Goal: Contribute content

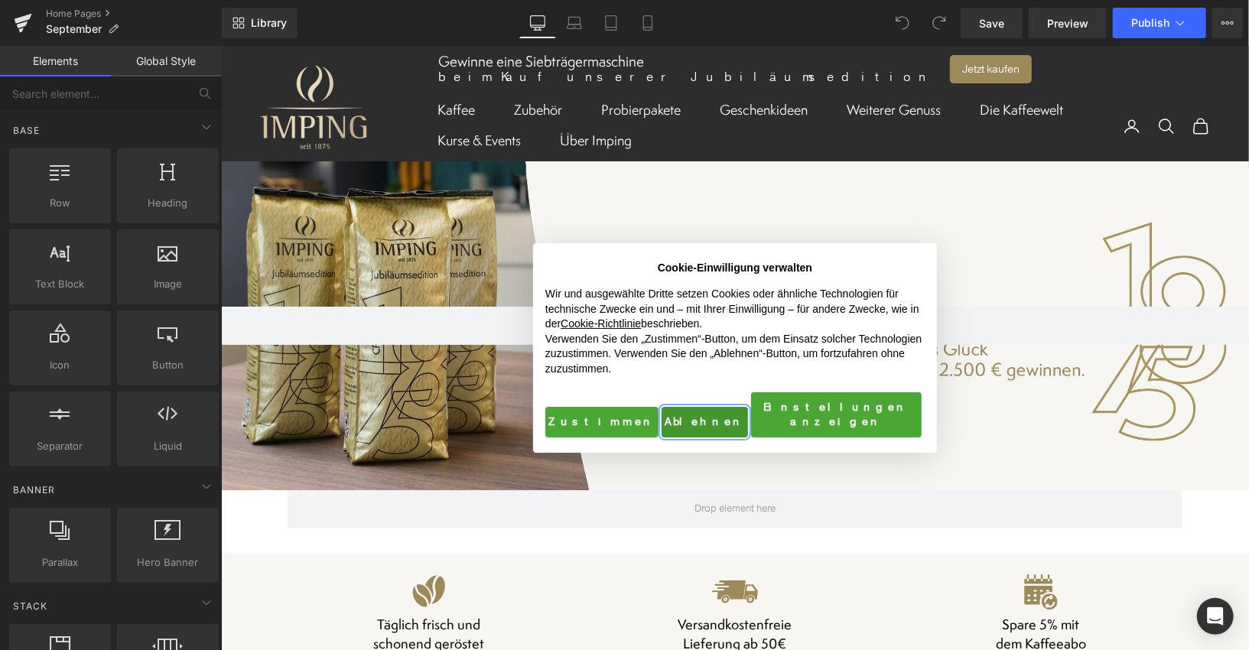
click at [674, 408] on button "Ablehnen" at bounding box center [704, 421] width 86 height 31
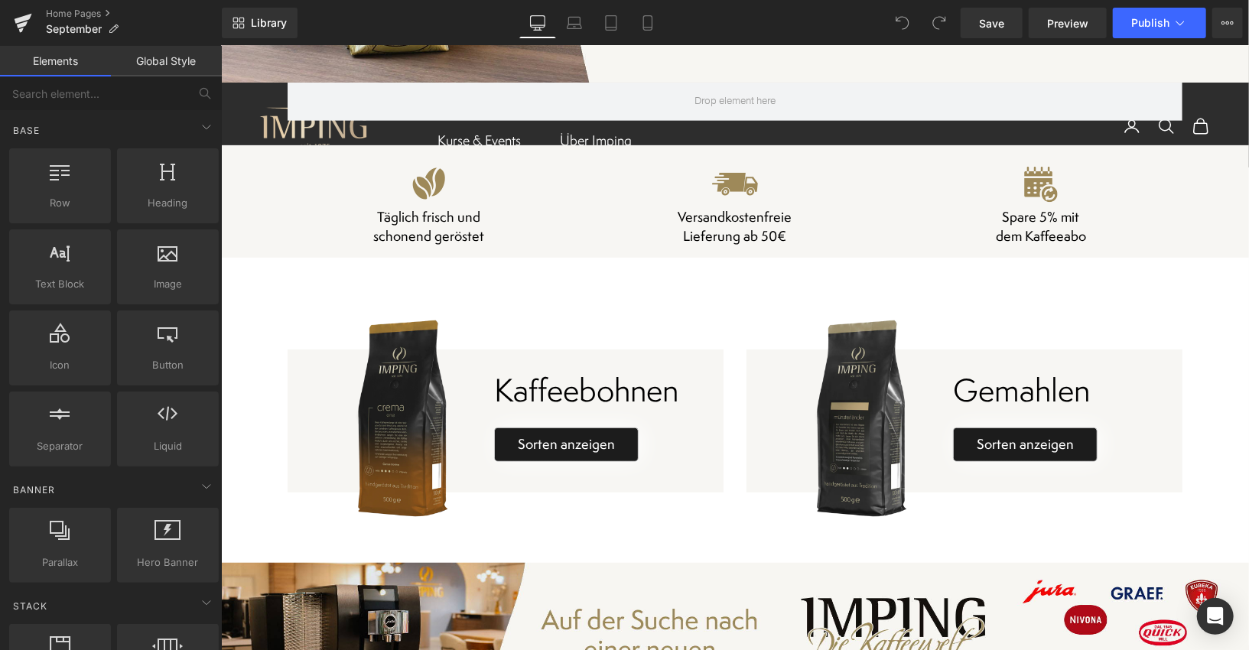
scroll to position [437, 0]
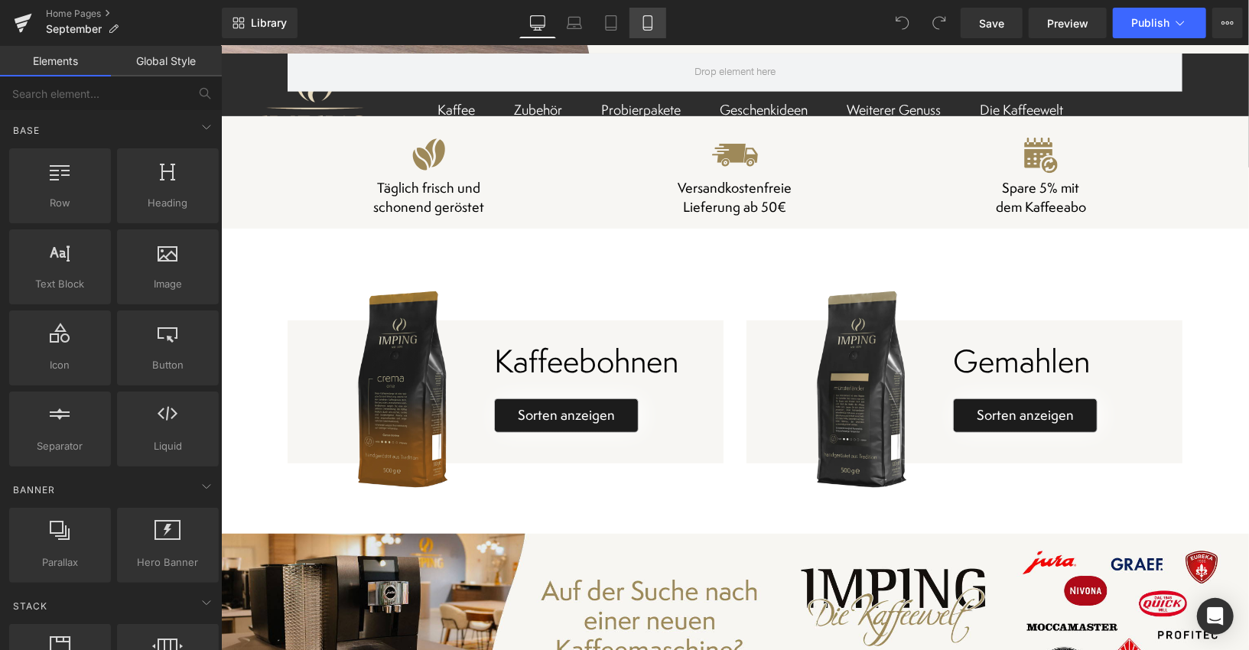
drag, startPoint x: 648, startPoint y: 27, endPoint x: 191, endPoint y: 246, distance: 507.1
click at [648, 28] on icon at bounding box center [647, 28] width 8 height 0
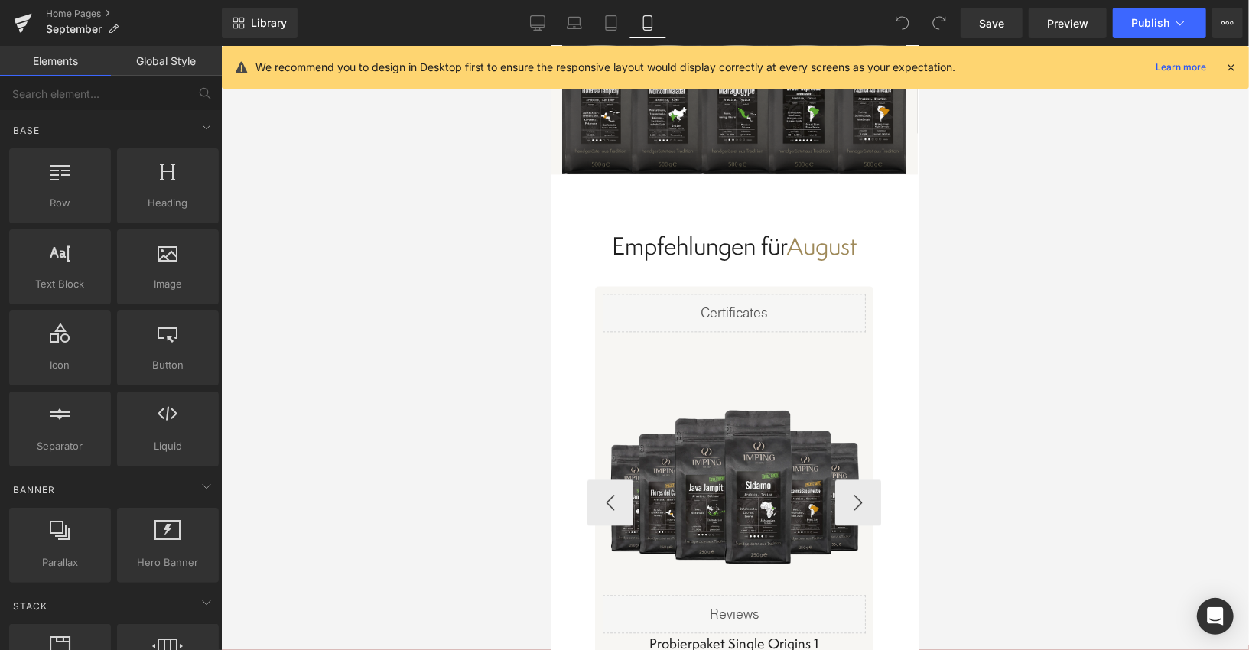
scroll to position [5815, 1]
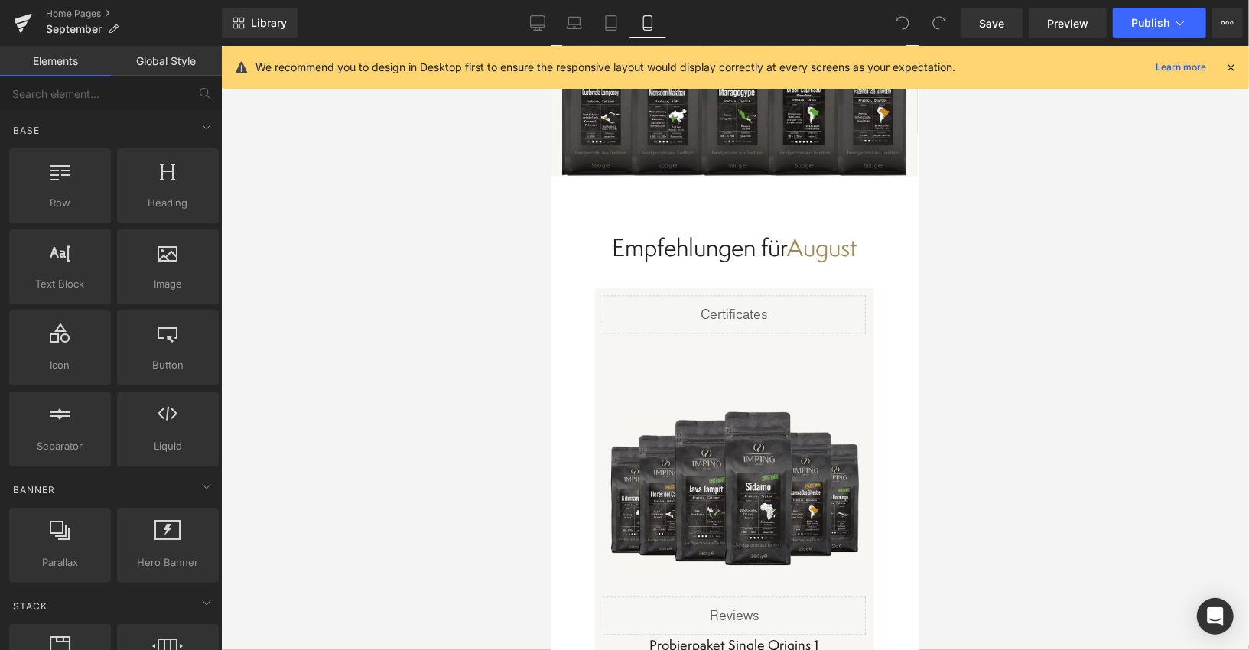
click at [550, 45] on div at bounding box center [550, 45] width 0 height 0
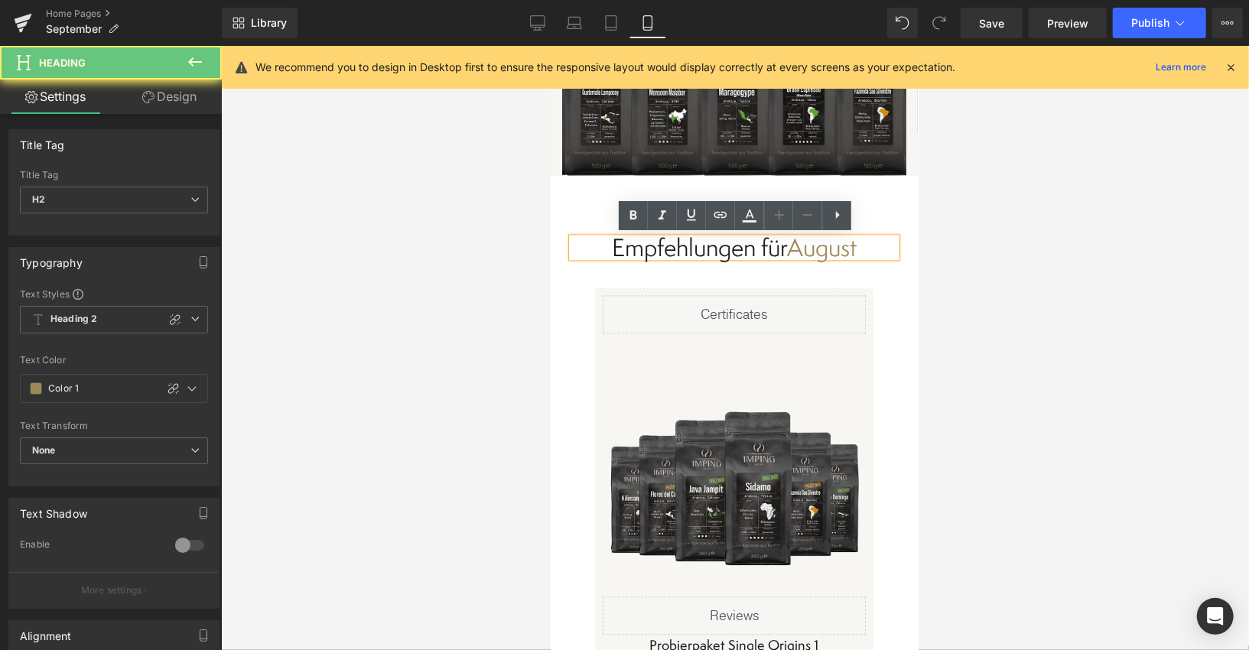
click at [827, 247] on h2 "Empfehlungen für August" at bounding box center [733, 247] width 324 height 20
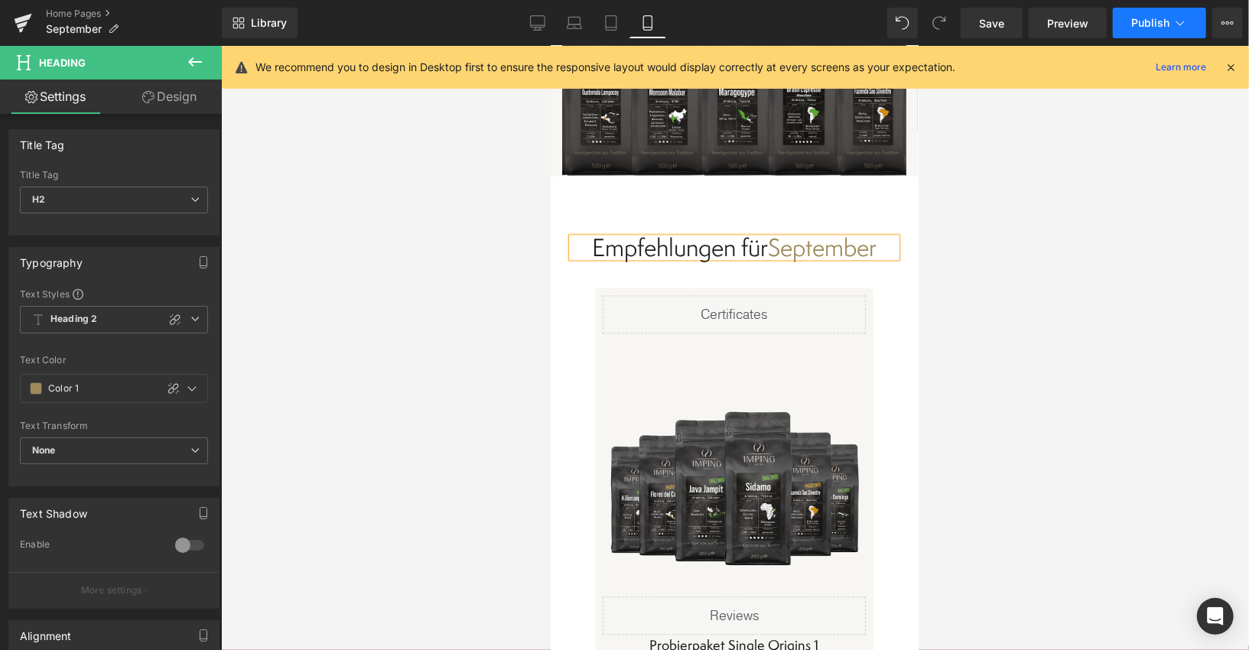
drag, startPoint x: 1005, startPoint y: 24, endPoint x: 1167, endPoint y: 25, distance: 162.1
click at [1006, 24] on link "Save" at bounding box center [991, 23] width 62 height 31
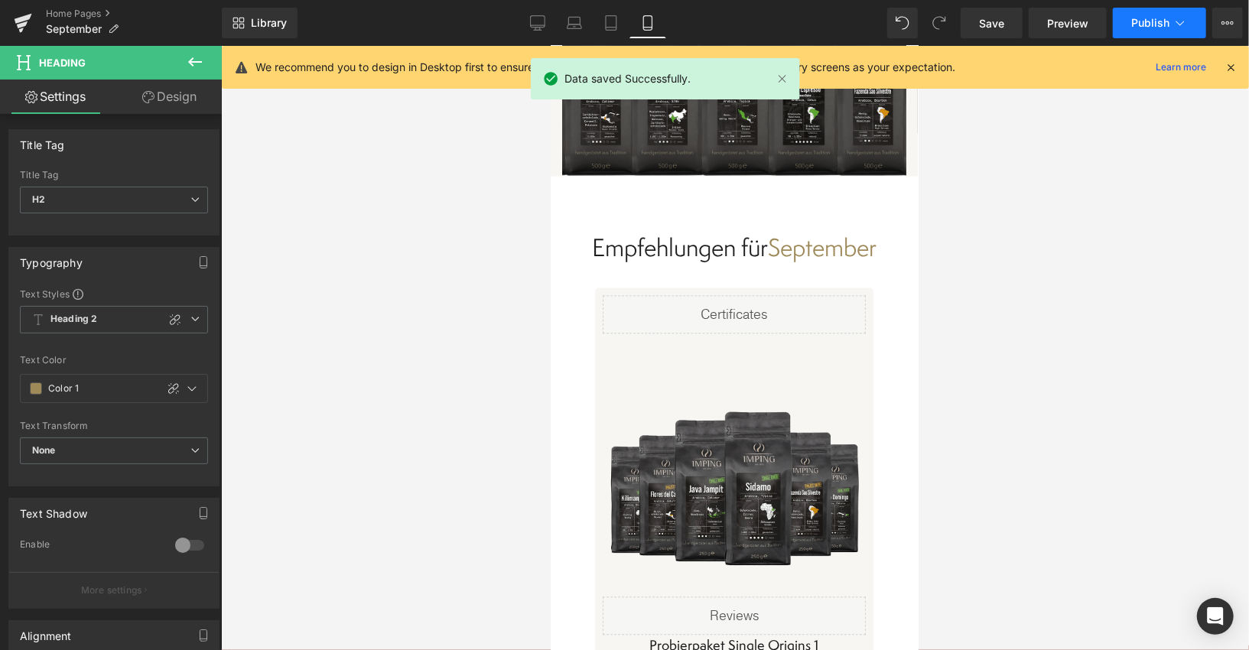
click at [1171, 24] on button "Publish" at bounding box center [1158, 23] width 93 height 31
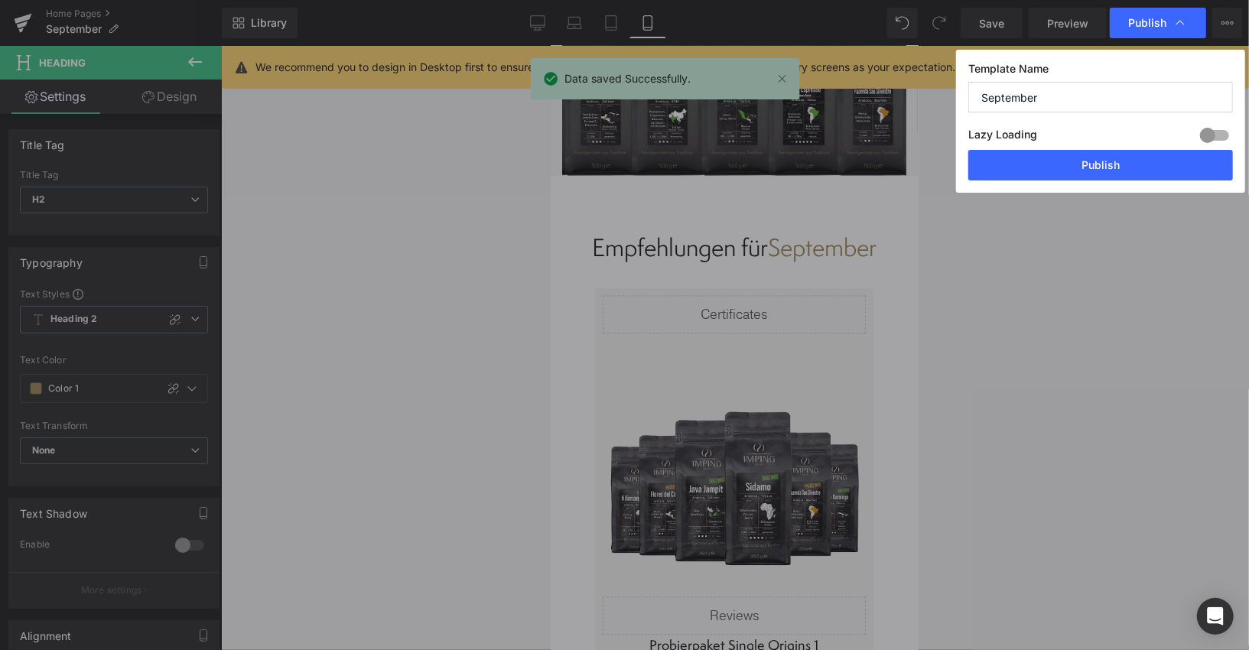
click at [1091, 161] on button "Publish" at bounding box center [1100, 165] width 265 height 31
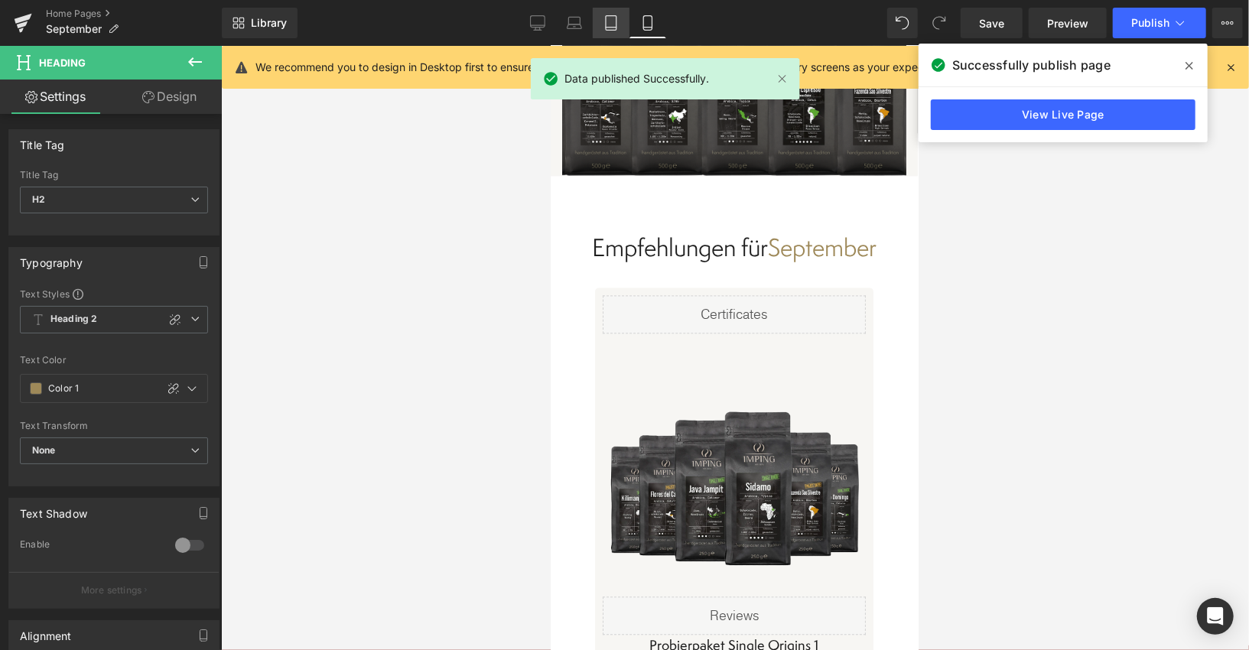
click at [603, 24] on icon at bounding box center [610, 22] width 15 height 15
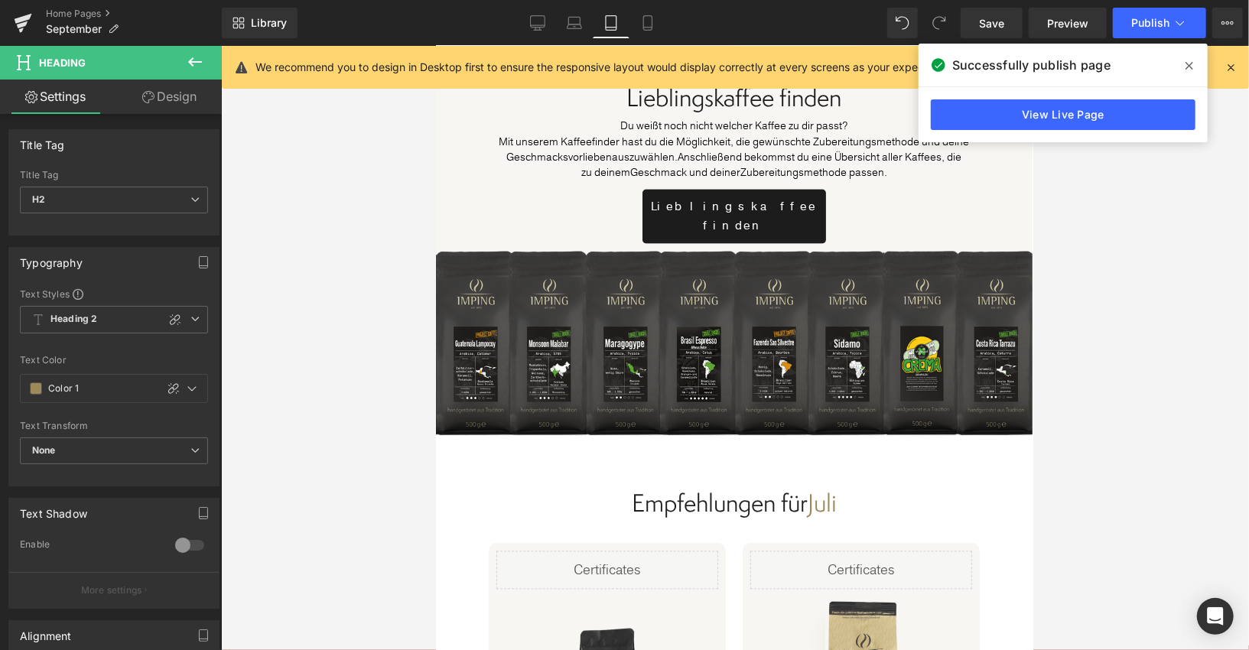
scroll to position [5762, 1]
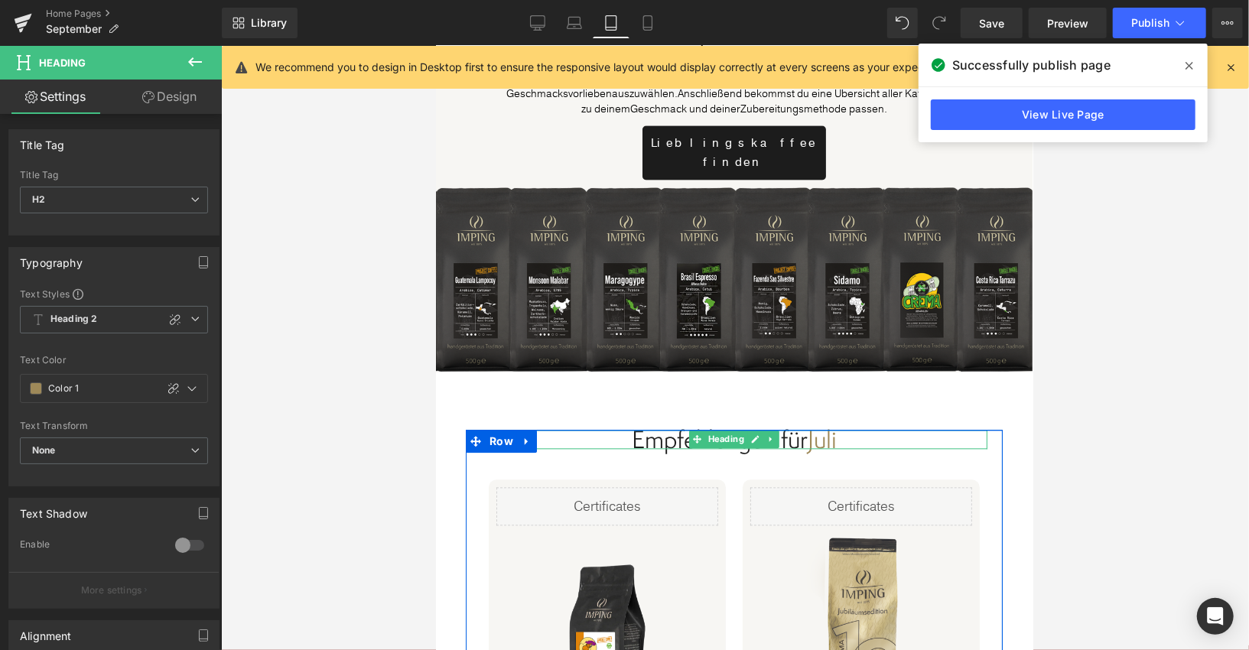
click at [826, 429] on h2 "Empfehlungen für Juli" at bounding box center [733, 439] width 506 height 20
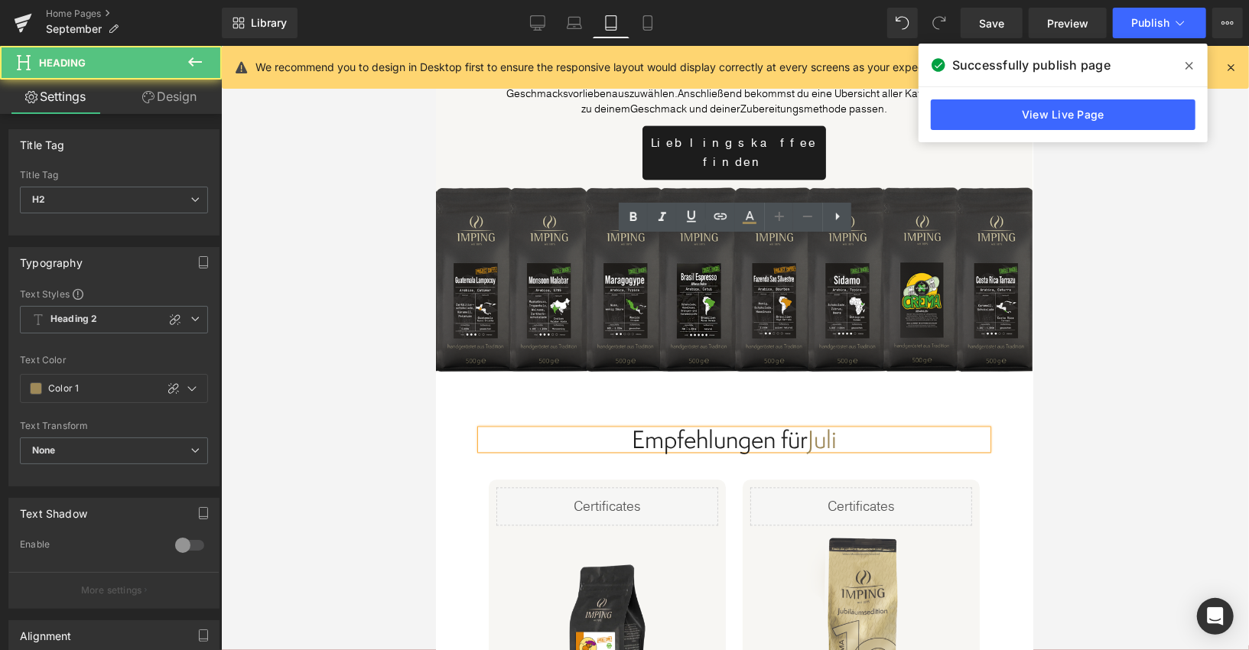
click at [837, 429] on h2 "Empfehlungen für Juli" at bounding box center [733, 439] width 506 height 20
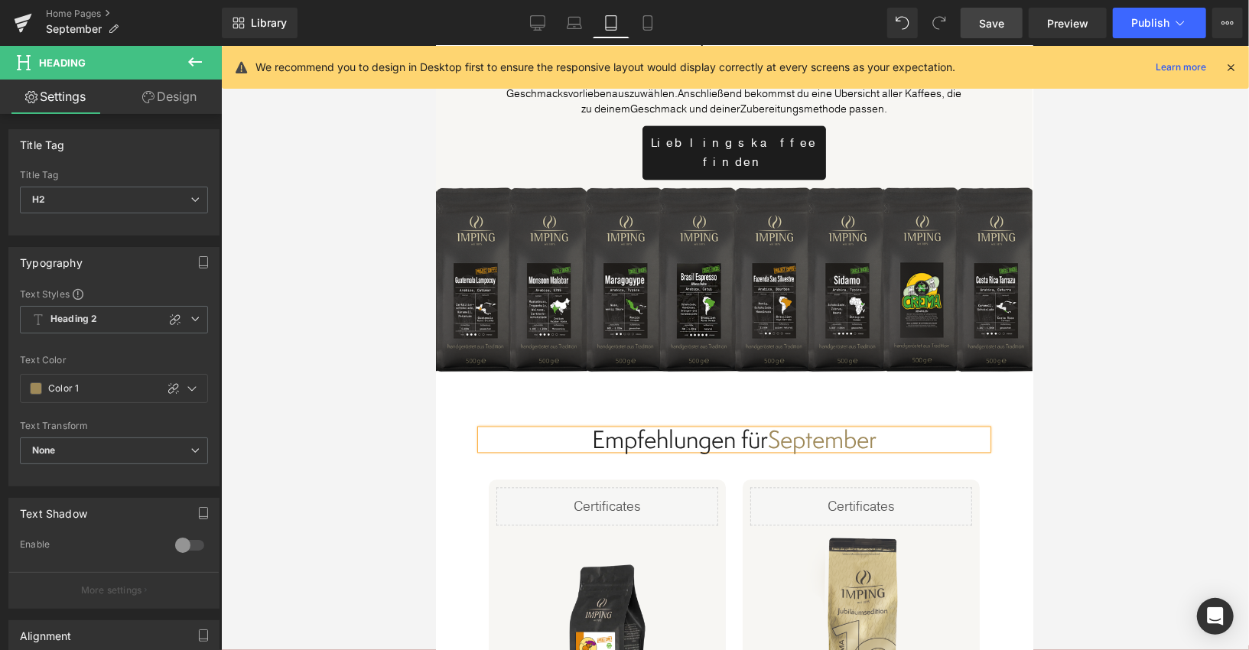
click at [1000, 30] on span "Save" at bounding box center [991, 23] width 25 height 16
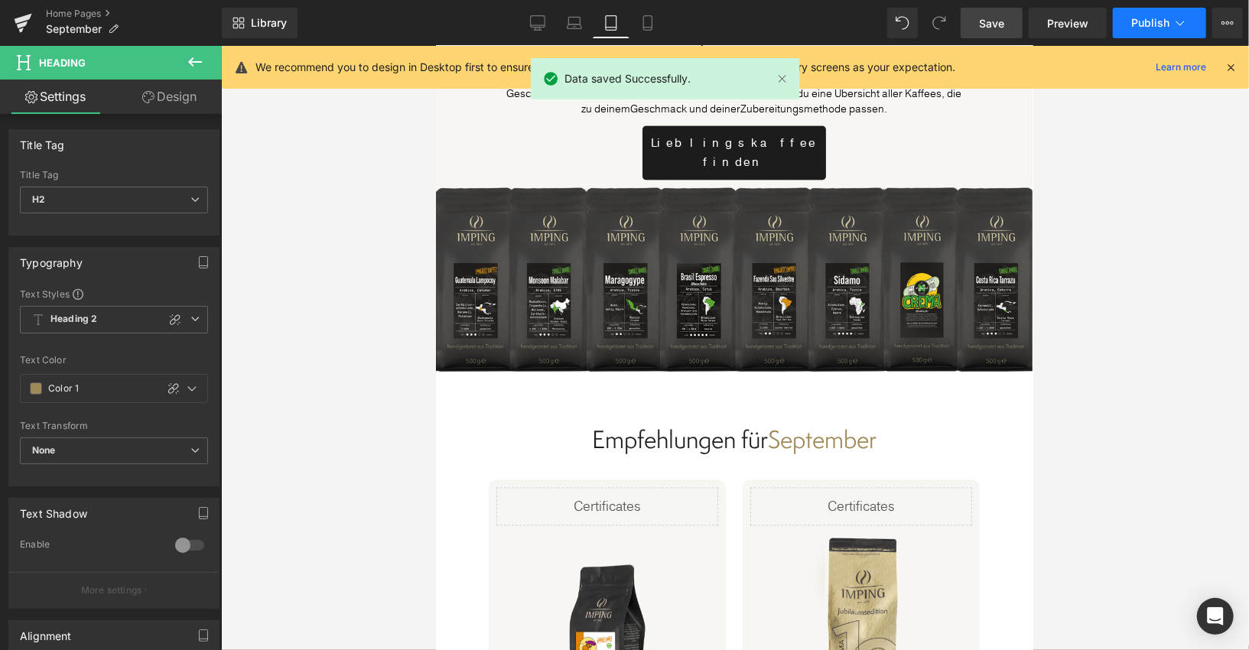
click at [1164, 25] on span "Publish" at bounding box center [1150, 23] width 38 height 12
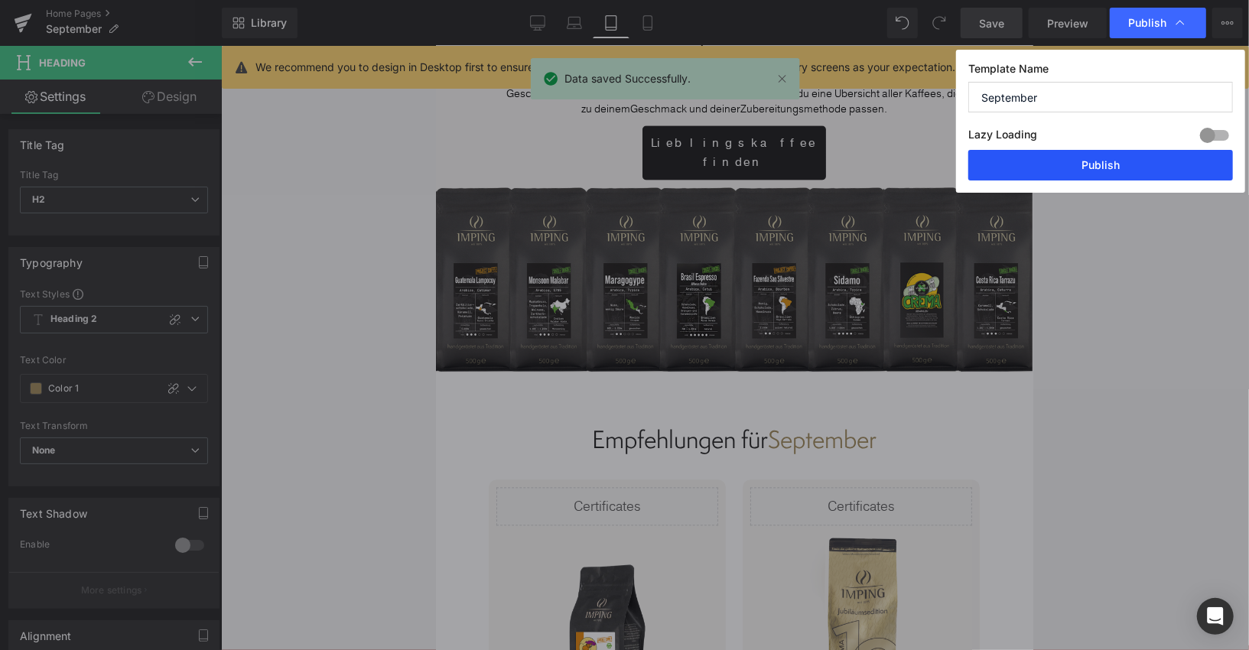
click at [1119, 160] on button "Publish" at bounding box center [1100, 165] width 265 height 31
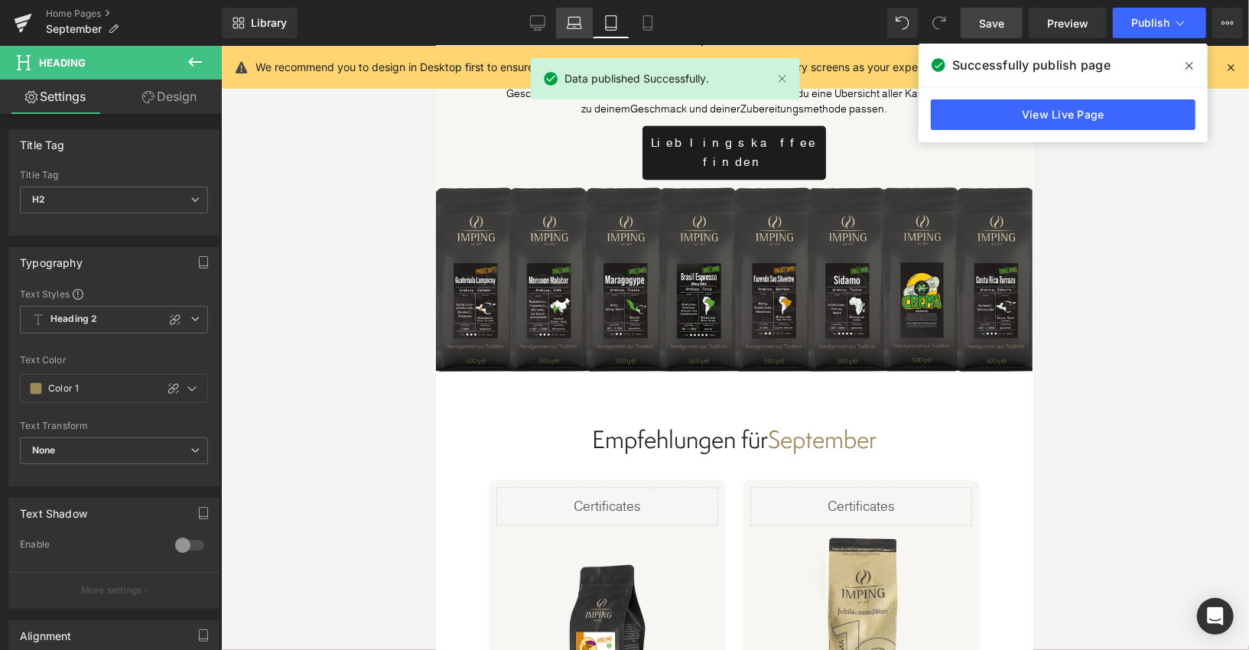
click at [560, 17] on link "Laptop" at bounding box center [574, 23] width 37 height 31
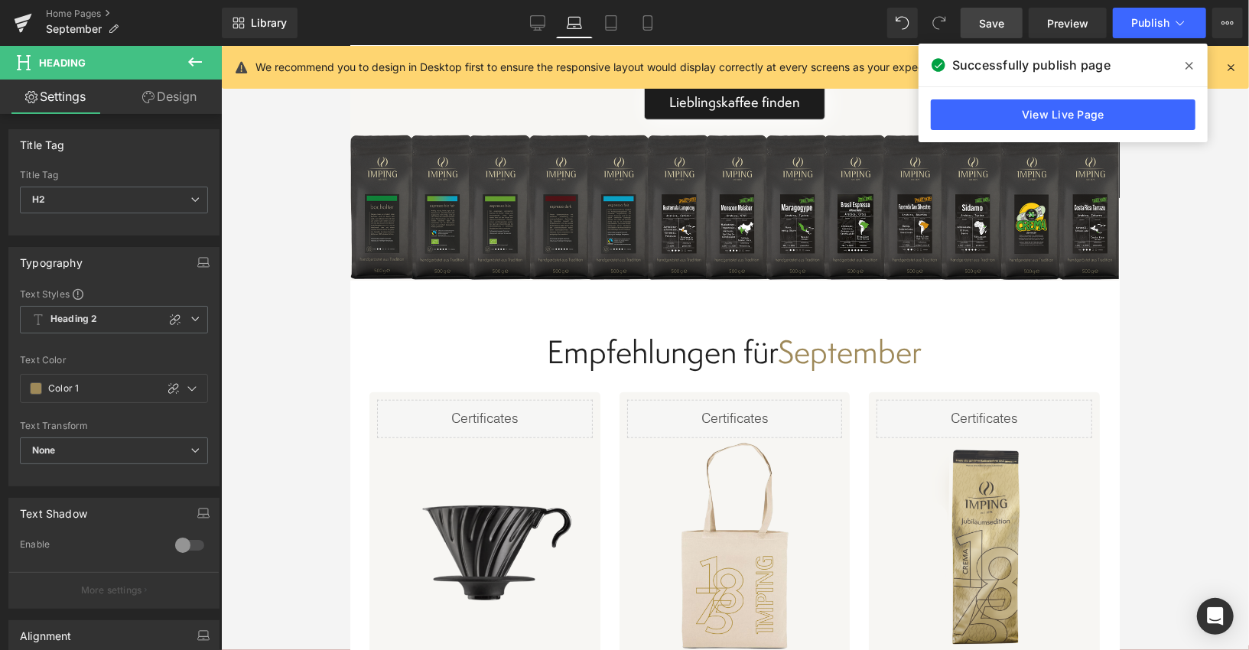
scroll to position [4544, 1]
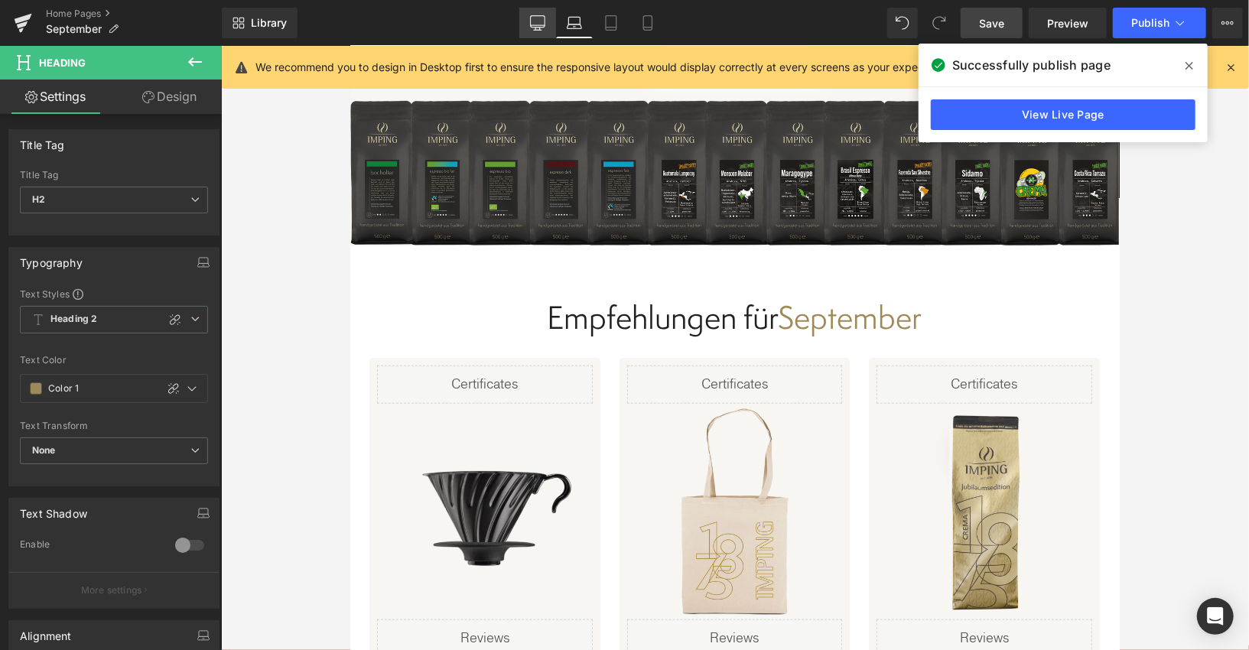
click at [537, 23] on icon at bounding box center [537, 22] width 15 height 15
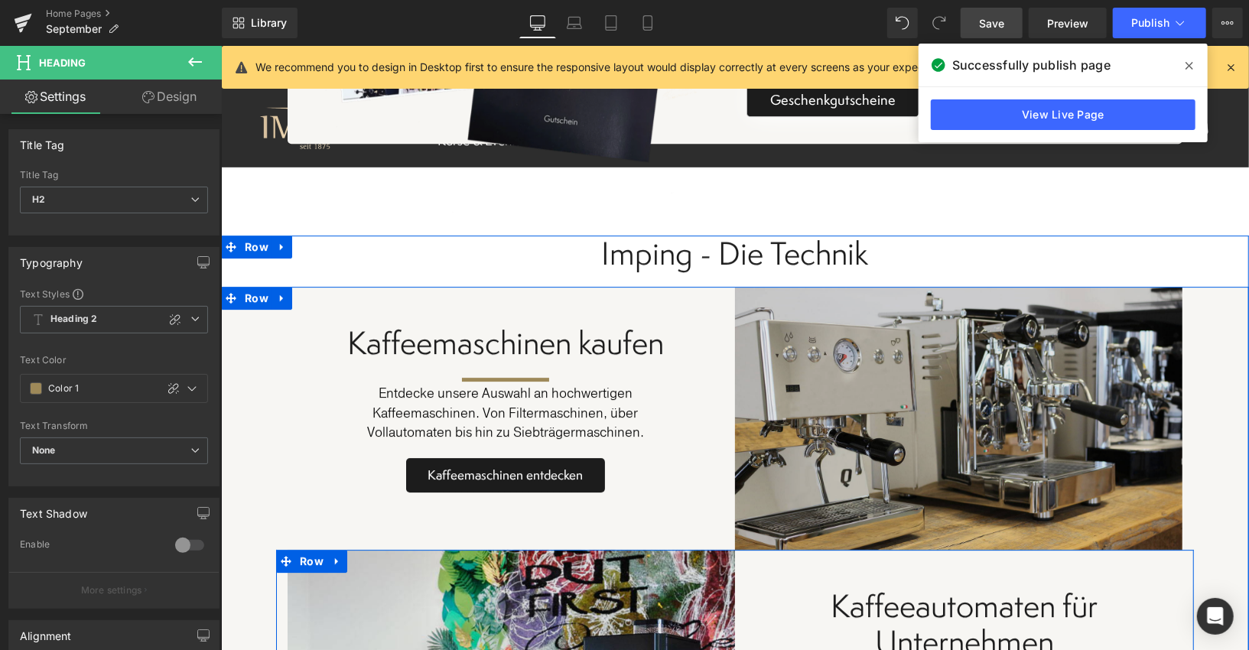
scroll to position [6843, 0]
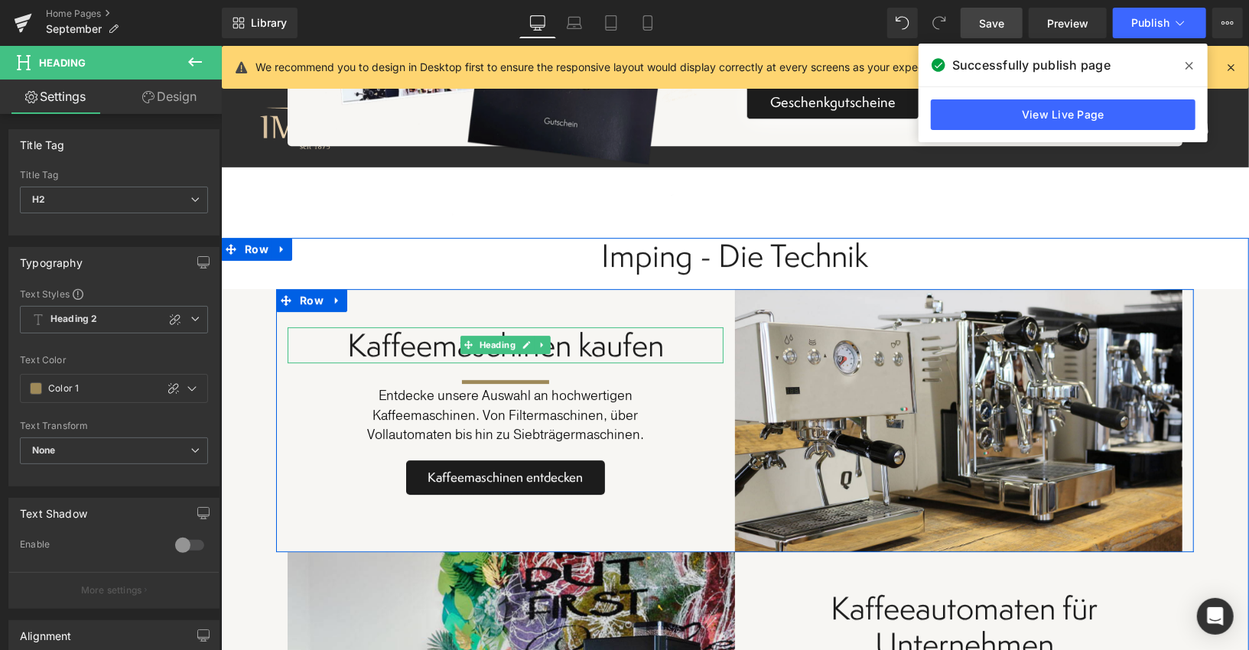
click at [437, 322] on span "Kaffeemaschinen kaufen" at bounding box center [504, 344] width 317 height 44
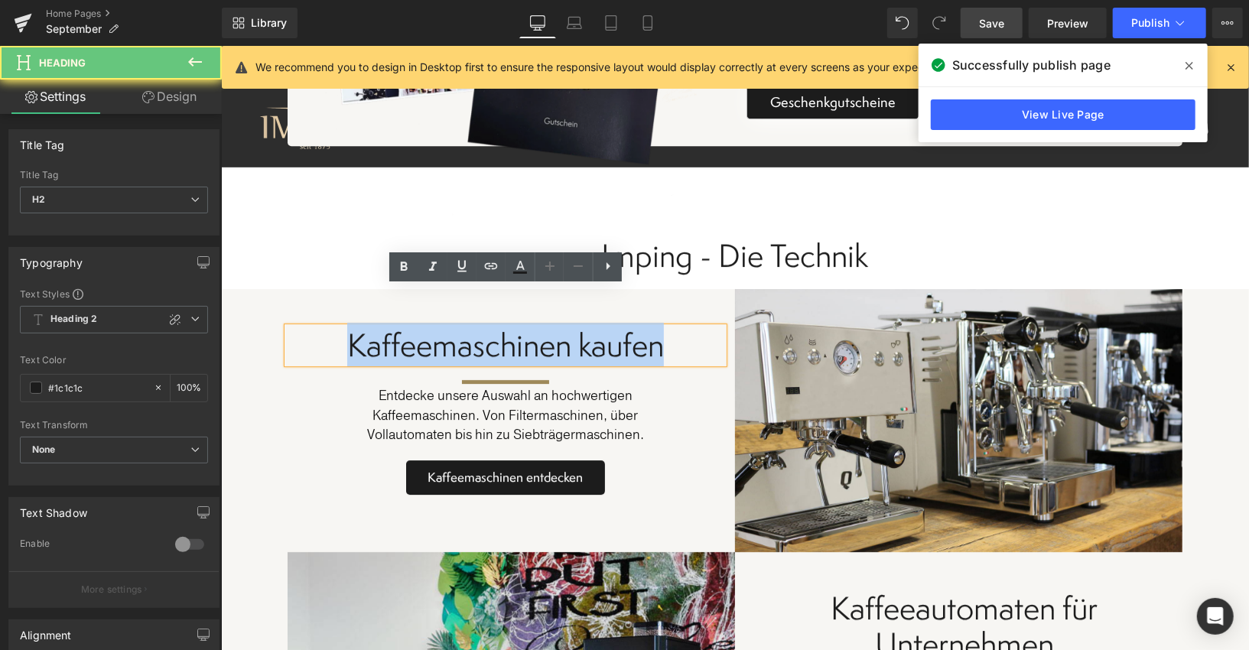
click at [437, 322] on span "Kaffeemaschinen kaufen" at bounding box center [504, 344] width 317 height 44
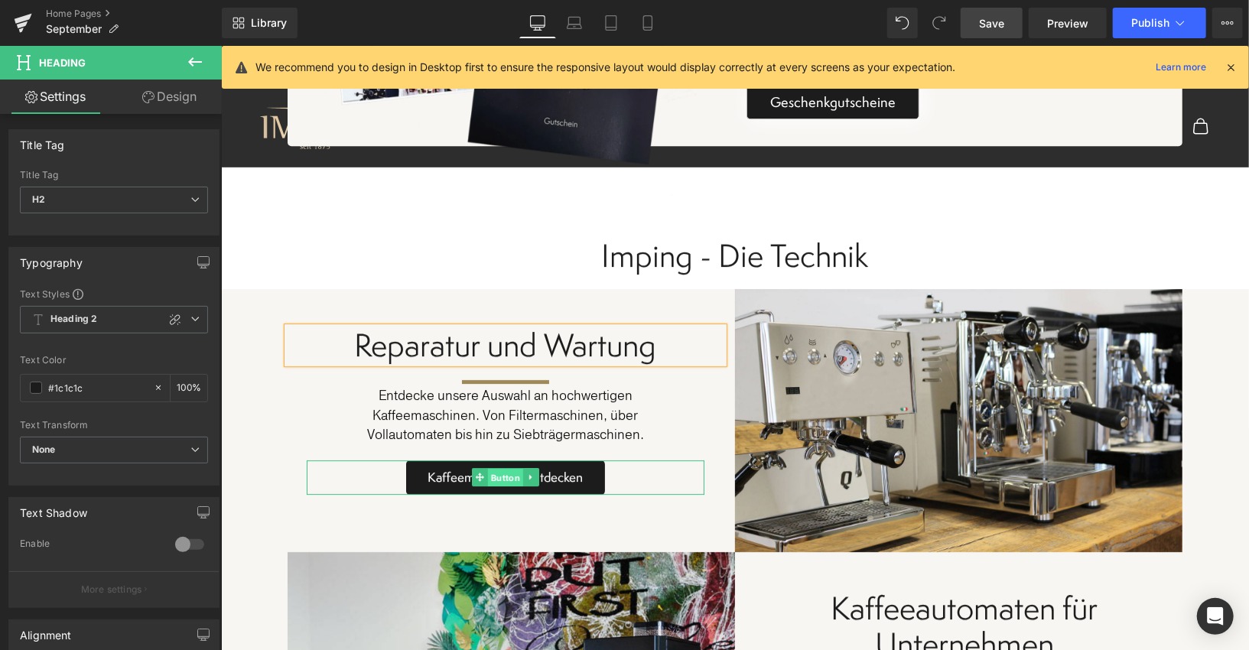
click at [498, 468] on span "Button" at bounding box center [504, 477] width 35 height 18
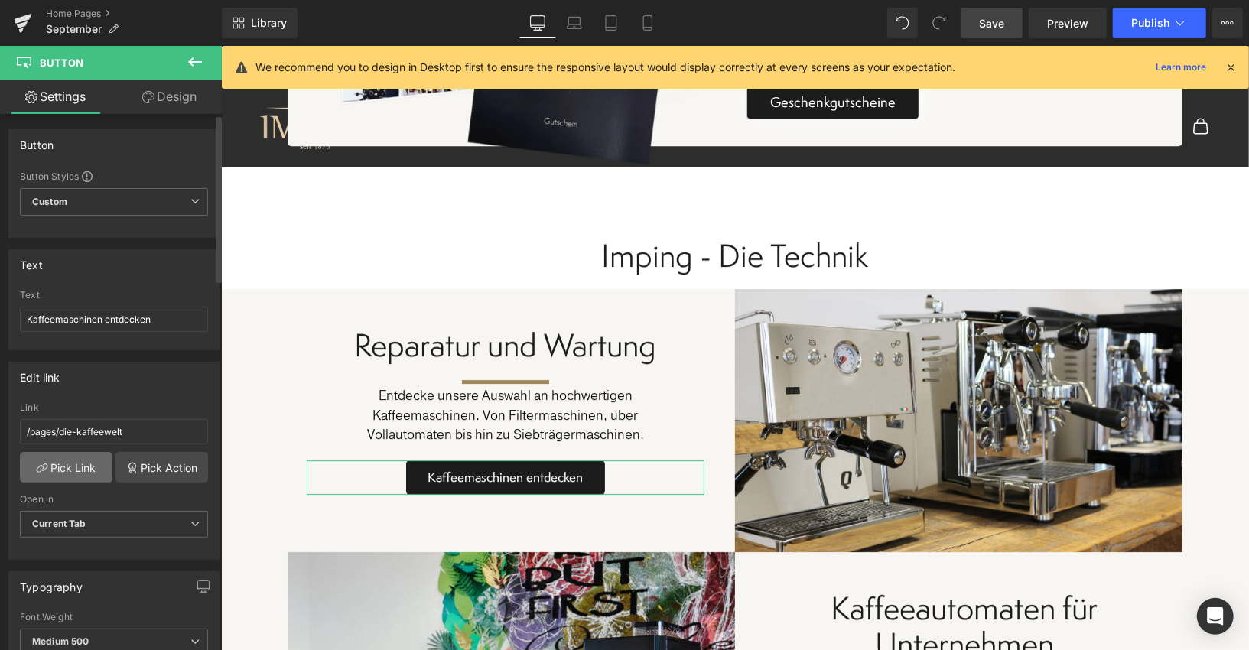
click at [70, 466] on link "Pick Link" at bounding box center [66, 467] width 93 height 31
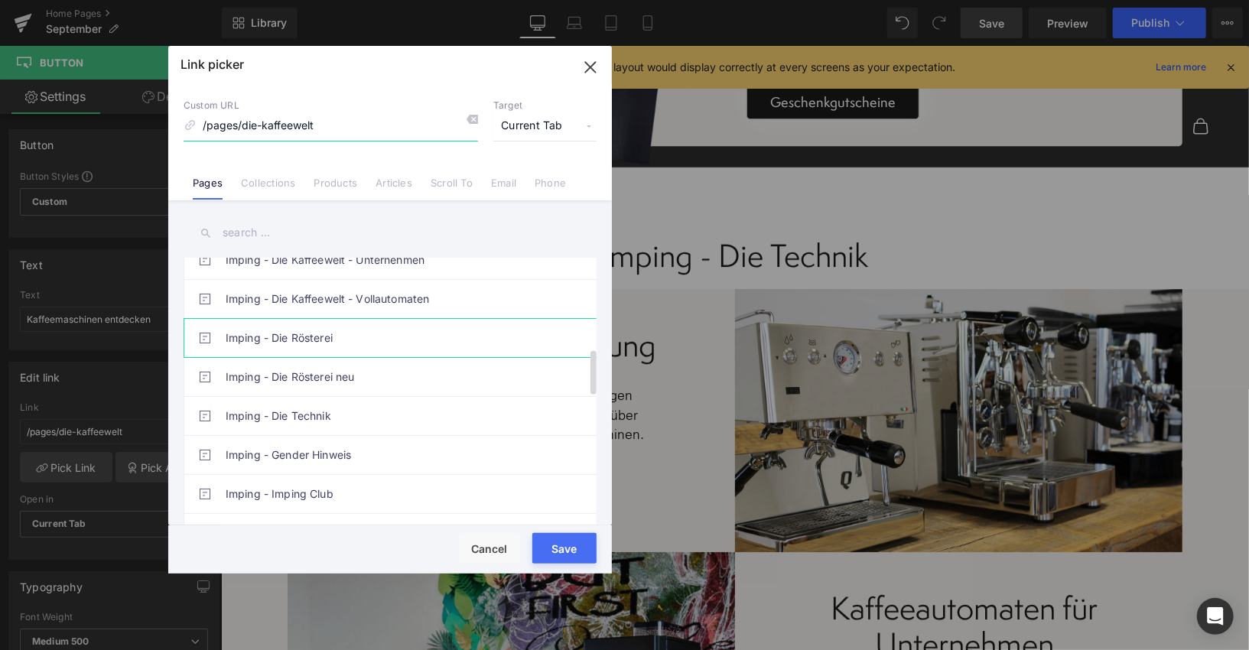
scroll to position [538, 0]
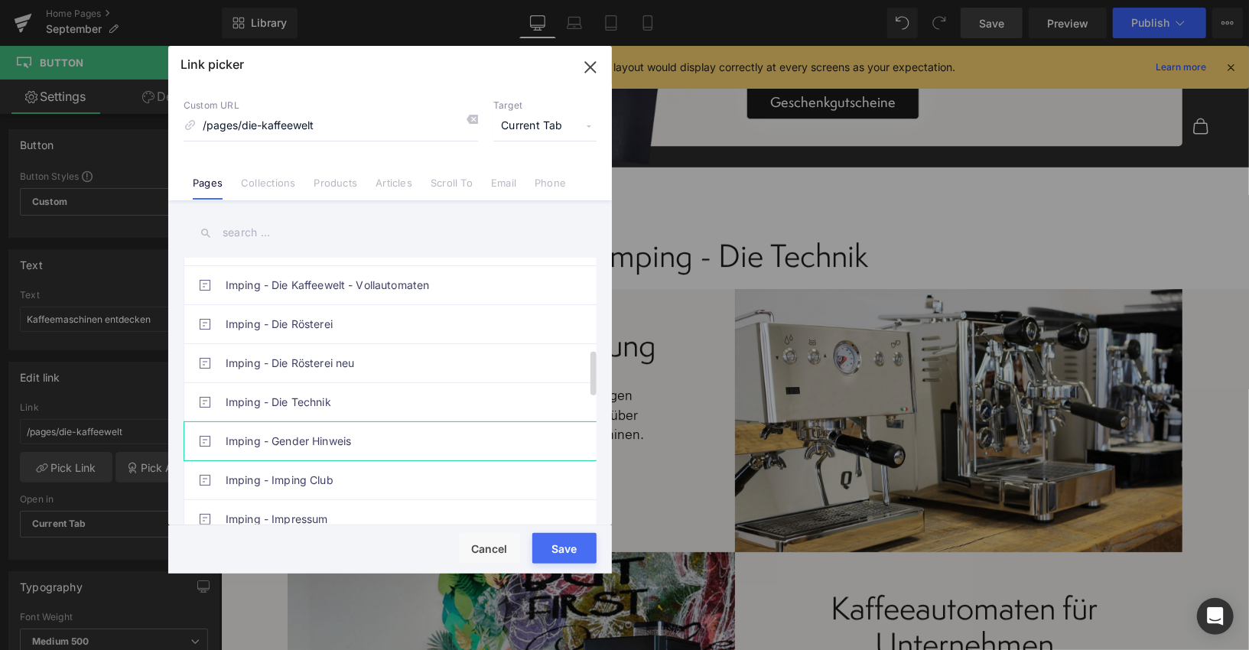
click at [302, 422] on link "Imping - Gender Hinweis" at bounding box center [394, 441] width 336 height 38
click at [302, 395] on link "Imping - Die Technik" at bounding box center [394, 402] width 336 height 38
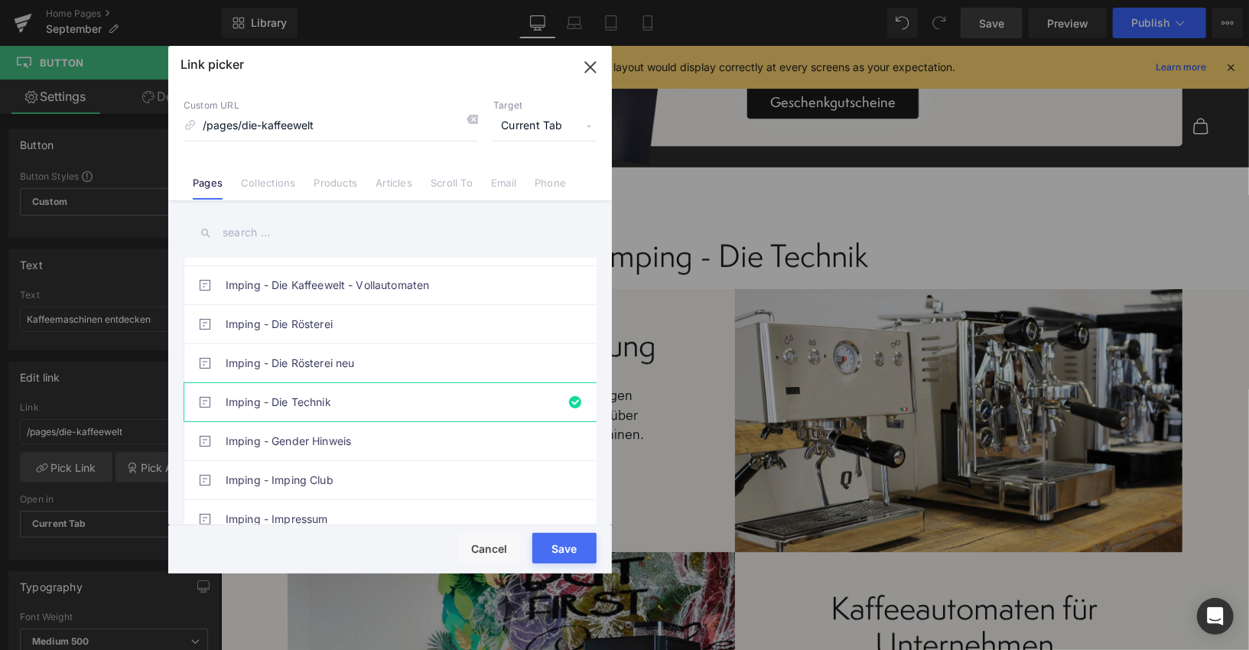
click at [565, 542] on button "Save" at bounding box center [564, 548] width 64 height 31
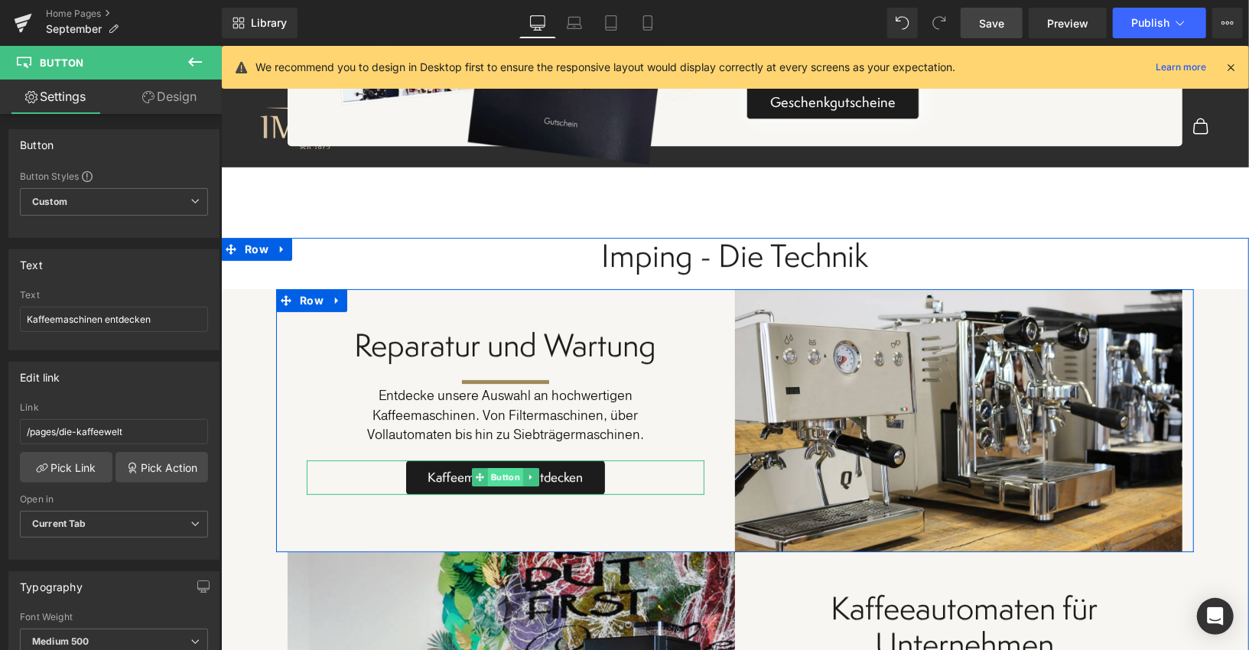
click at [505, 467] on span "Button" at bounding box center [504, 476] width 35 height 18
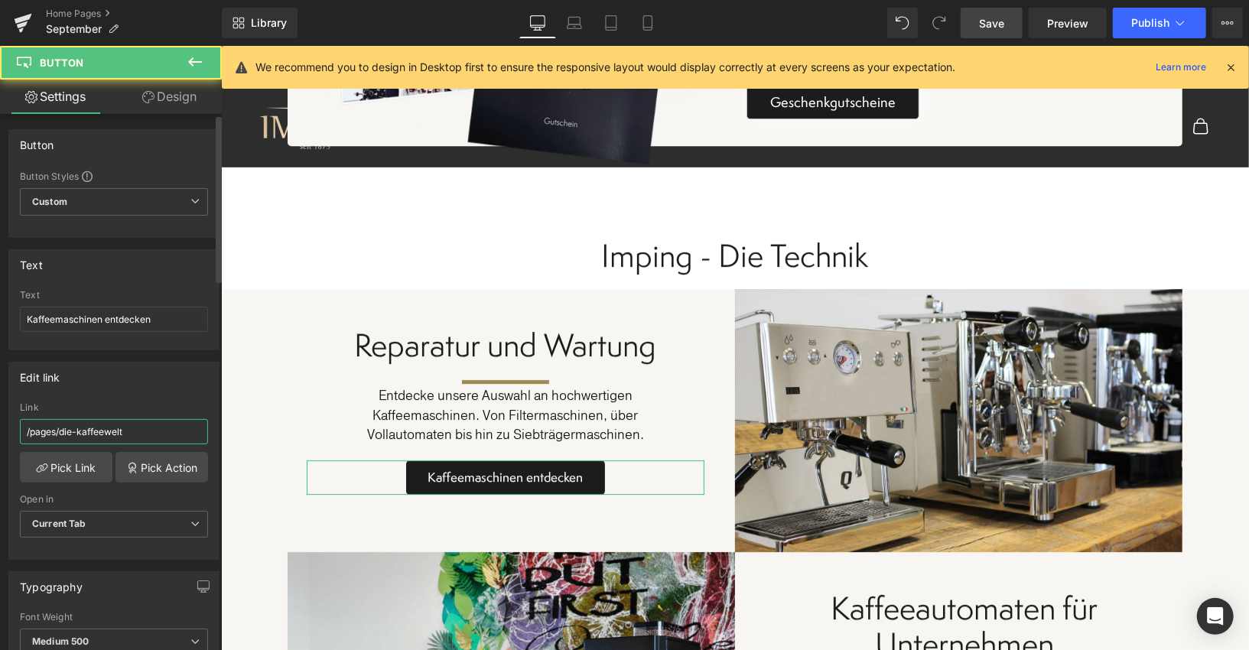
click at [127, 431] on input "/pages/die-kaffeewelt" at bounding box center [114, 431] width 188 height 25
click at [110, 320] on input "Kaffeemaschinen entdecken" at bounding box center [114, 319] width 188 height 25
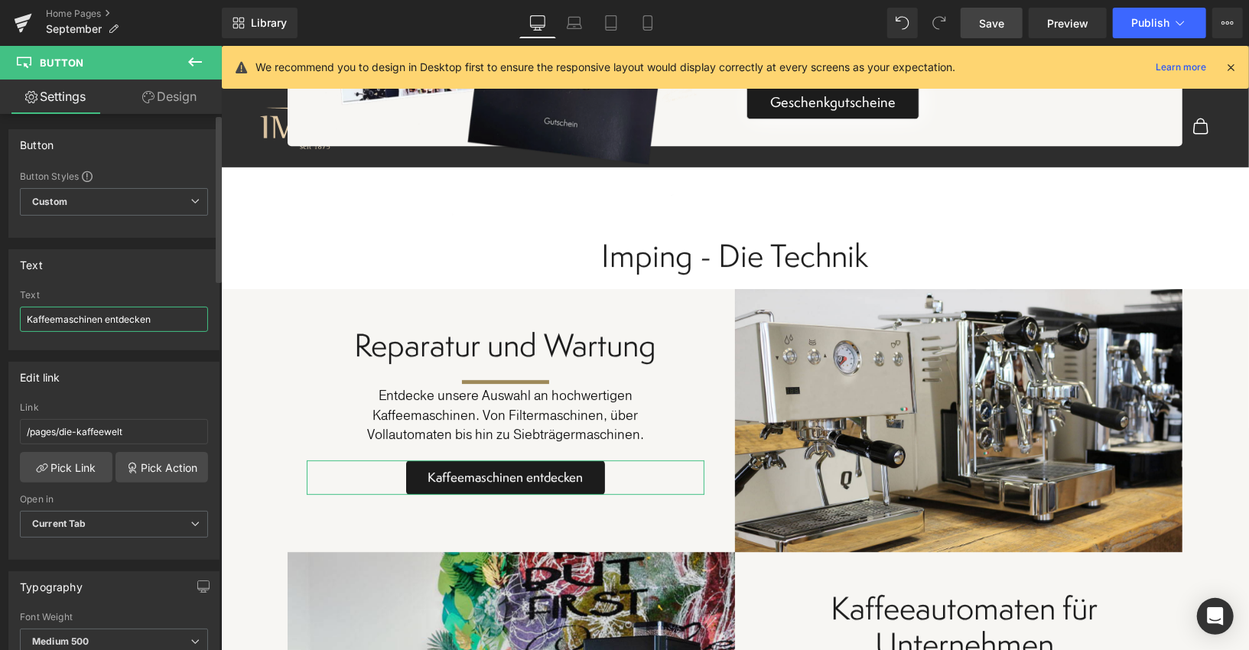
click at [75, 317] on input "Kaffeemaschinen entdecken" at bounding box center [114, 319] width 188 height 25
type input "Jetzt entdecken"
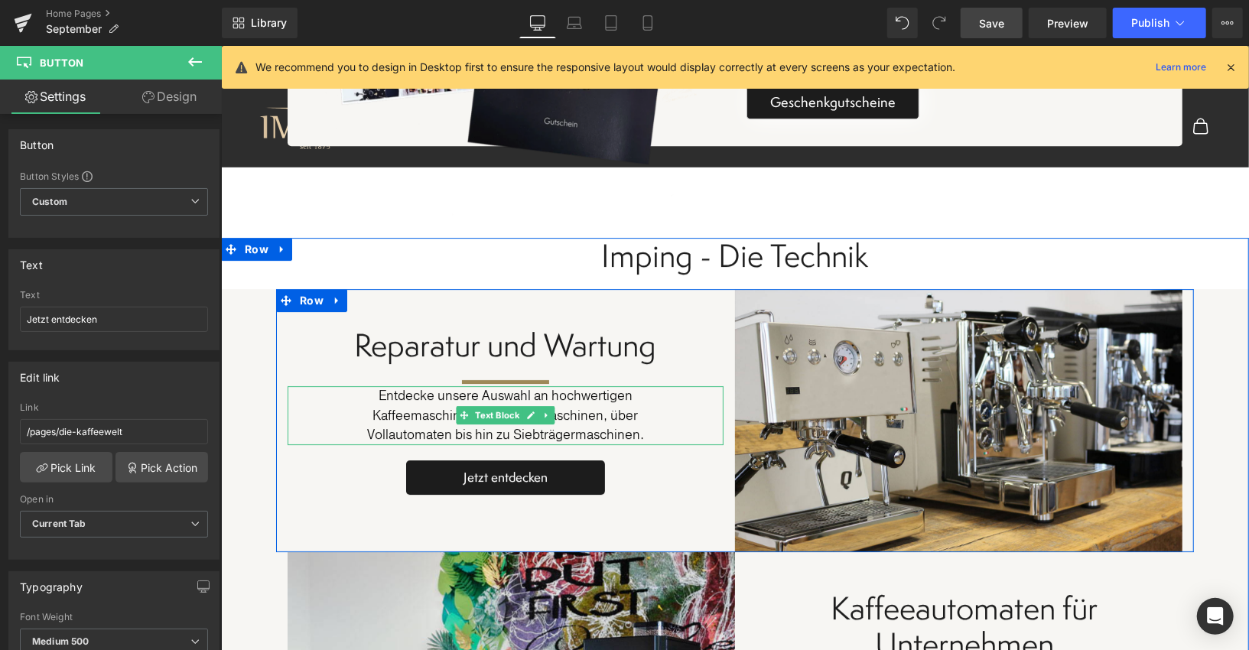
click at [508, 424] on p "Vollautomaten bis hin zu Siebträgermaschinen." at bounding box center [505, 434] width 436 height 20
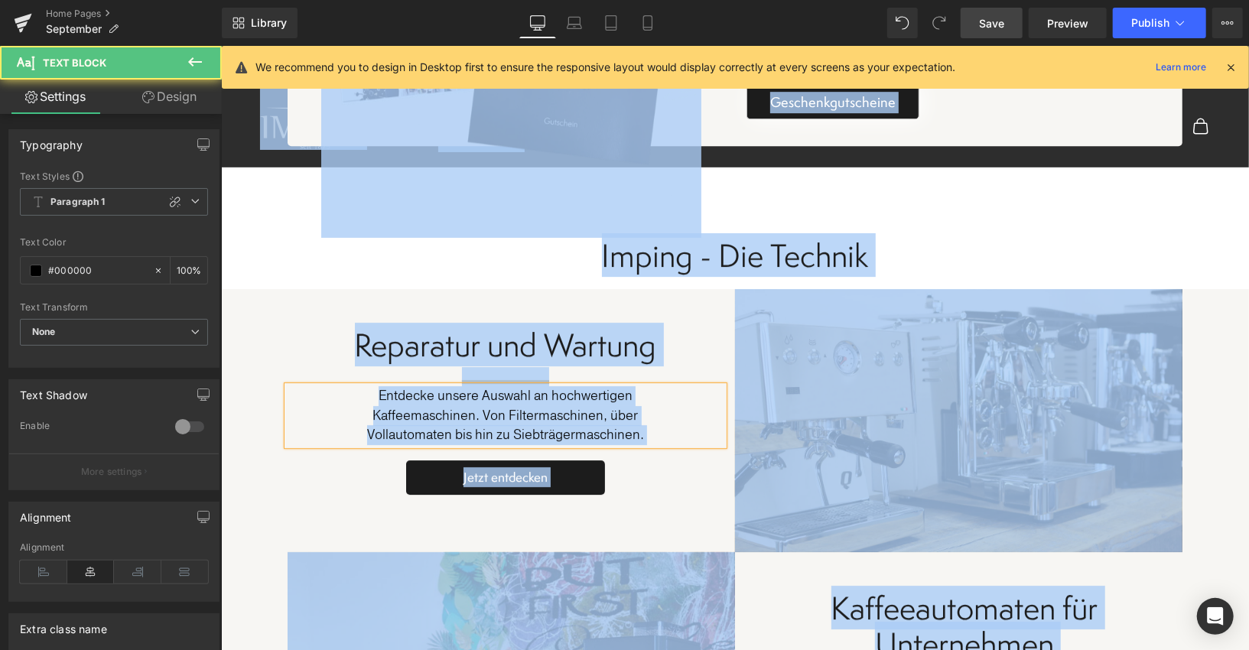
click at [521, 424] on p "Vollautomaten bis hin zu Siebträgermaschinen." at bounding box center [505, 434] width 436 height 20
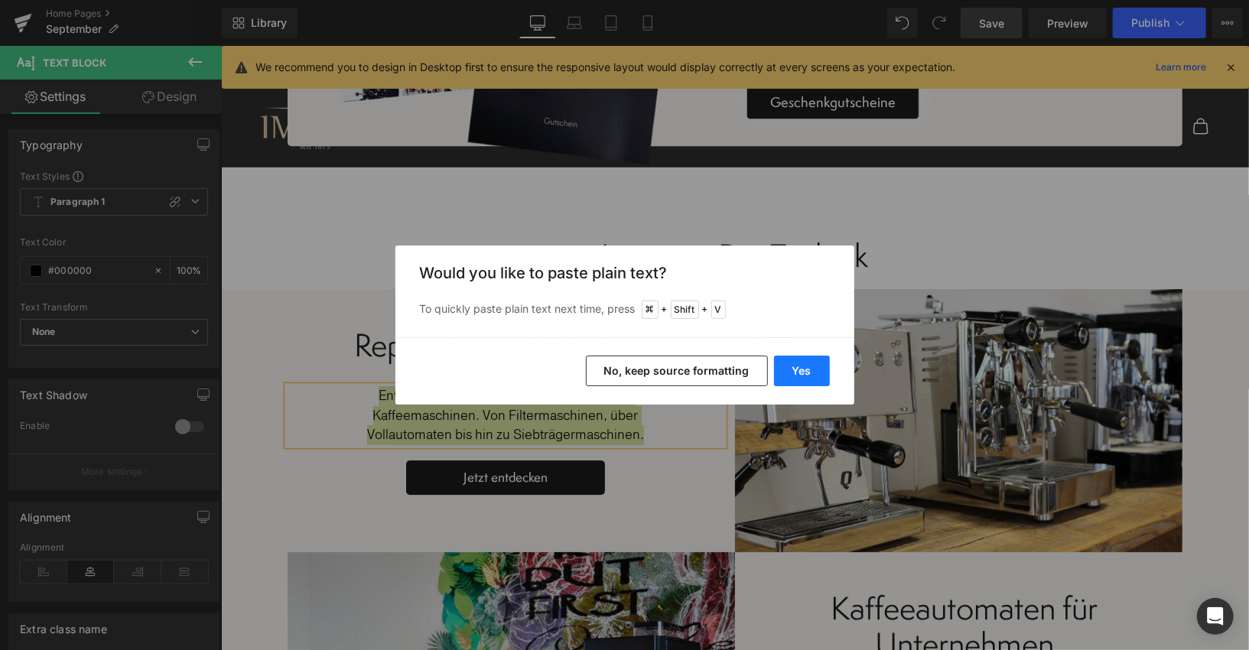
click at [800, 374] on button "Yes" at bounding box center [802, 371] width 56 height 31
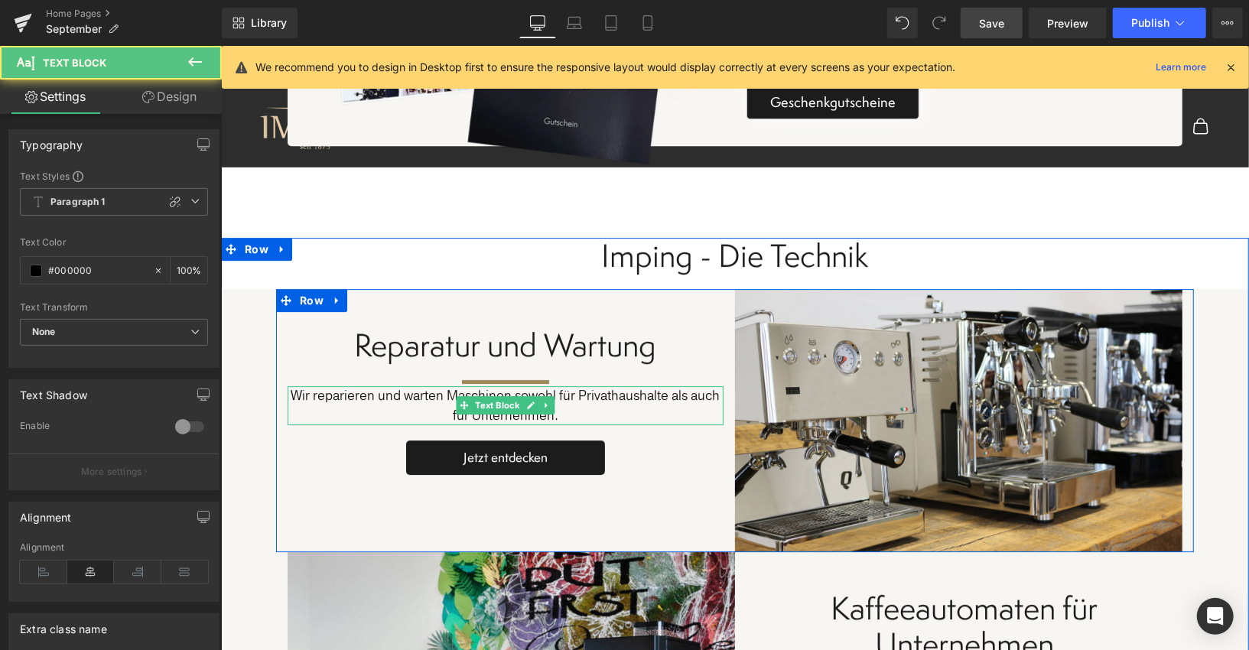
click at [576, 385] on p "Wir reparieren und warten Maschinen sowohl für Privathaushalte als auch für Unt…" at bounding box center [505, 404] width 436 height 39
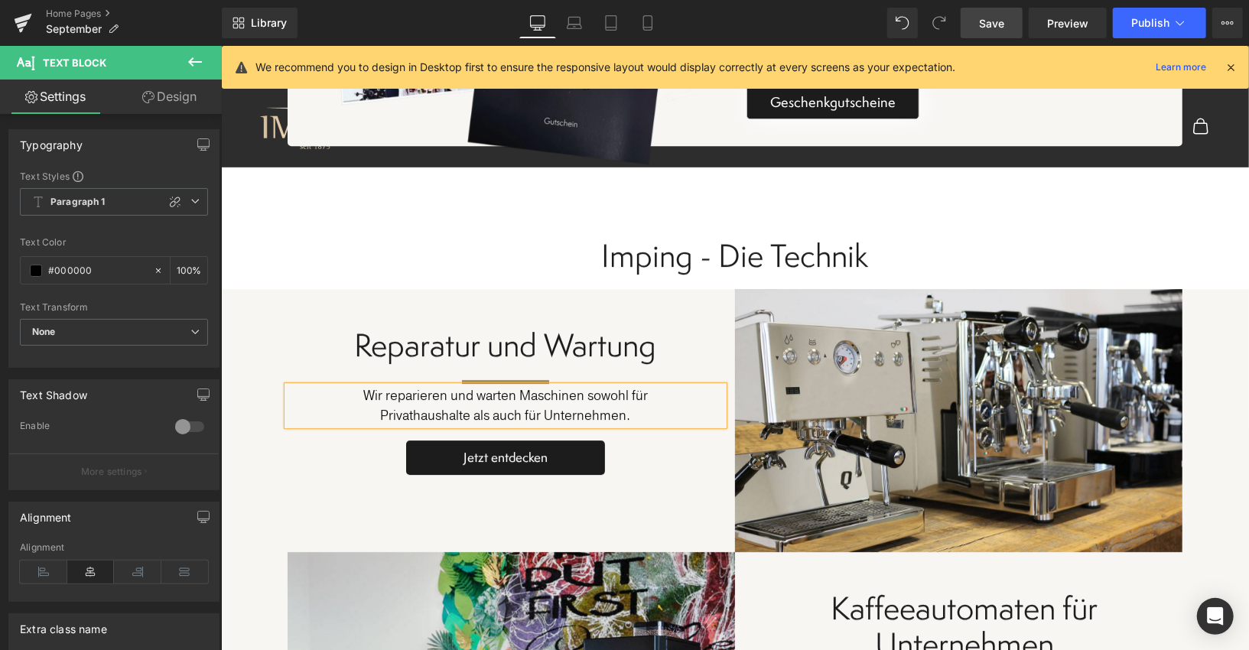
drag, startPoint x: 528, startPoint y: 354, endPoint x: 536, endPoint y: 359, distance: 9.6
click at [528, 385] on p "Wir reparieren und warten Maschinen sowohl für" at bounding box center [505, 395] width 436 height 20
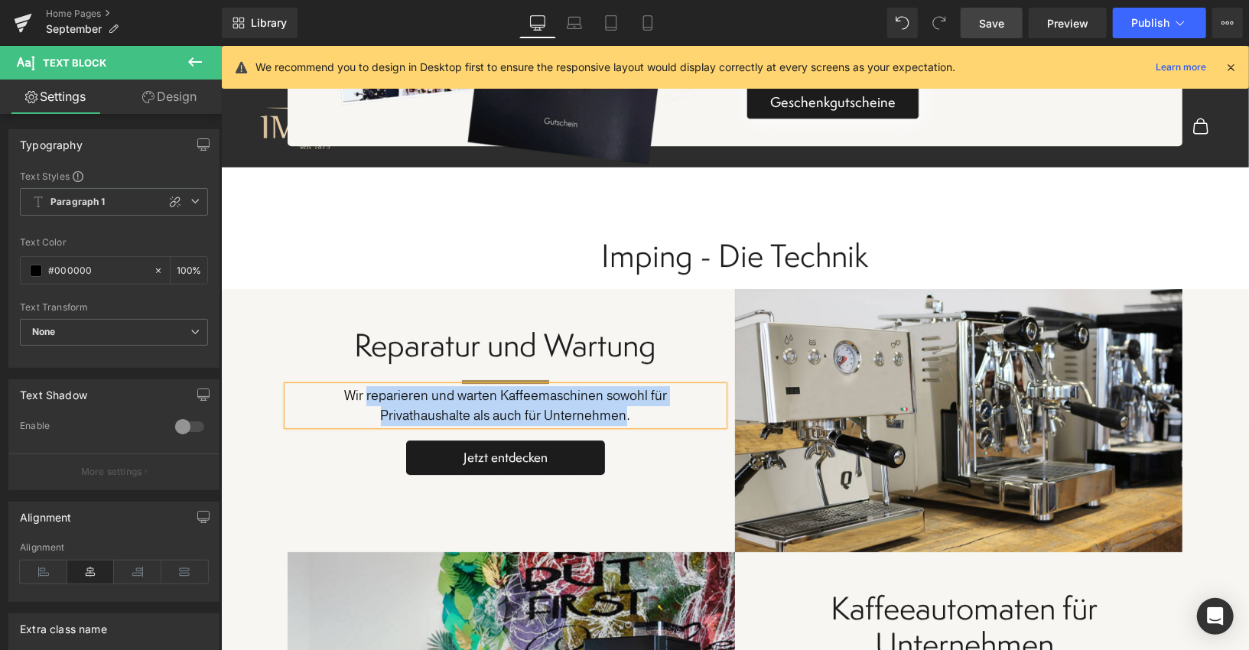
drag, startPoint x: 369, startPoint y: 355, endPoint x: 624, endPoint y: 371, distance: 255.9
click at [624, 385] on div "Wir reparieren und warten Kaffeemaschinen sowohl für Privathaushalte als auch f…" at bounding box center [505, 404] width 436 height 39
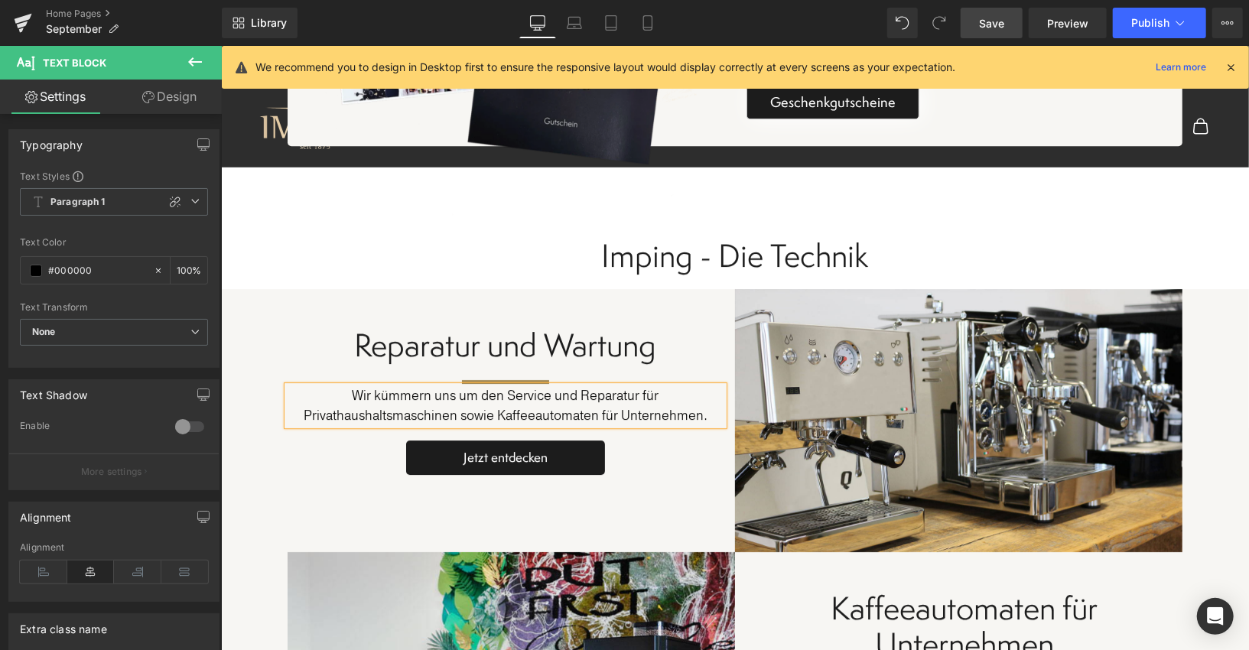
click at [502, 385] on p "Wir kümmern uns um den Service und Reparatur für Privathaushaltsmaschinen sowie…" at bounding box center [505, 404] width 436 height 39
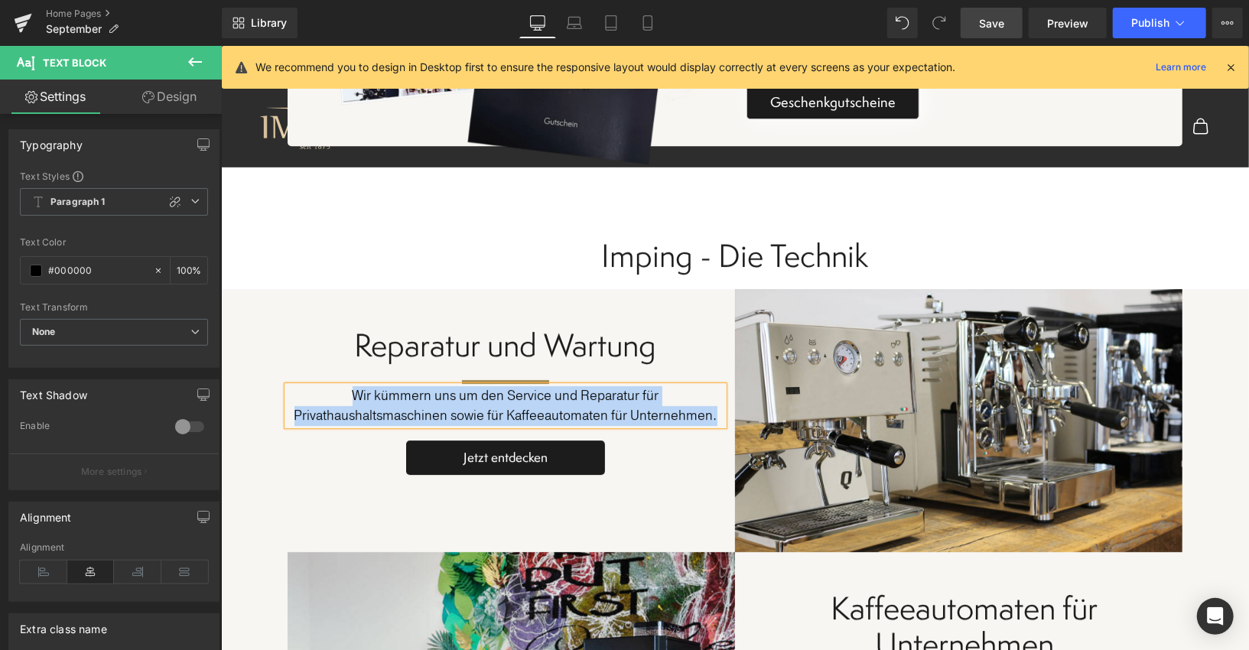
copy p "Wir kümmern uns um den Service und Reparatur für Privathaushaltsmaschinen sowie…"
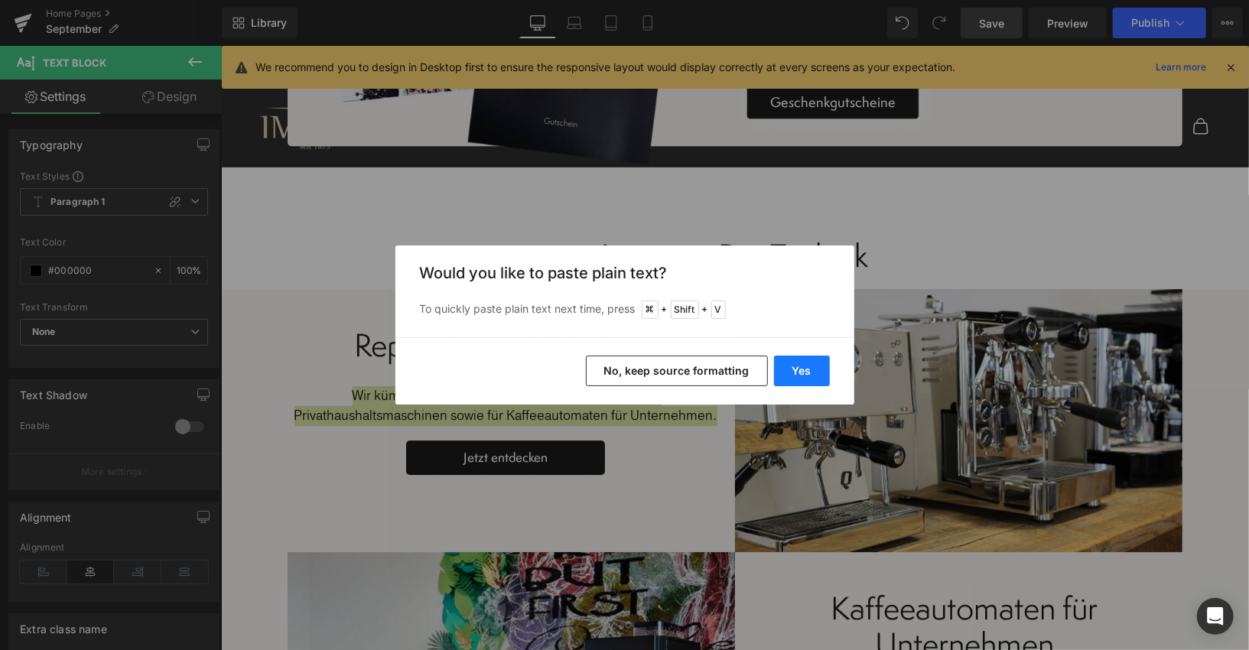
click at [807, 373] on button "Yes" at bounding box center [802, 371] width 56 height 31
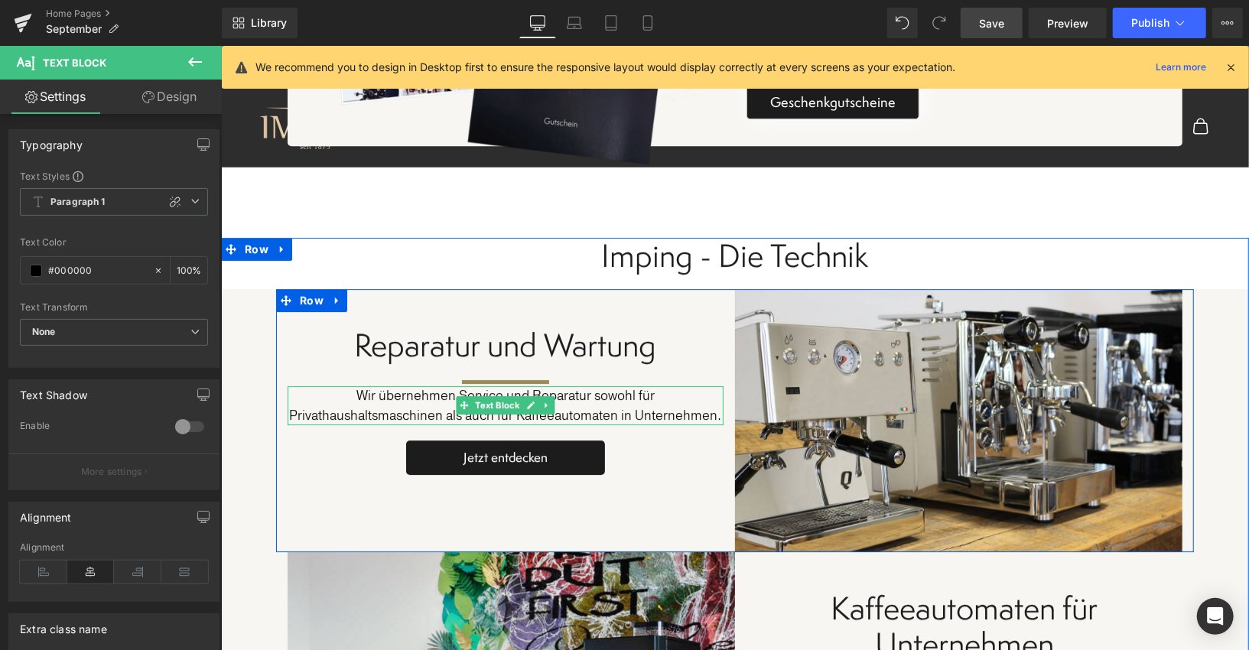
click at [621, 385] on p "Wir übernehmen Service und Reparatur sowohl für Privathaushaltsmaschinen als au…" at bounding box center [505, 404] width 436 height 39
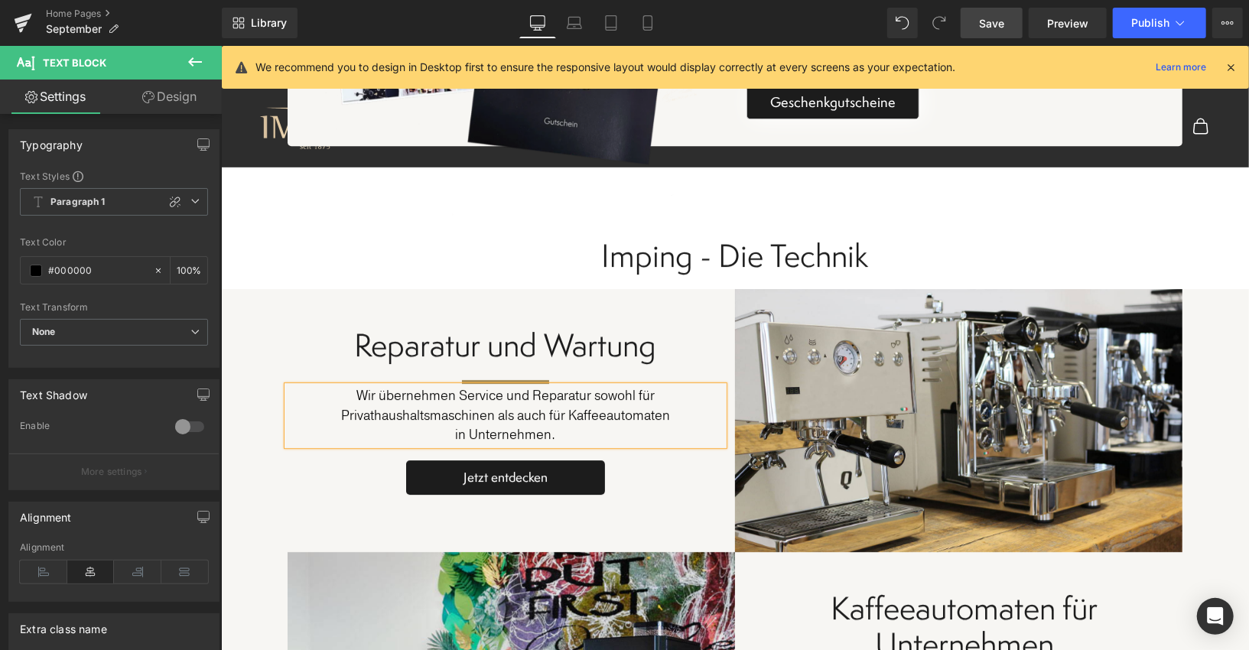
click at [547, 424] on p "in Unternehmen." at bounding box center [505, 434] width 436 height 20
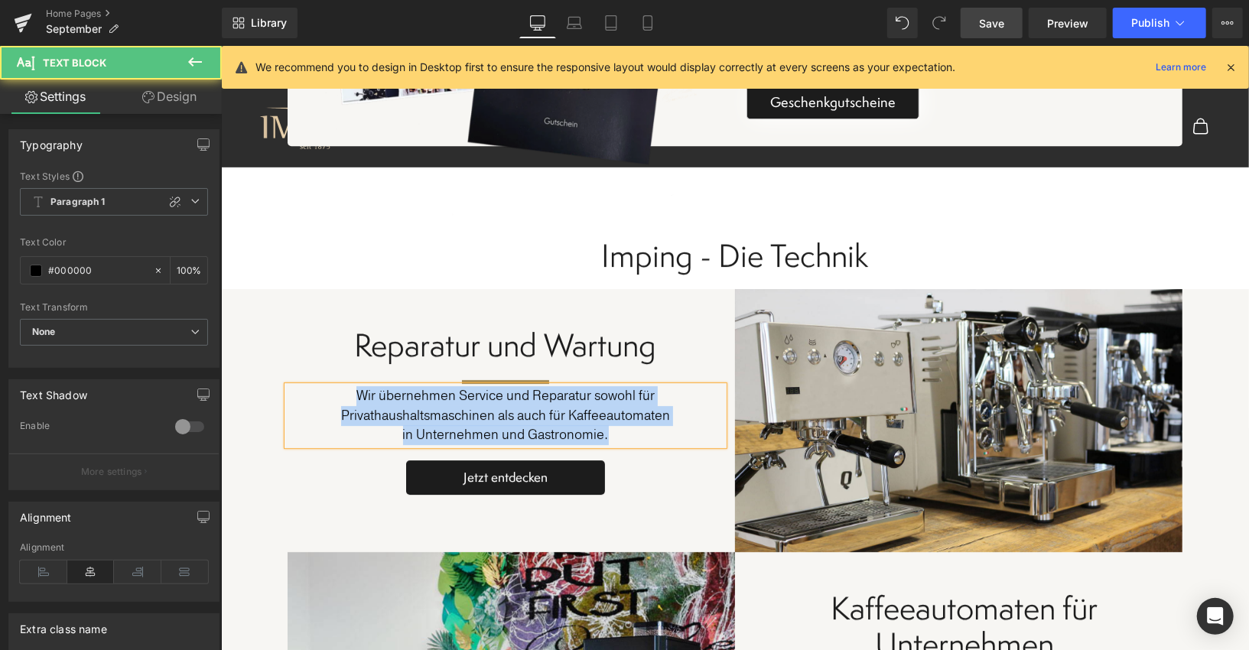
drag, startPoint x: 619, startPoint y: 392, endPoint x: 336, endPoint y: 354, distance: 284.7
click at [336, 385] on div "Wir übernehmen Service und Reparatur sowohl für Privathaushaltsmaschinen als au…" at bounding box center [505, 414] width 436 height 59
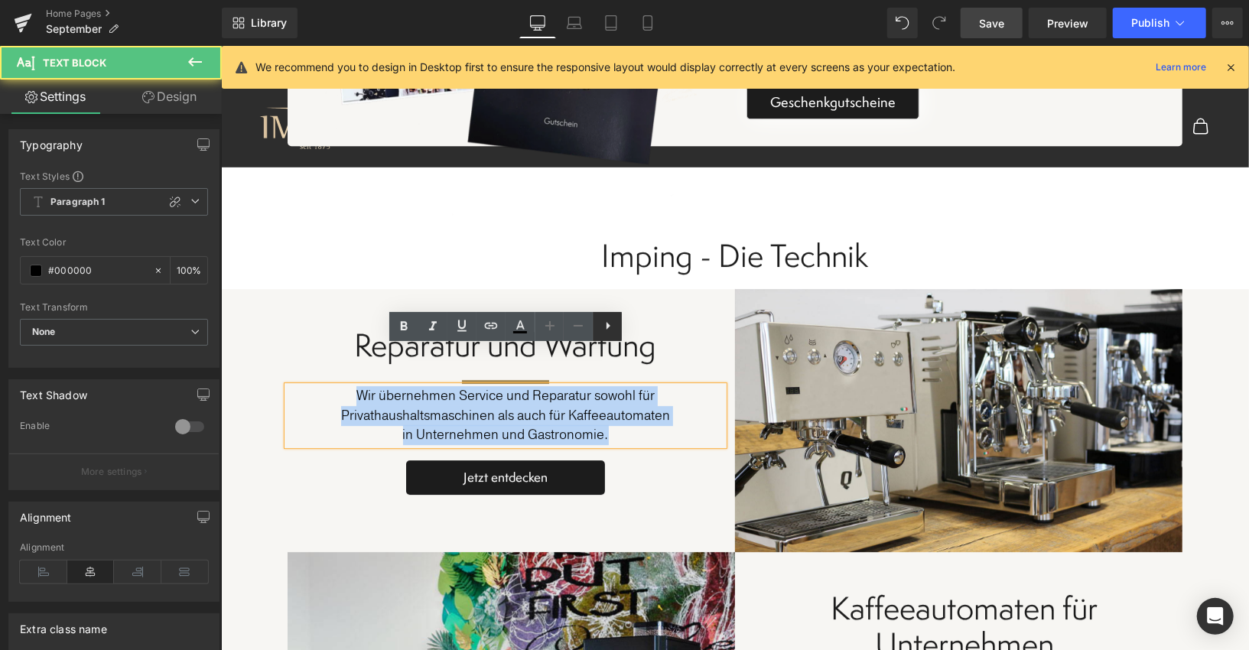
copy div "Wir übernehmen Service und Reparatur sowohl für Privathaushaltsmaschinen als au…"
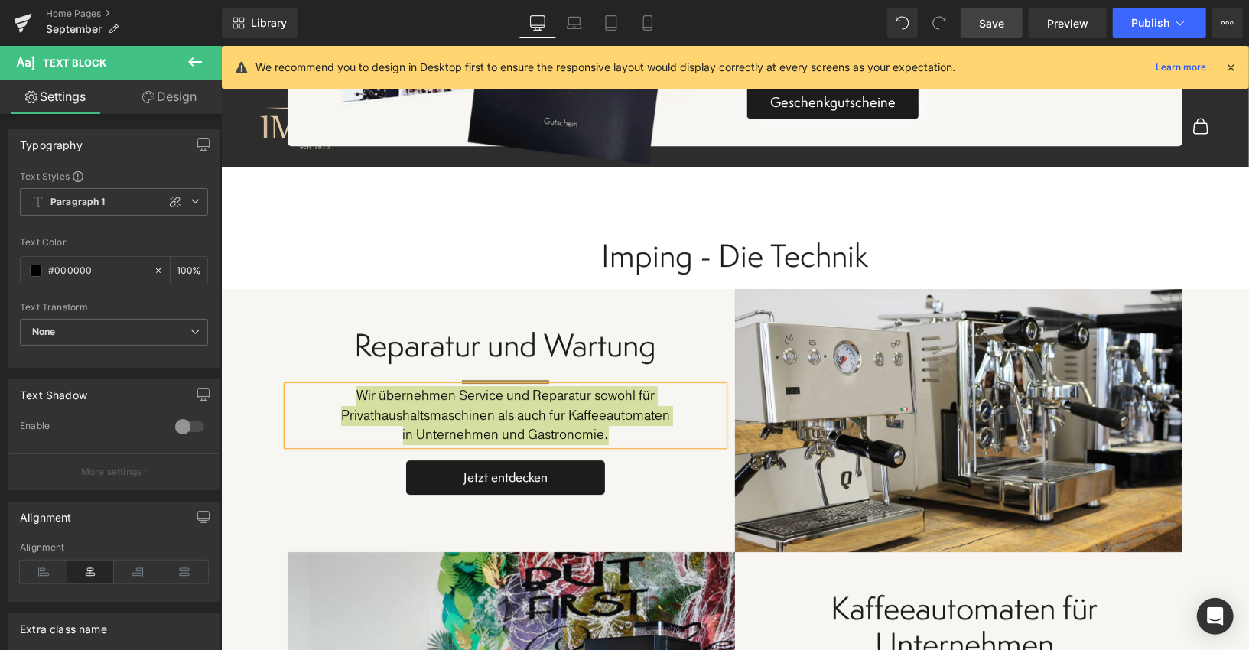
click at [985, 18] on span "Save" at bounding box center [991, 23] width 25 height 16
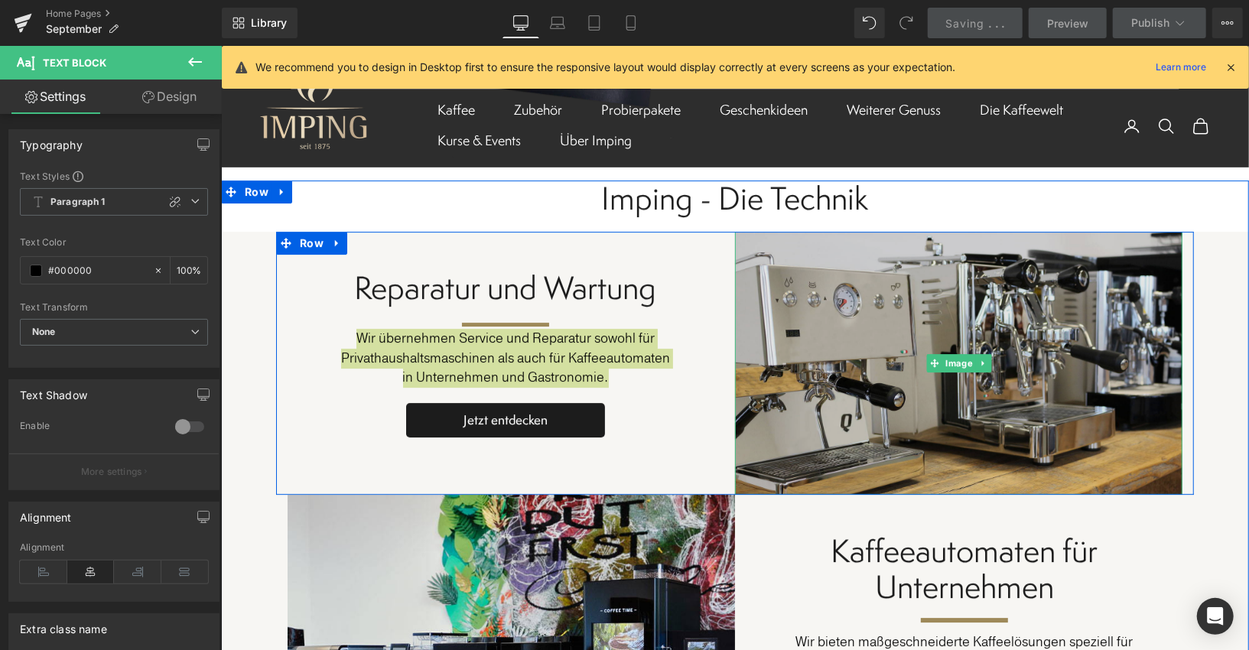
scroll to position [6881, 0]
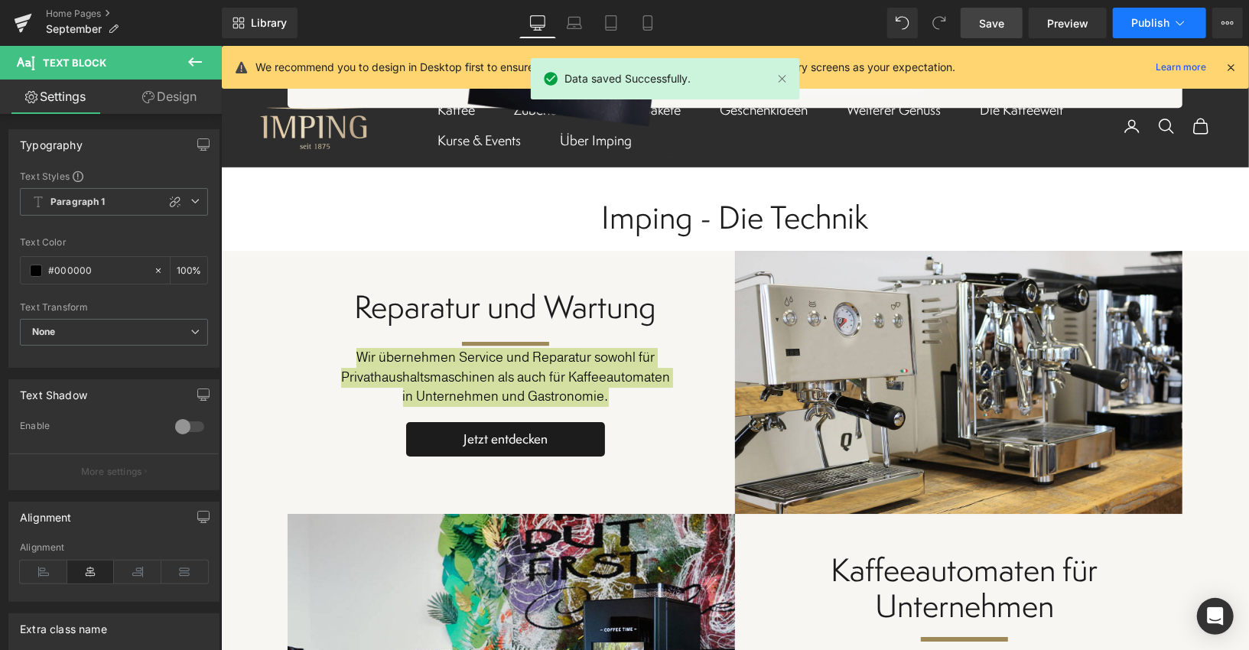
click at [1140, 26] on span "Publish" at bounding box center [1150, 23] width 38 height 12
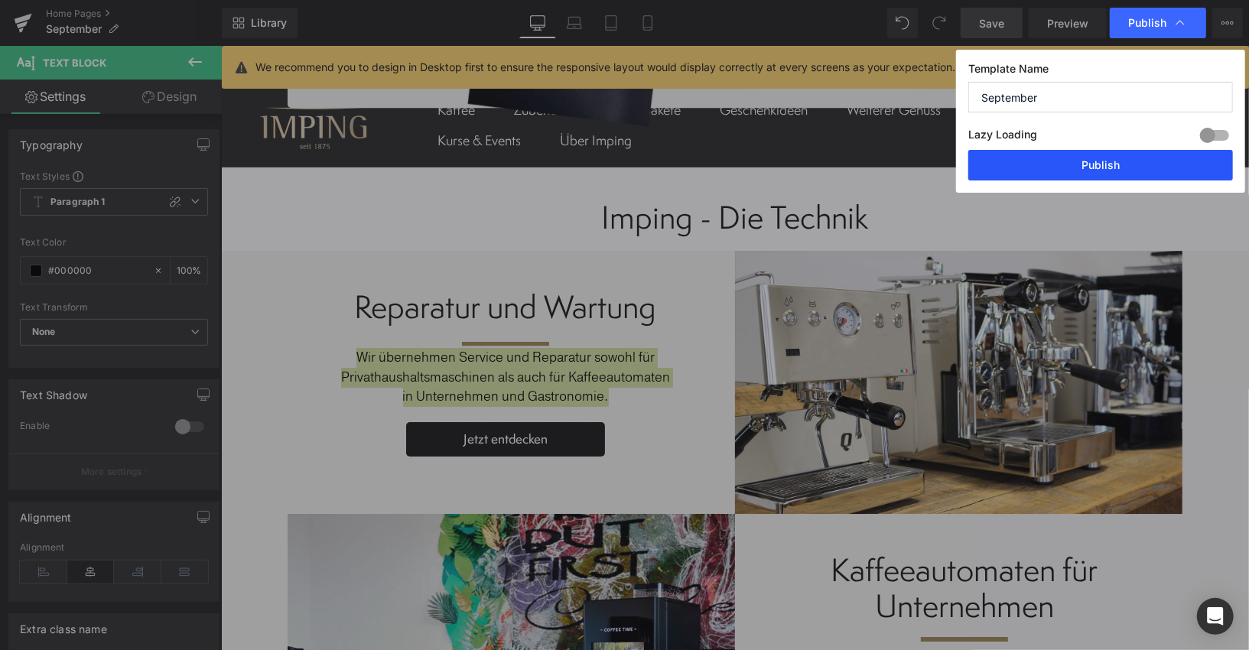
click at [1089, 166] on button "Publish" at bounding box center [1100, 165] width 265 height 31
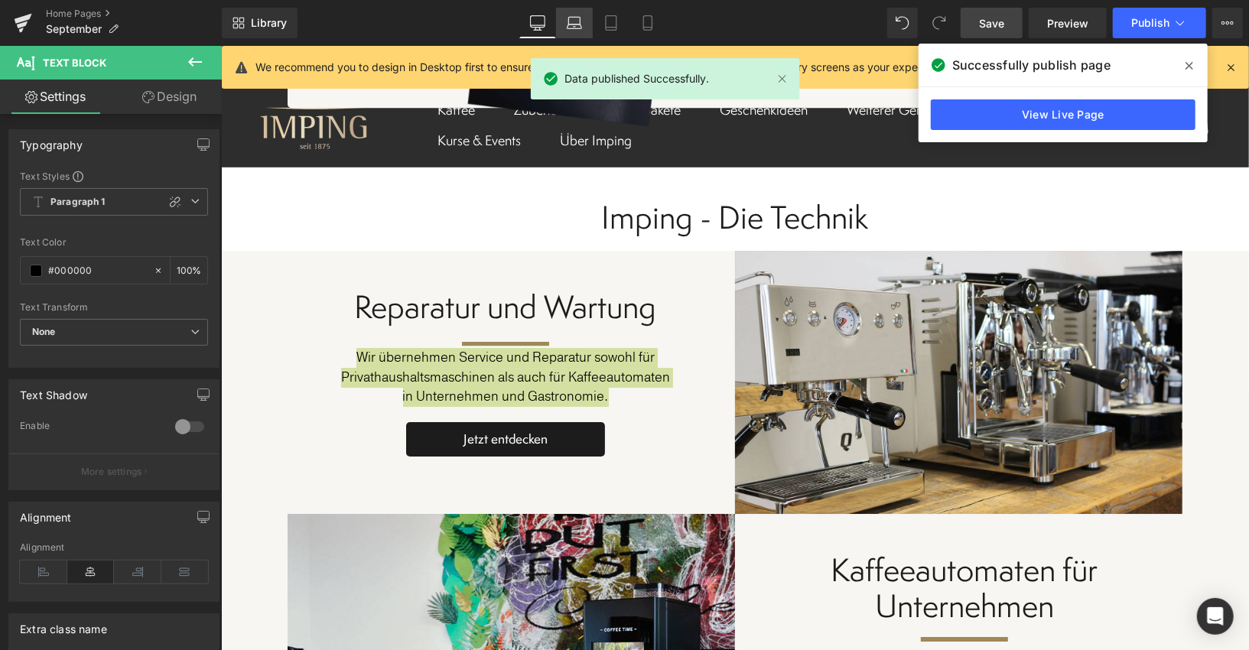
click at [580, 19] on icon at bounding box center [574, 22] width 15 height 15
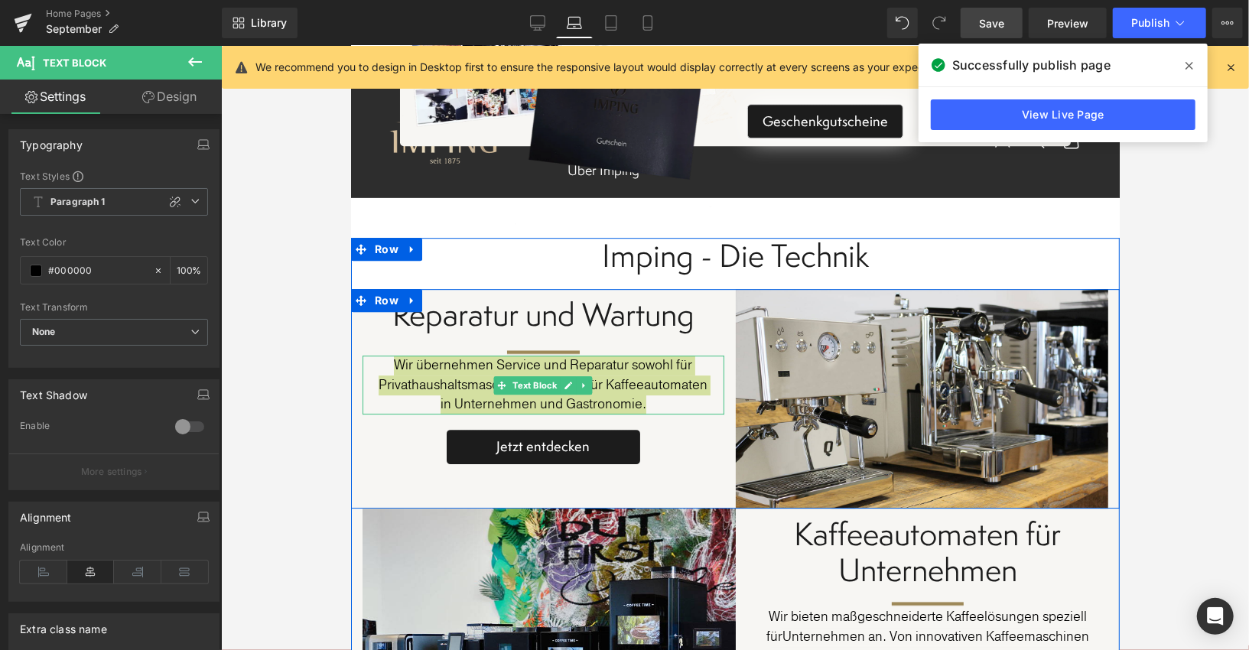
scroll to position [6601, 0]
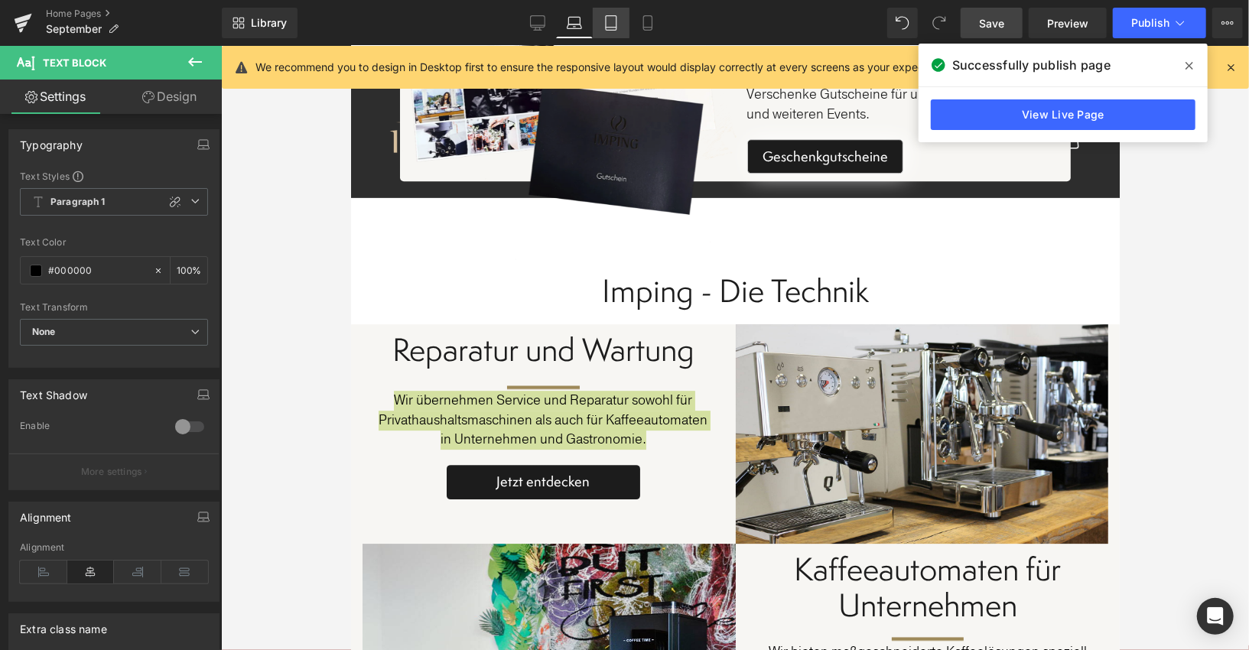
click at [612, 29] on icon at bounding box center [610, 22] width 15 height 15
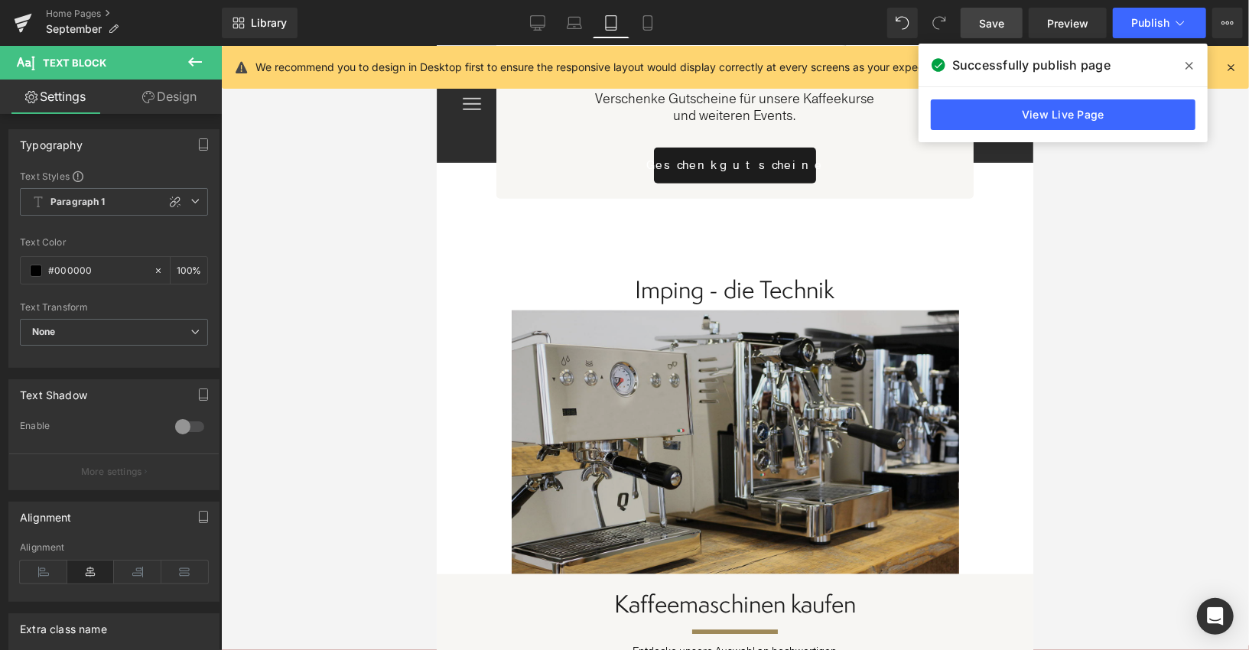
scroll to position [8441, 0]
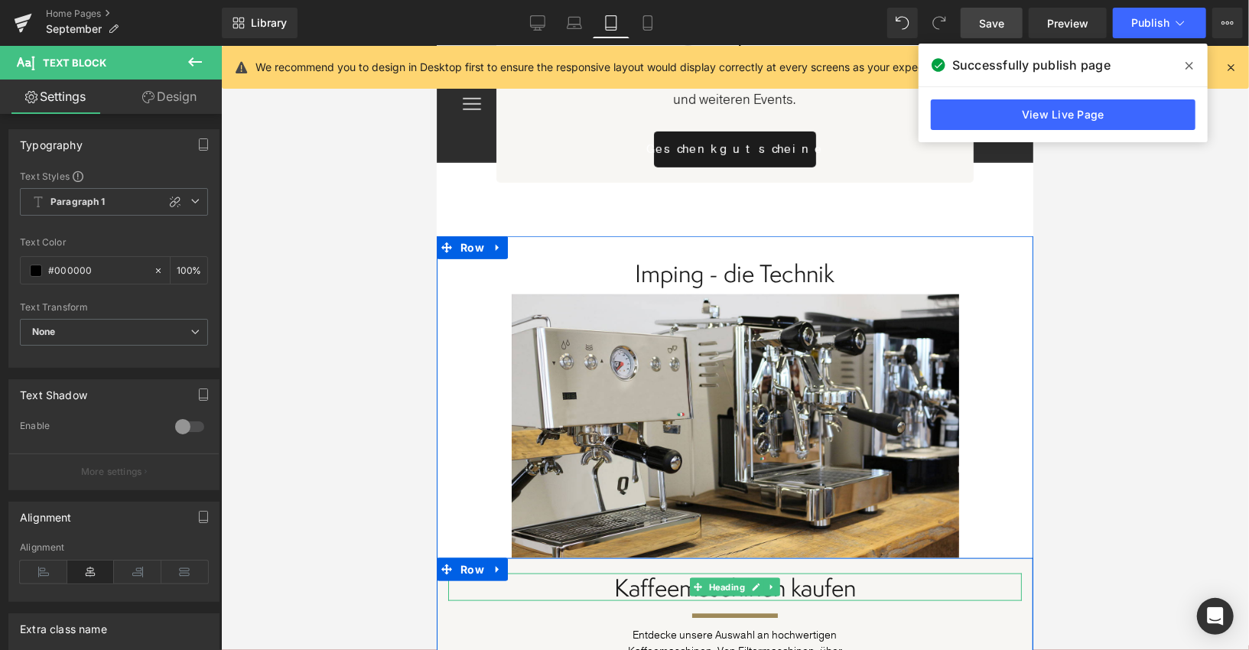
click at [815, 570] on span "Kaffeemaschinen kaufen" at bounding box center [734, 587] width 242 height 34
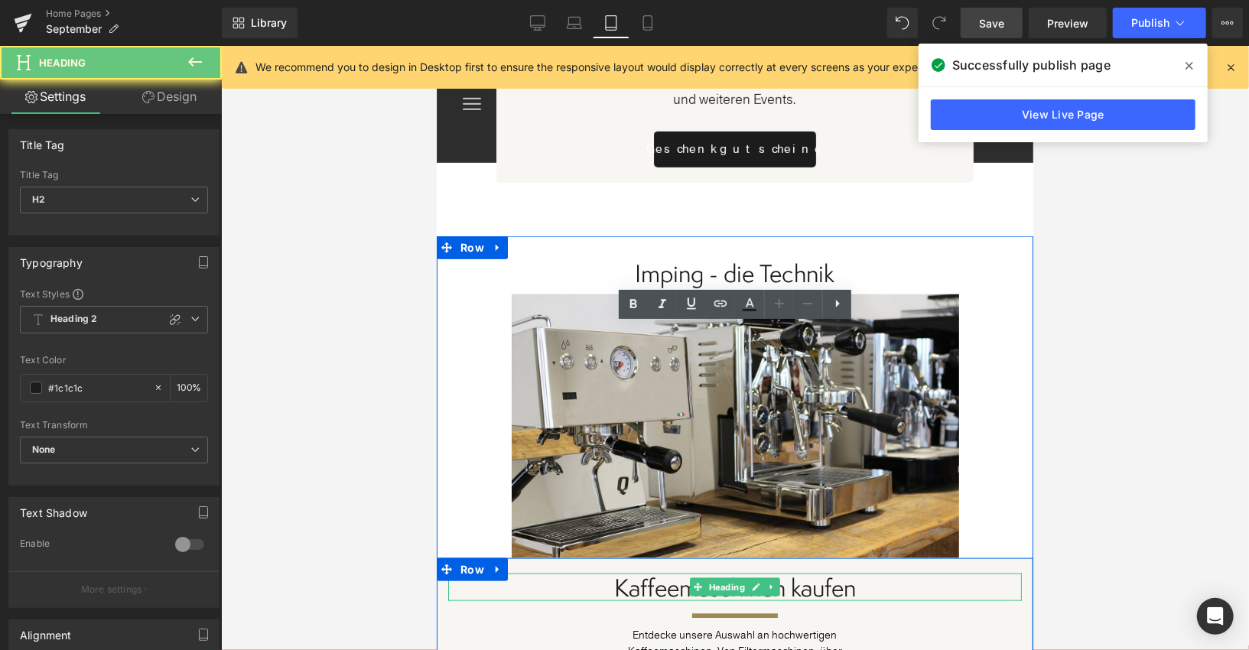
click at [815, 570] on span "Kaffeemaschinen kaufen" at bounding box center [734, 587] width 242 height 34
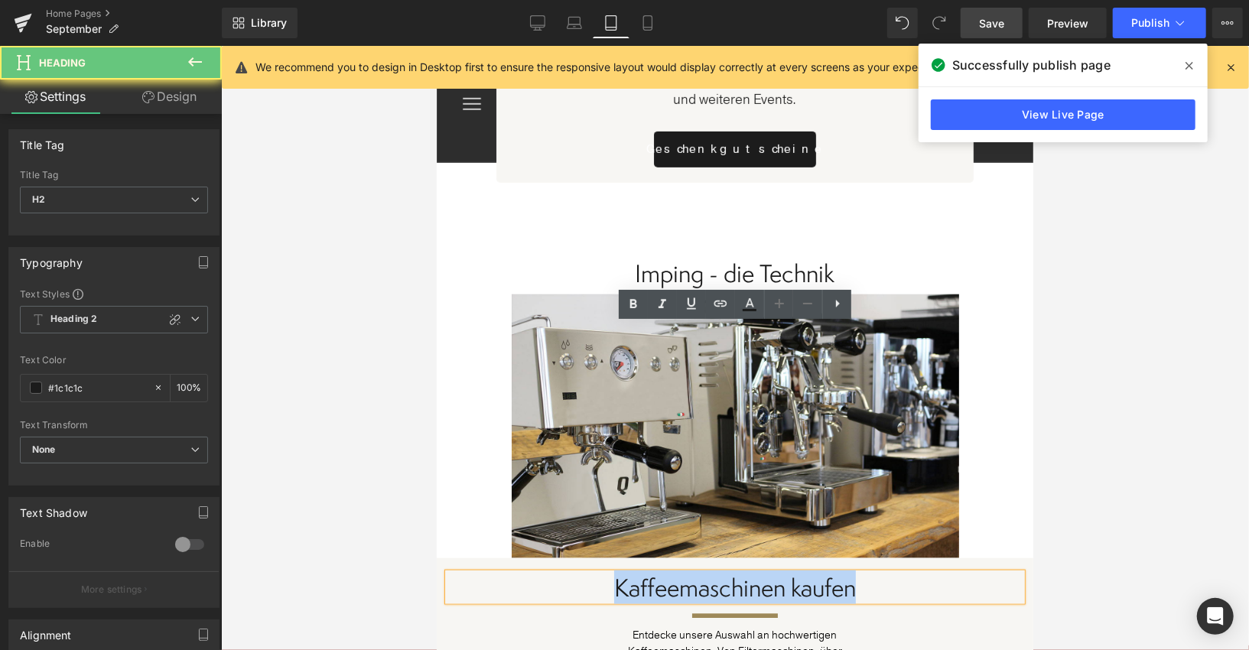
click at [815, 570] on span "Kaffeemaschinen kaufen" at bounding box center [734, 587] width 242 height 34
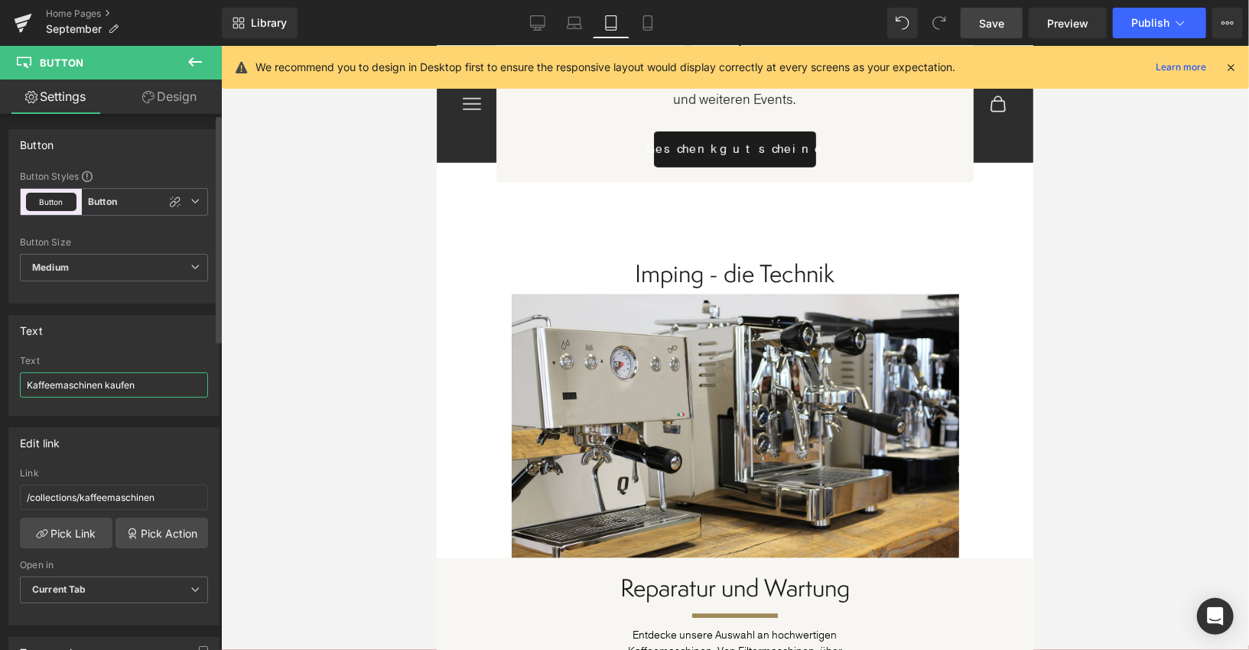
click at [105, 377] on input "Kaffeemaschinen kaufen" at bounding box center [114, 384] width 188 height 25
type input "Jetzt entdecken"
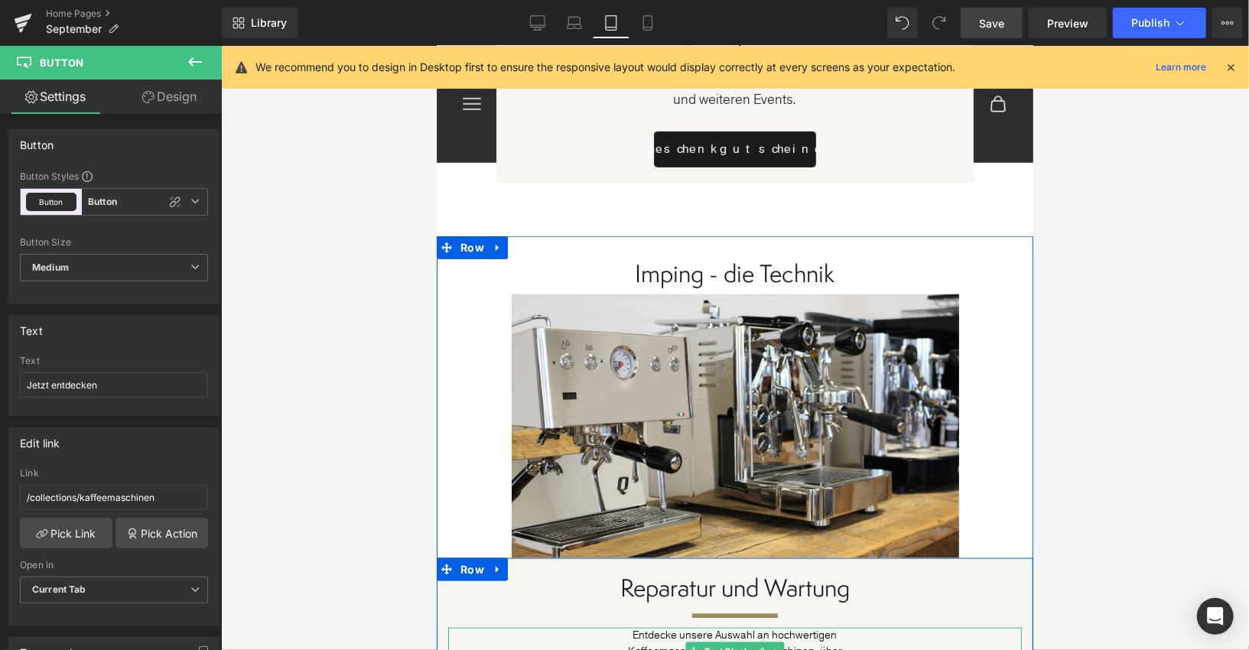
click at [646, 643] on span "Kaffeemaschinen. Von Filtermaschinen, über" at bounding box center [734, 650] width 214 height 15
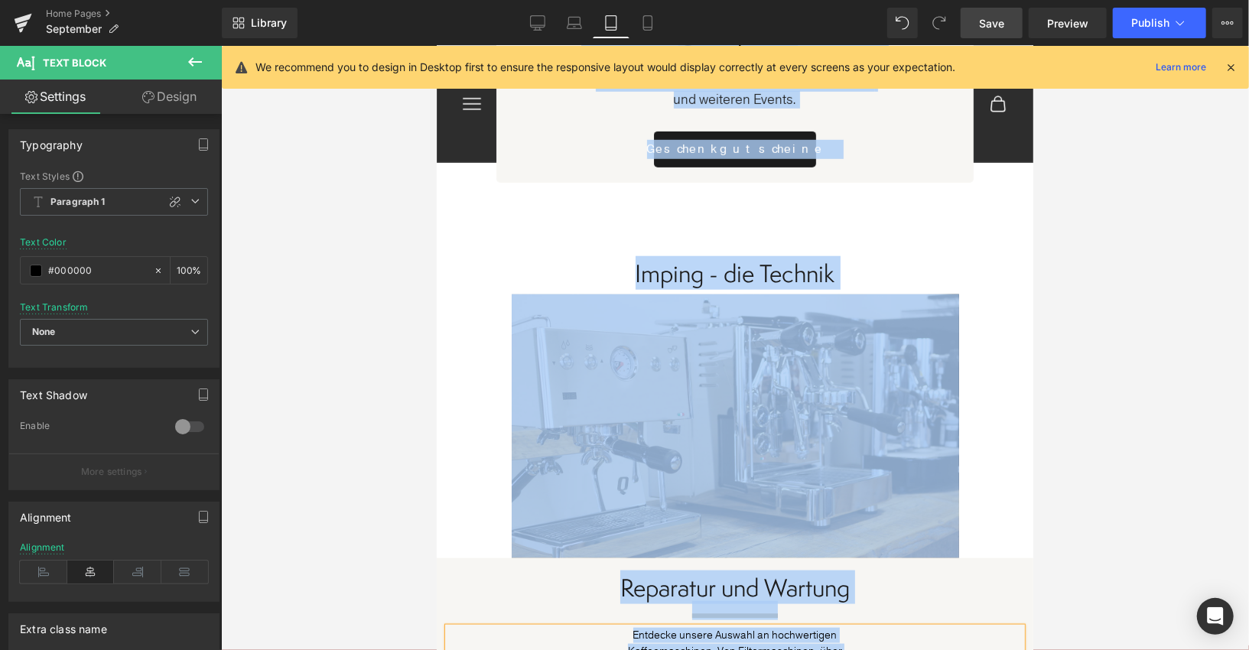
click at [647, 643] on span "Kaffeemaschinen. Von Filtermaschinen, über" at bounding box center [734, 650] width 214 height 15
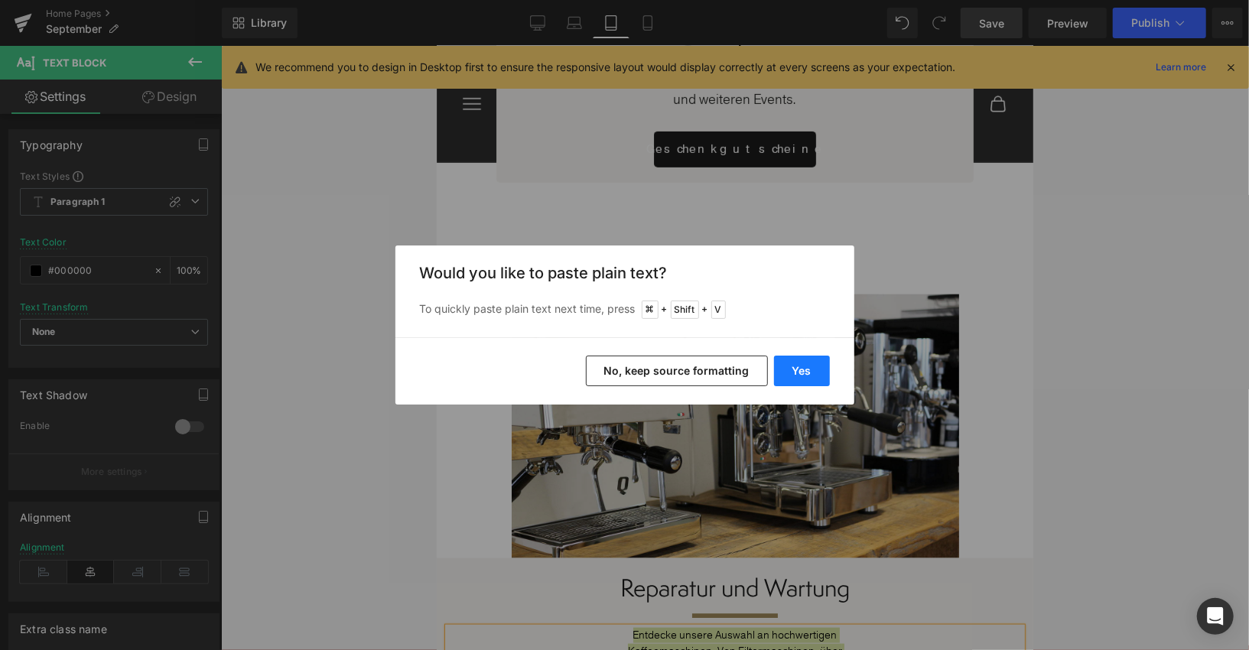
drag, startPoint x: 791, startPoint y: 375, endPoint x: 352, endPoint y: 331, distance: 441.1
click at [791, 375] on button "Yes" at bounding box center [802, 371] width 56 height 31
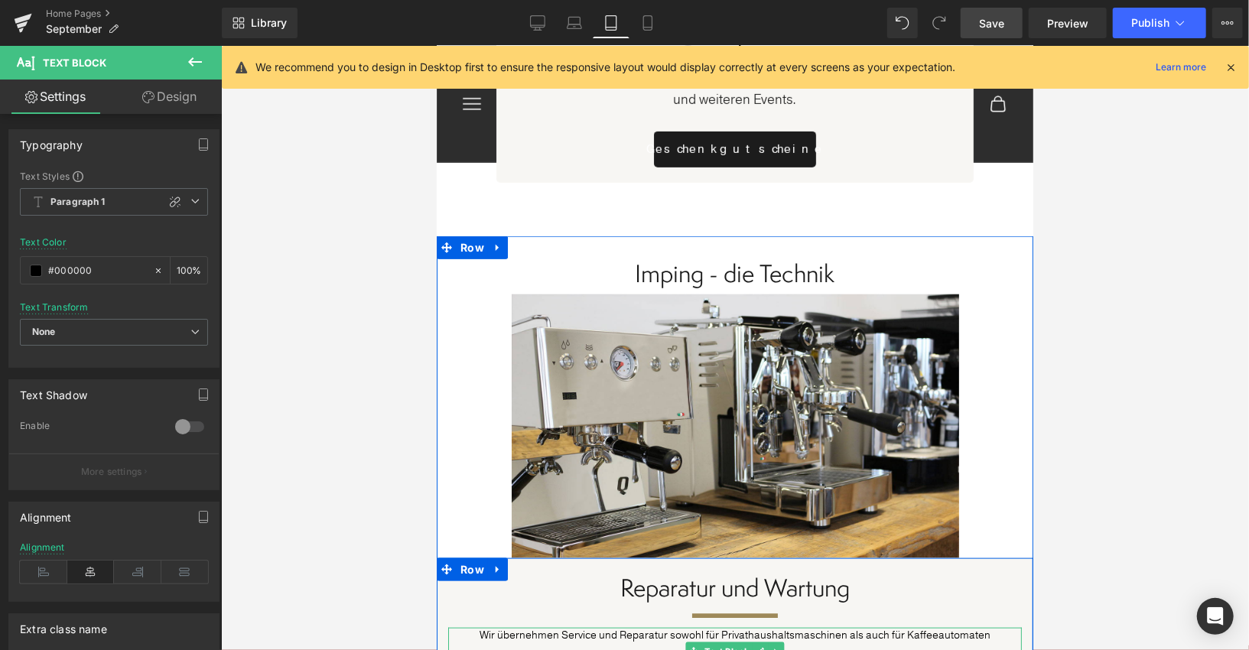
click at [785, 627] on p "Wir übernehmen Service und Reparatur sowohl für Privathaushaltsmaschinen als au…" at bounding box center [733, 634] width 573 height 15
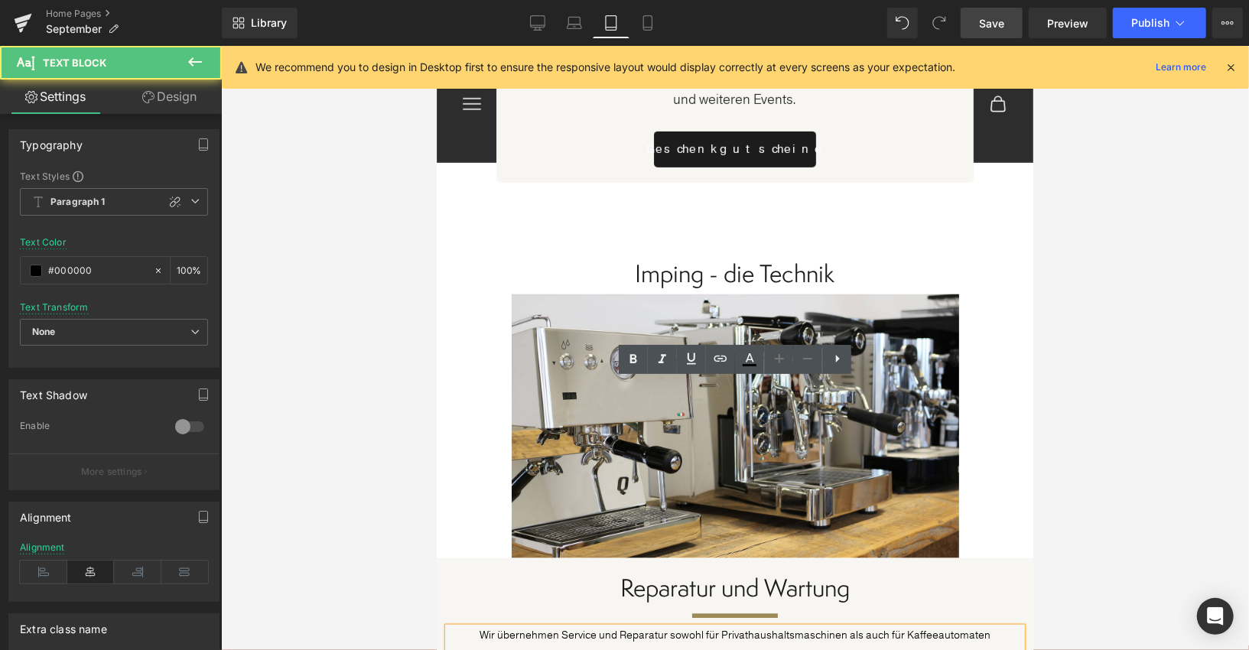
click at [806, 643] on p at bounding box center [733, 650] width 573 height 15
click at [848, 627] on p "Wir übernehmen Service und Reparatur sowohl für Privathaushaltsmaschinen als au…" at bounding box center [733, 634] width 573 height 15
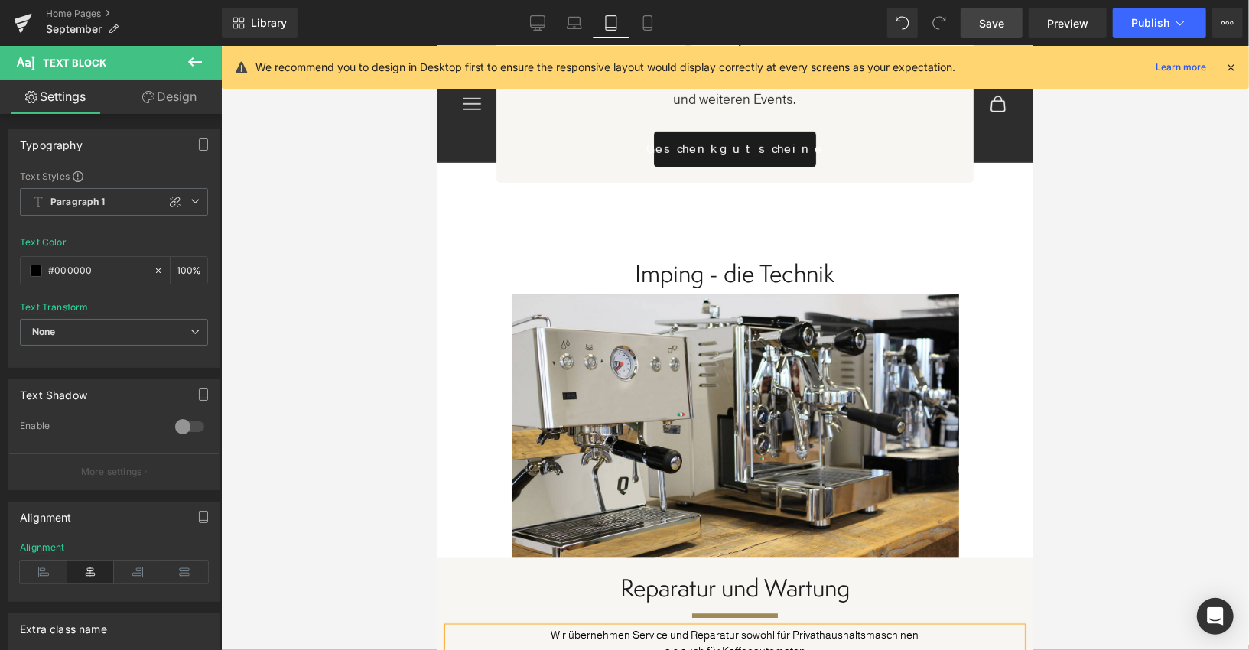
drag, startPoint x: 852, startPoint y: 488, endPoint x: 660, endPoint y: 426, distance: 202.4
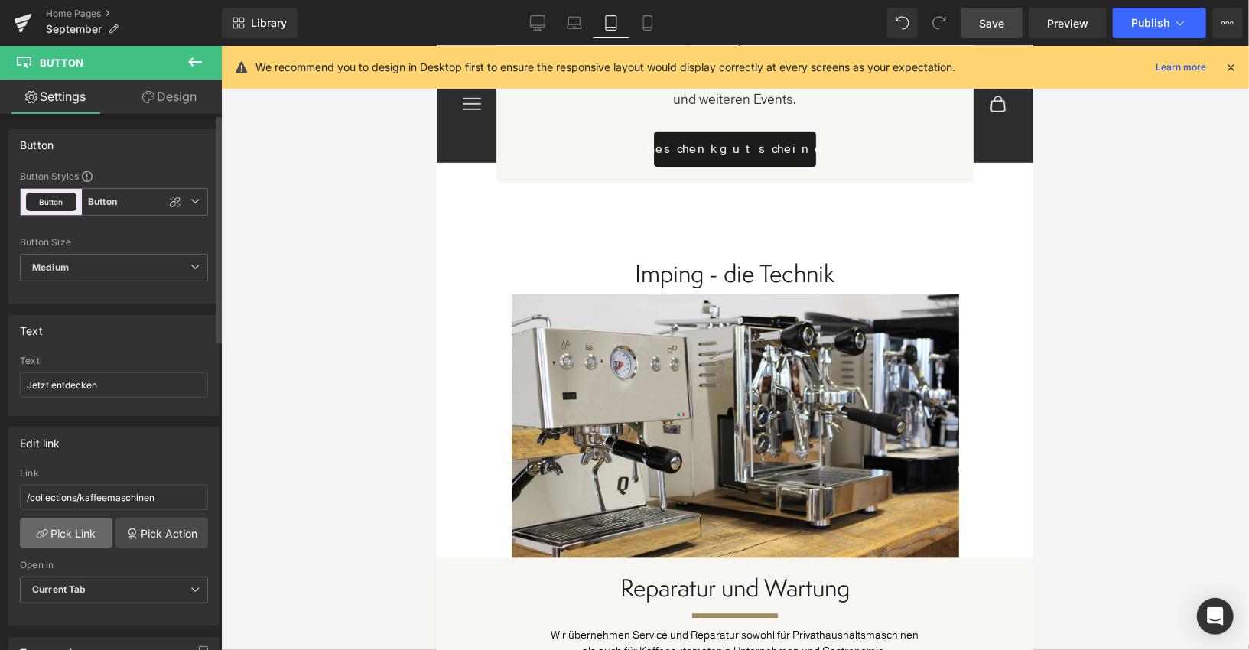
click at [90, 528] on link "Pick Link" at bounding box center [66, 533] width 93 height 31
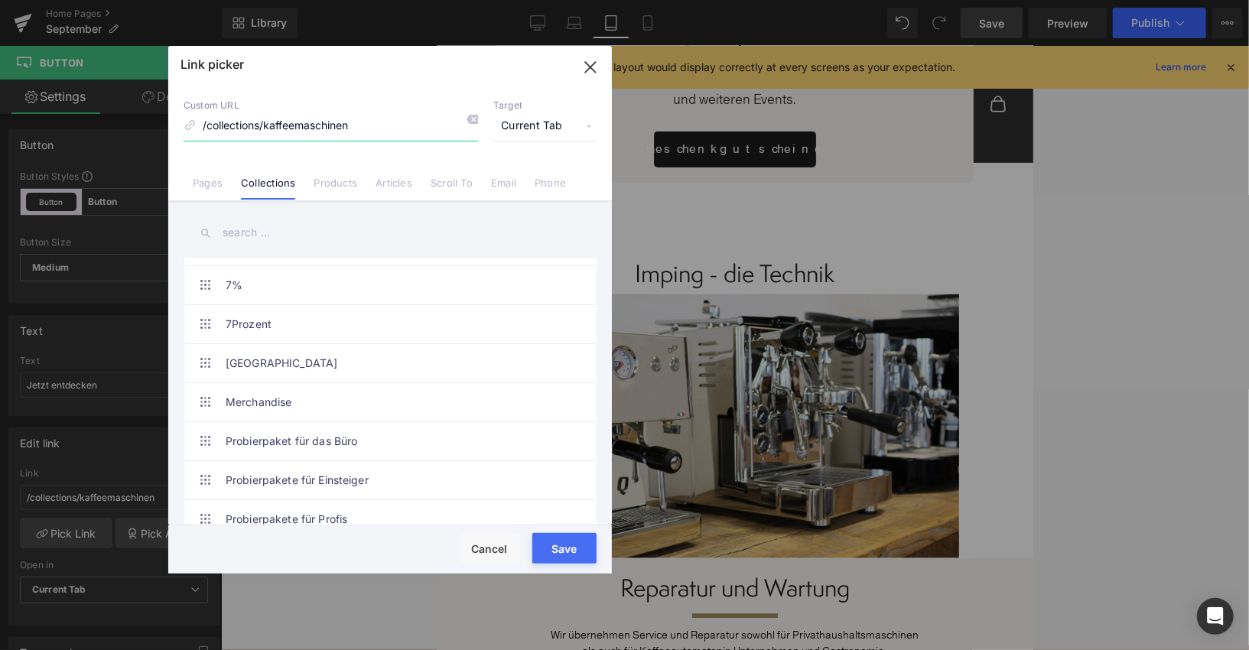
scroll to position [156, 0]
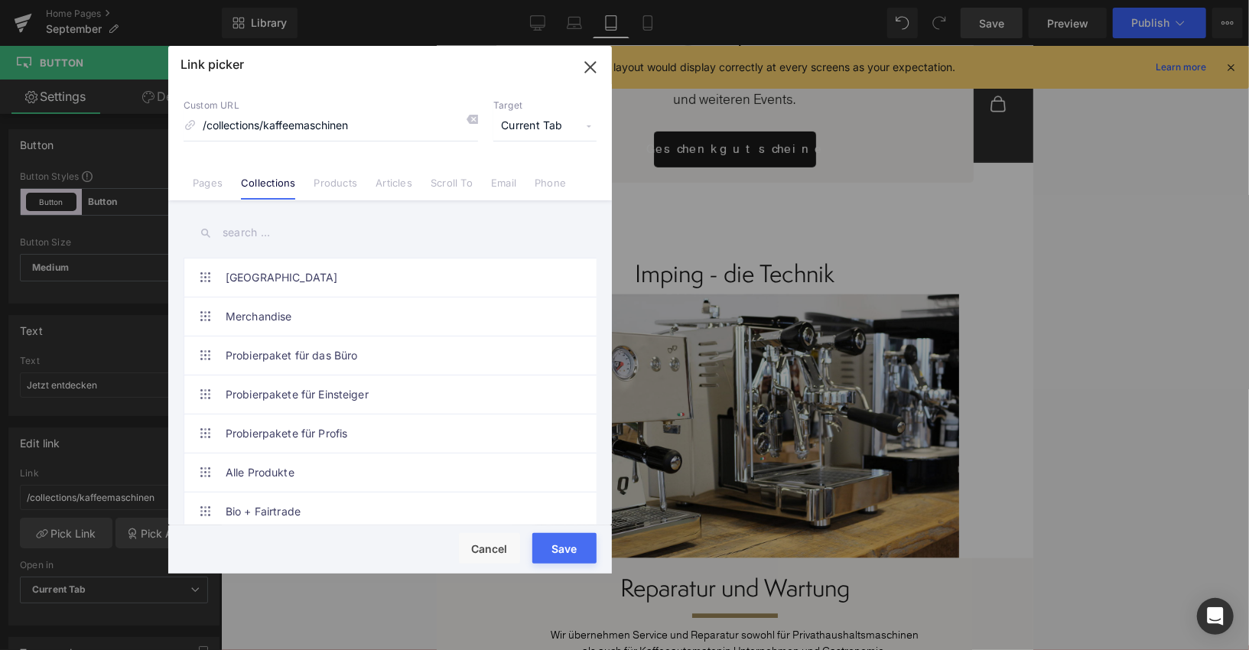
drag, startPoint x: 226, startPoint y: 180, endPoint x: 312, endPoint y: 335, distance: 177.3
click at [226, 180] on li "Pages" at bounding box center [207, 177] width 48 height 27
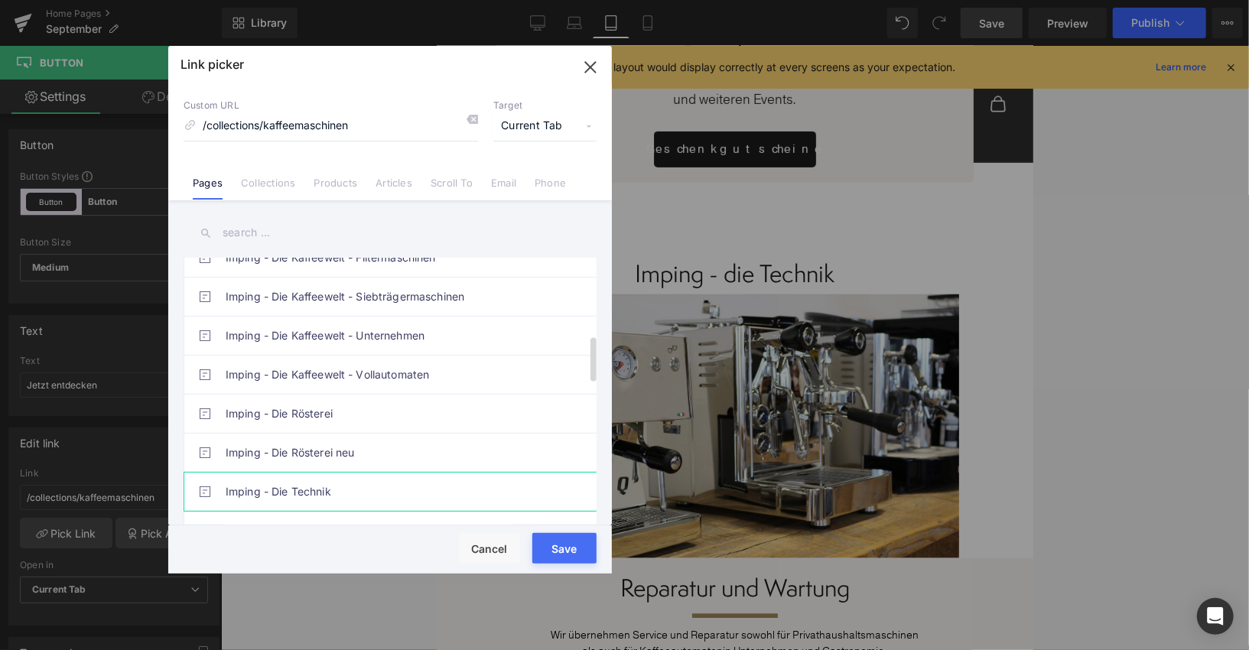
scroll to position [470, 0]
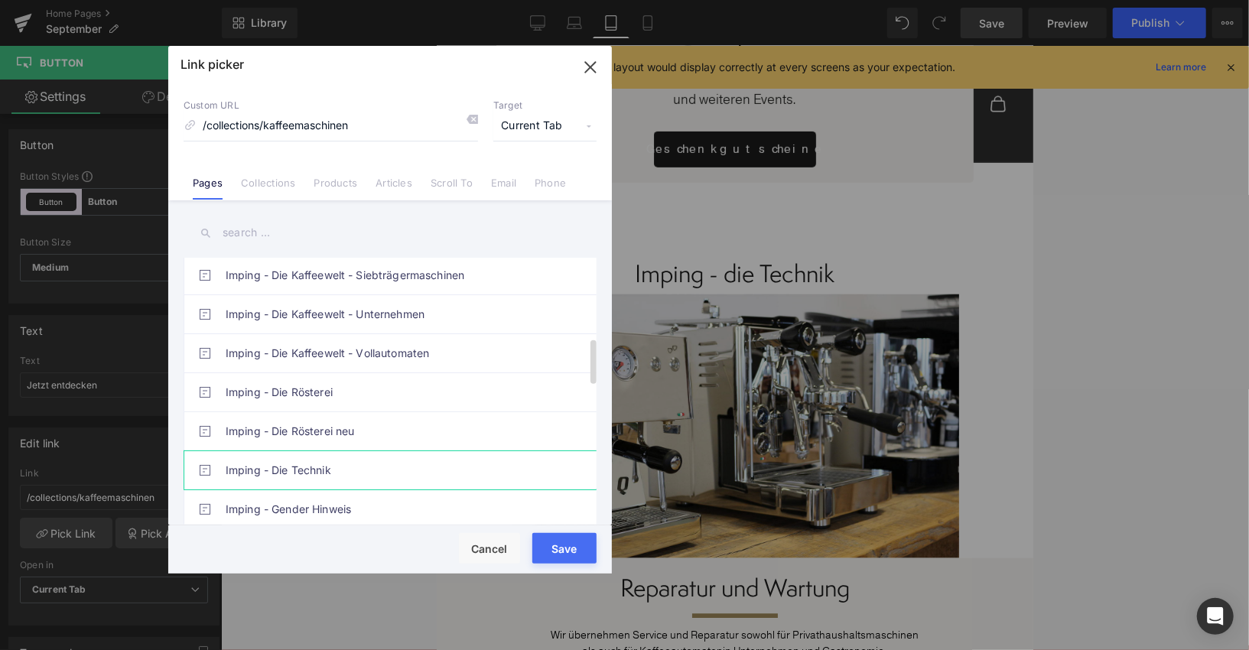
click at [352, 466] on link "Imping - Die Technik" at bounding box center [394, 470] width 336 height 38
drag, startPoint x: 557, startPoint y: 539, endPoint x: 195, endPoint y: 482, distance: 366.1
click at [557, 539] on button "Save" at bounding box center [564, 548] width 64 height 31
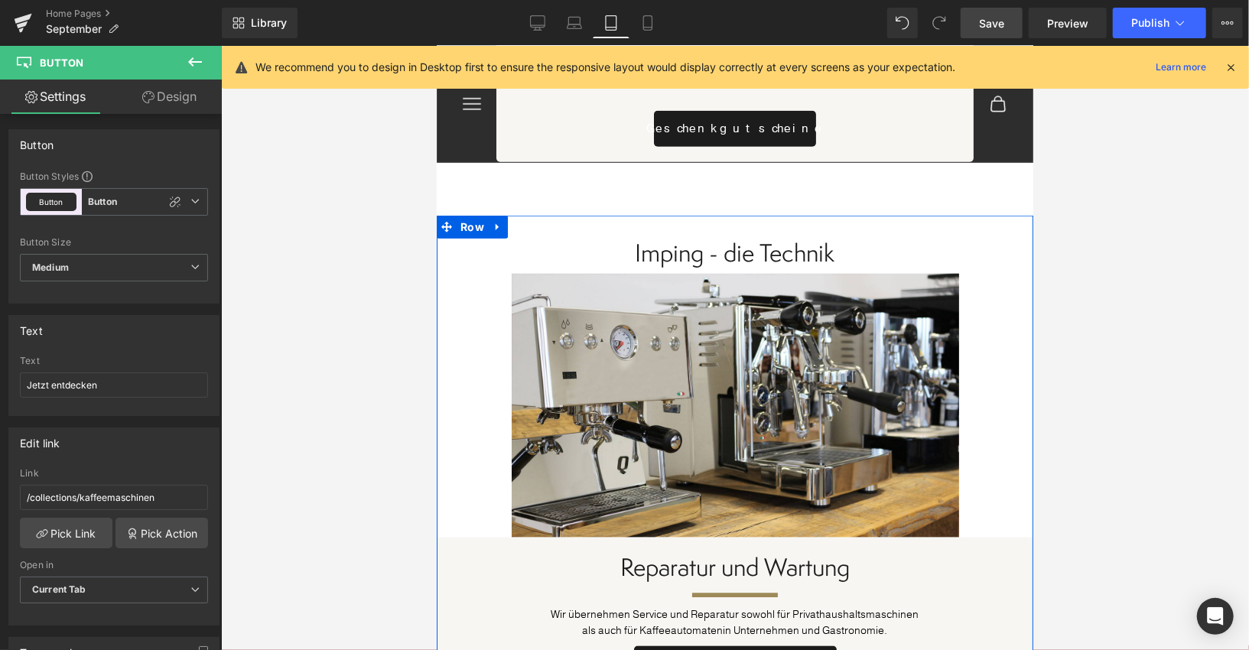
scroll to position [8433, 0]
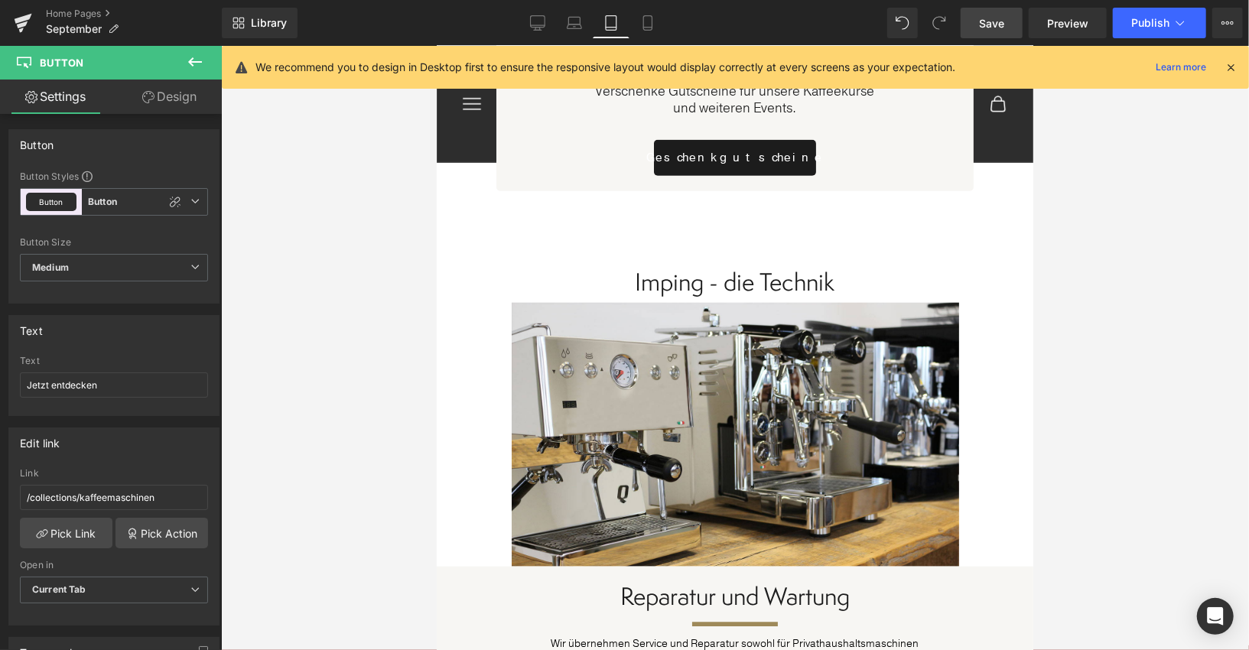
click at [1003, 30] on span "Save" at bounding box center [991, 23] width 25 height 16
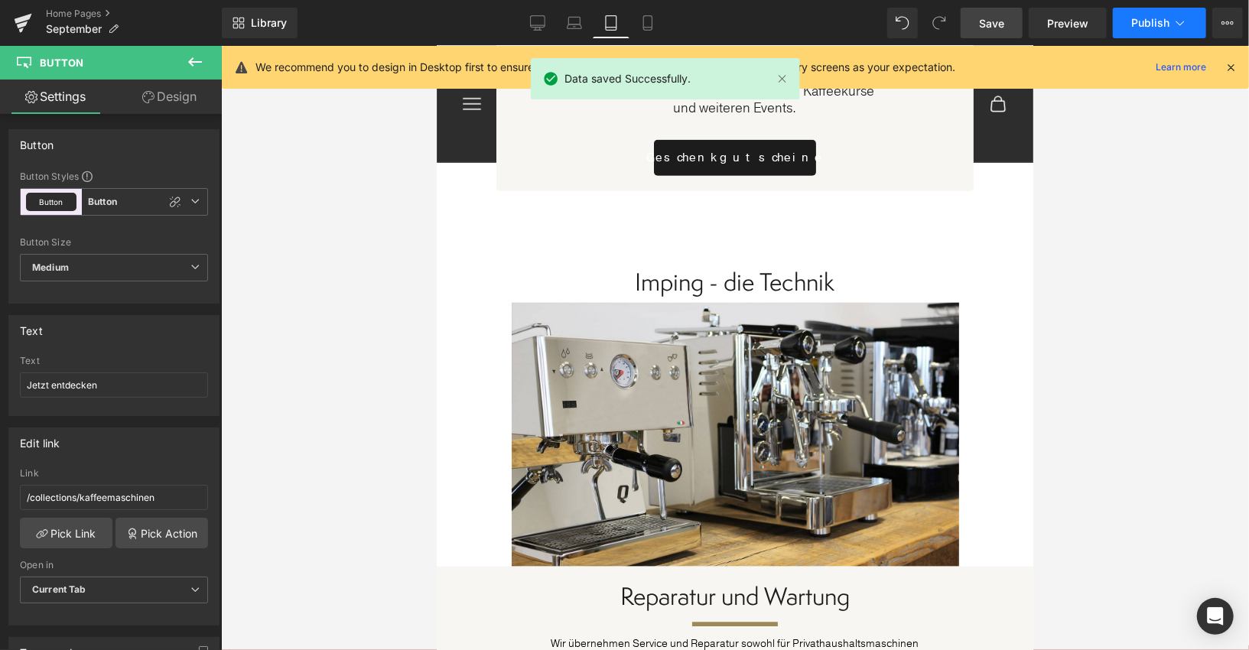
click at [1173, 17] on icon at bounding box center [1179, 22] width 15 height 15
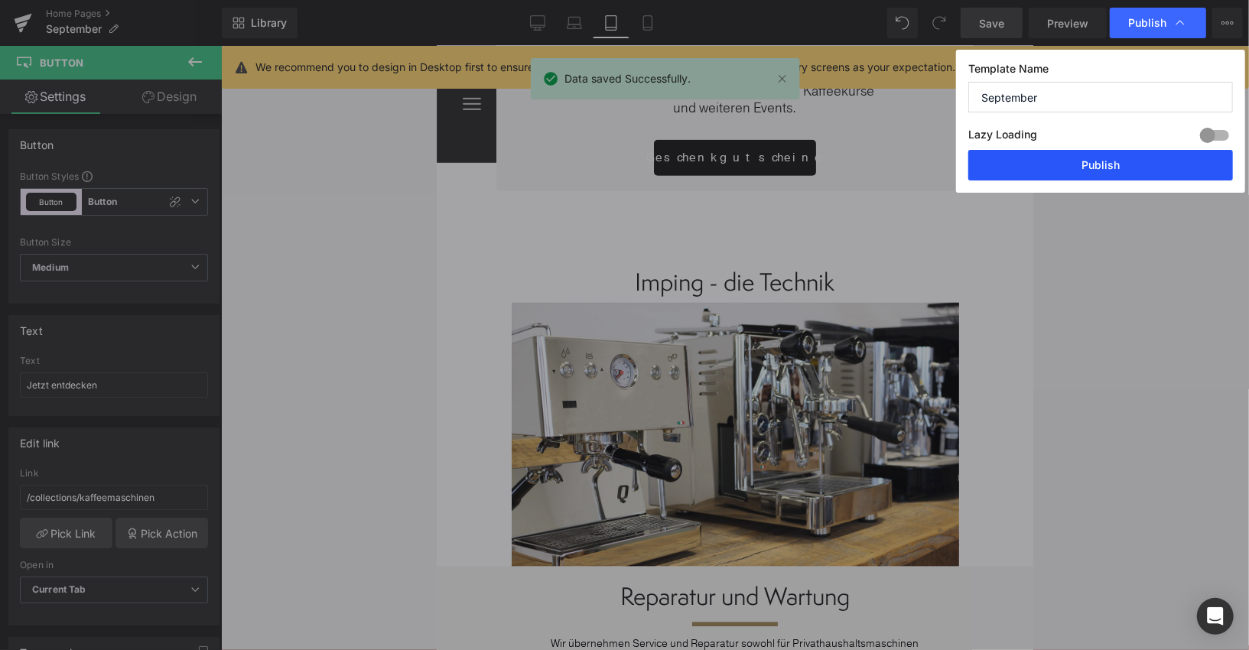
click at [1120, 156] on button "Publish" at bounding box center [1100, 165] width 265 height 31
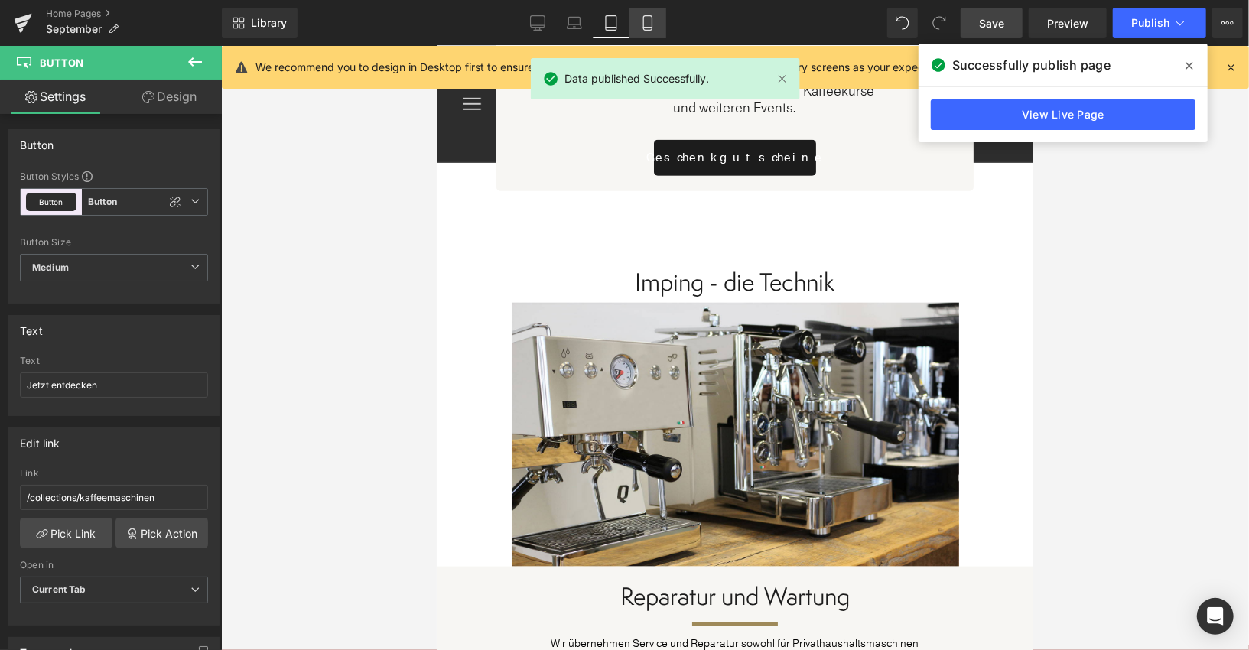
click at [638, 27] on link "Mobile" at bounding box center [647, 23] width 37 height 31
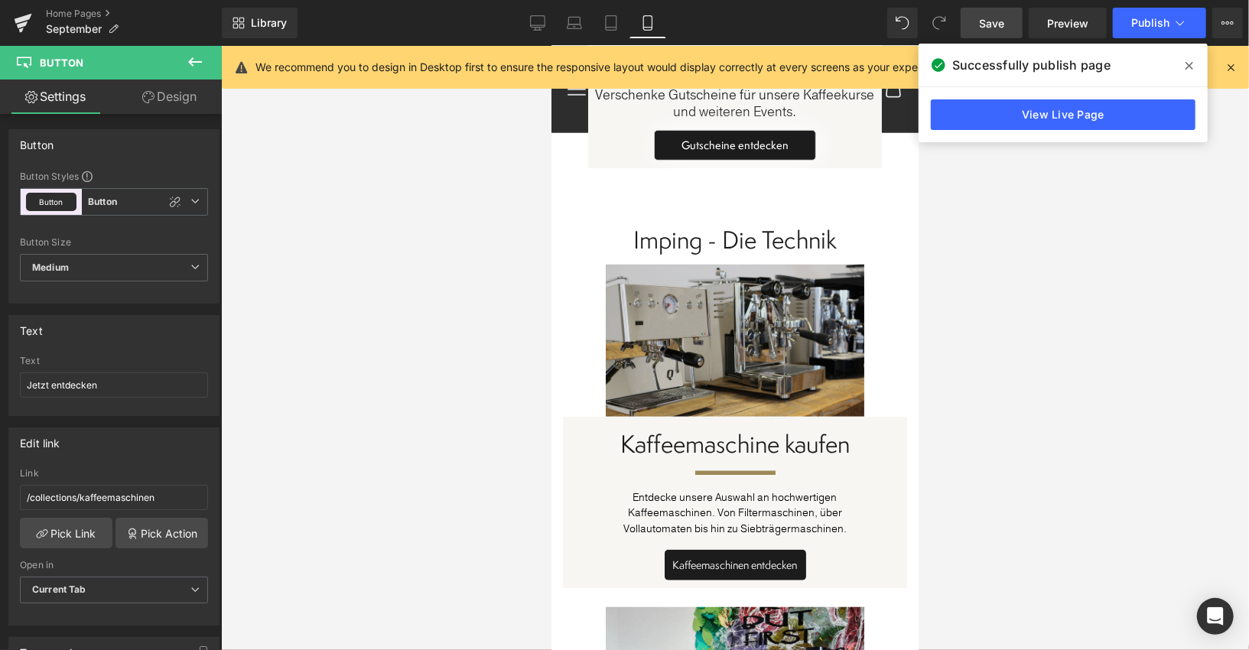
scroll to position [8068, 0]
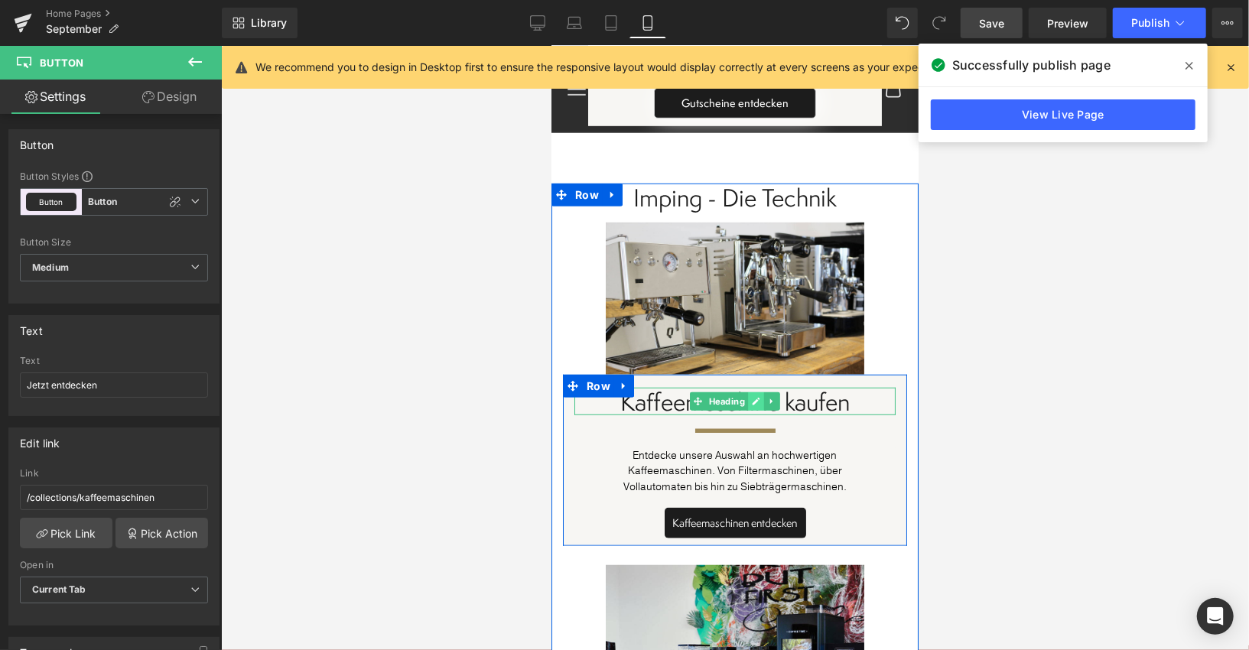
click at [753, 397] on icon at bounding box center [755, 400] width 8 height 9
click at [753, 397] on span "Kaffeemaschine kaufen" at bounding box center [733, 401] width 229 height 34
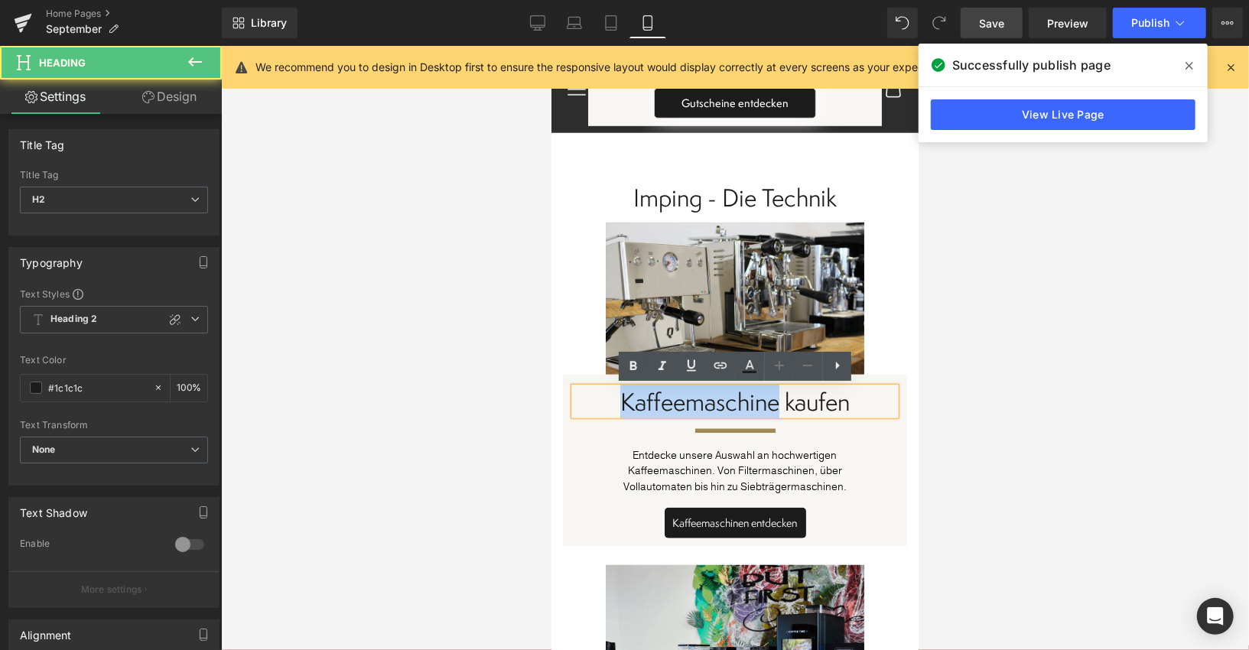
click at [756, 397] on span "Kaffeemaschine kaufen" at bounding box center [733, 401] width 229 height 34
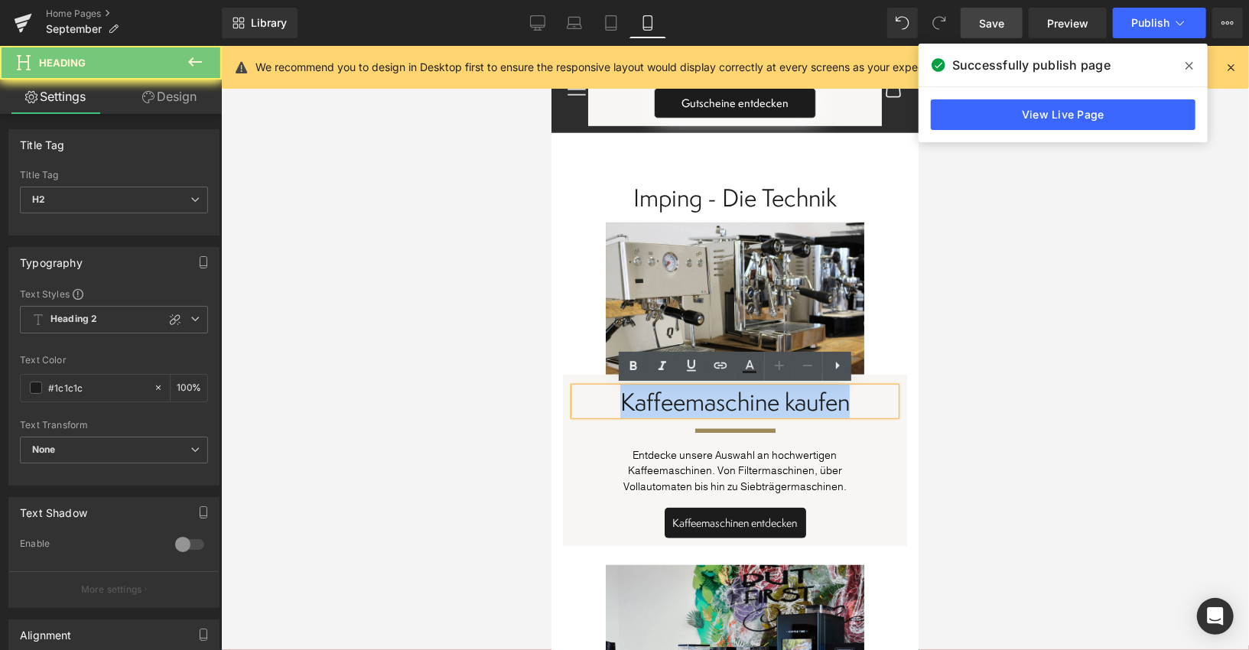
click at [756, 397] on span "Kaffeemaschine kaufen" at bounding box center [733, 401] width 229 height 34
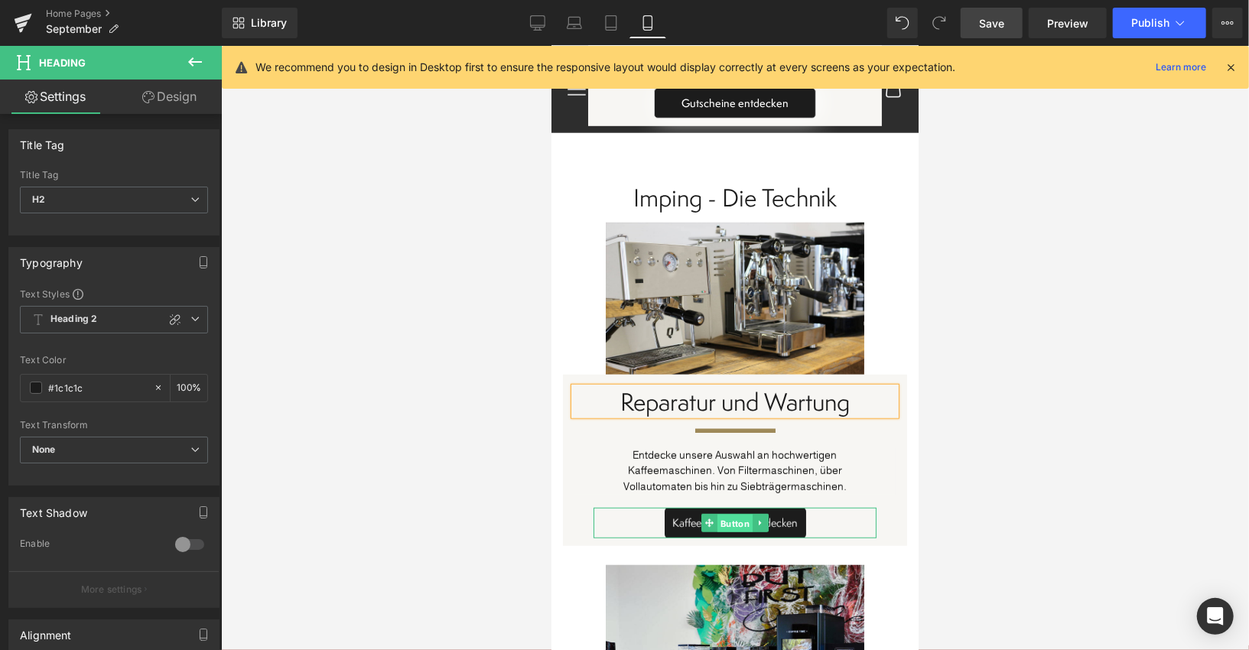
click at [726, 522] on span "Button" at bounding box center [733, 523] width 35 height 18
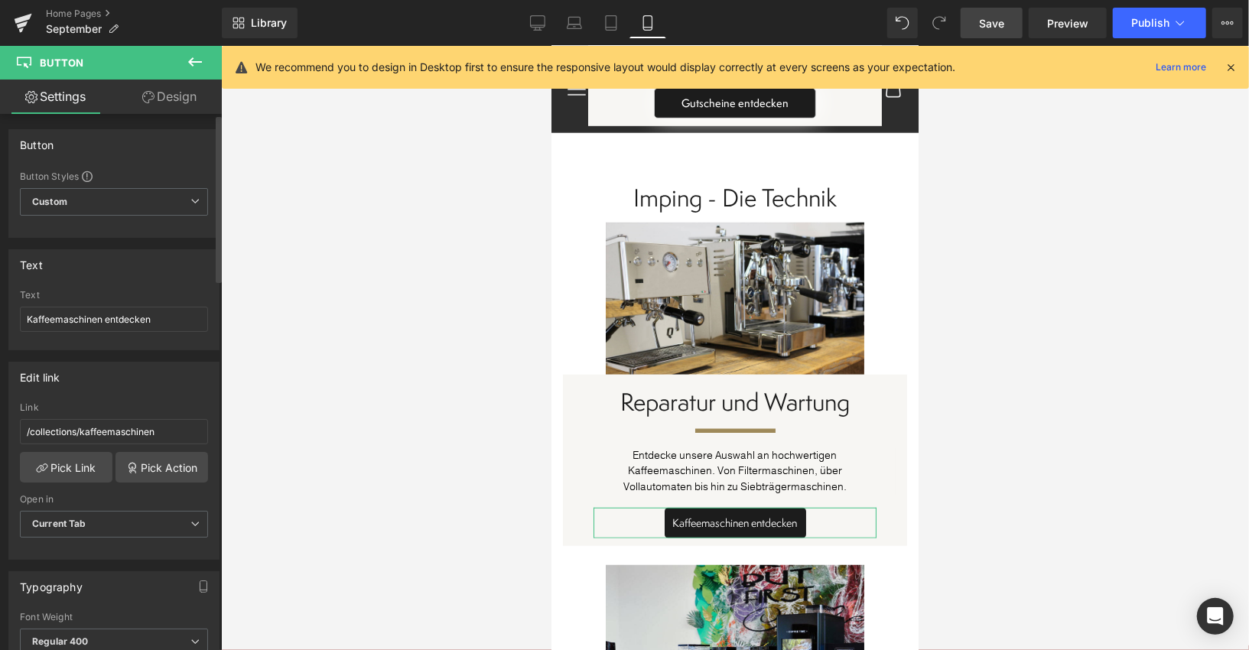
click at [144, 407] on div "Link" at bounding box center [114, 407] width 188 height 11
click at [144, 426] on input "/collections/kaffeemaschinen" at bounding box center [114, 431] width 188 height 25
click at [89, 466] on link "Pick Link" at bounding box center [66, 467] width 93 height 31
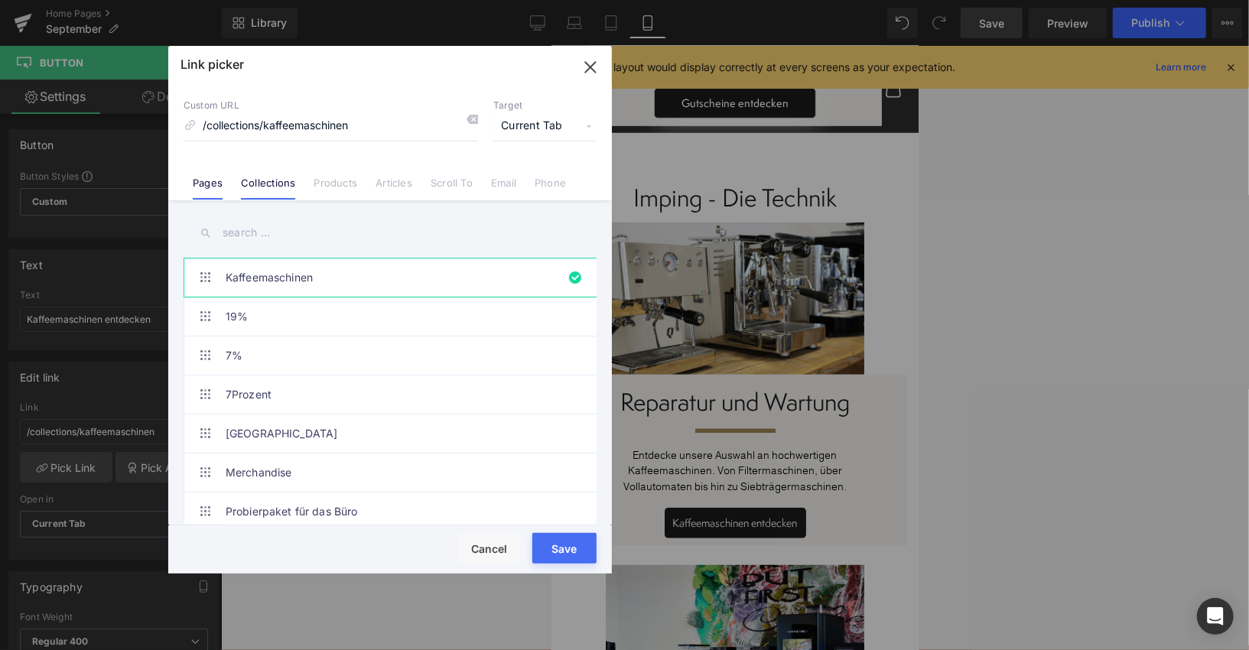
click at [212, 177] on link "Pages" at bounding box center [208, 188] width 30 height 23
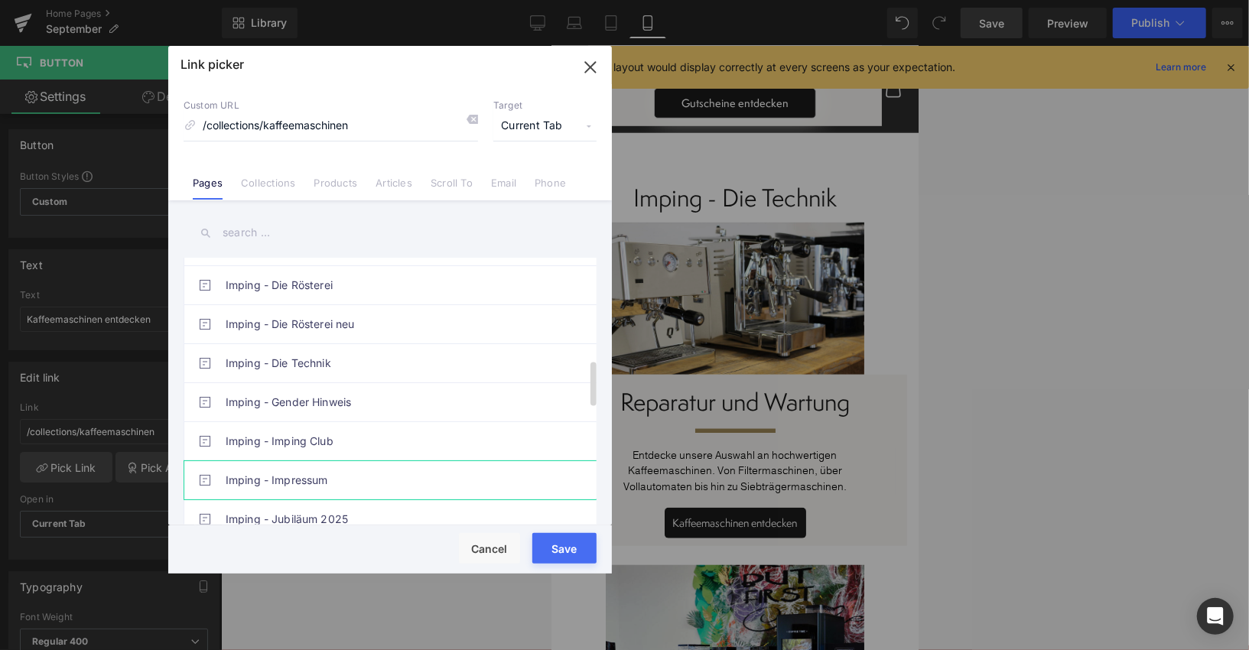
scroll to position [601, 0]
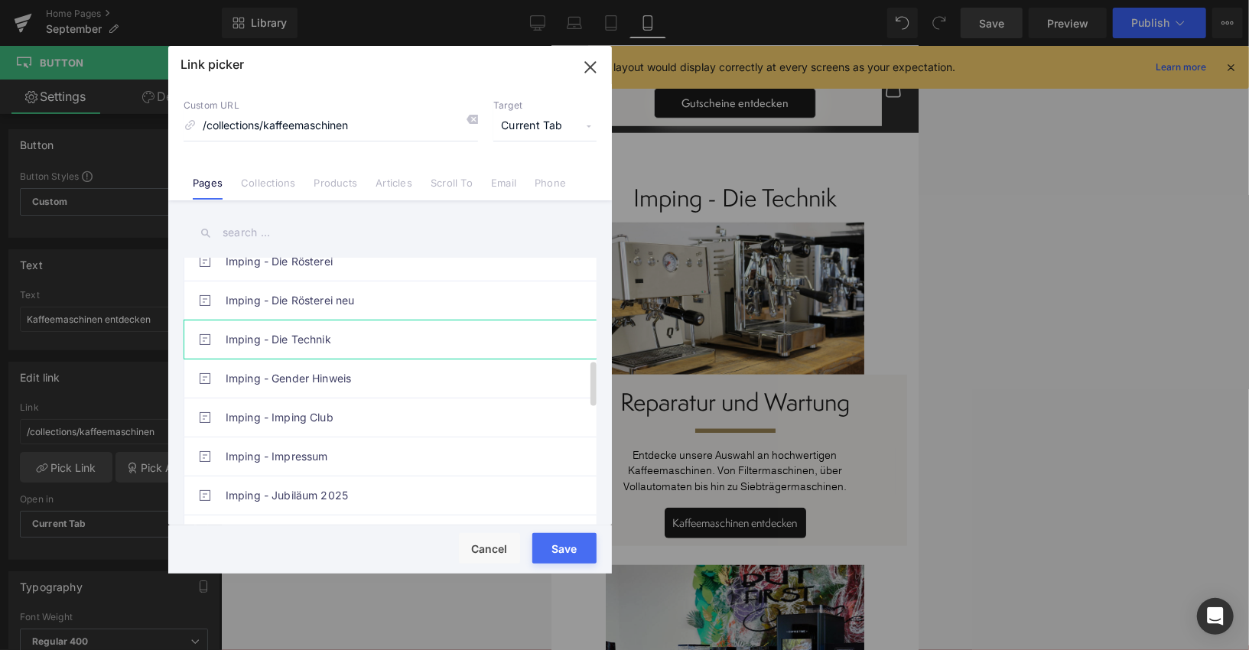
click at [320, 338] on link "Imping - Die Technik" at bounding box center [394, 339] width 336 height 38
click at [567, 542] on button "Save" at bounding box center [564, 548] width 64 height 31
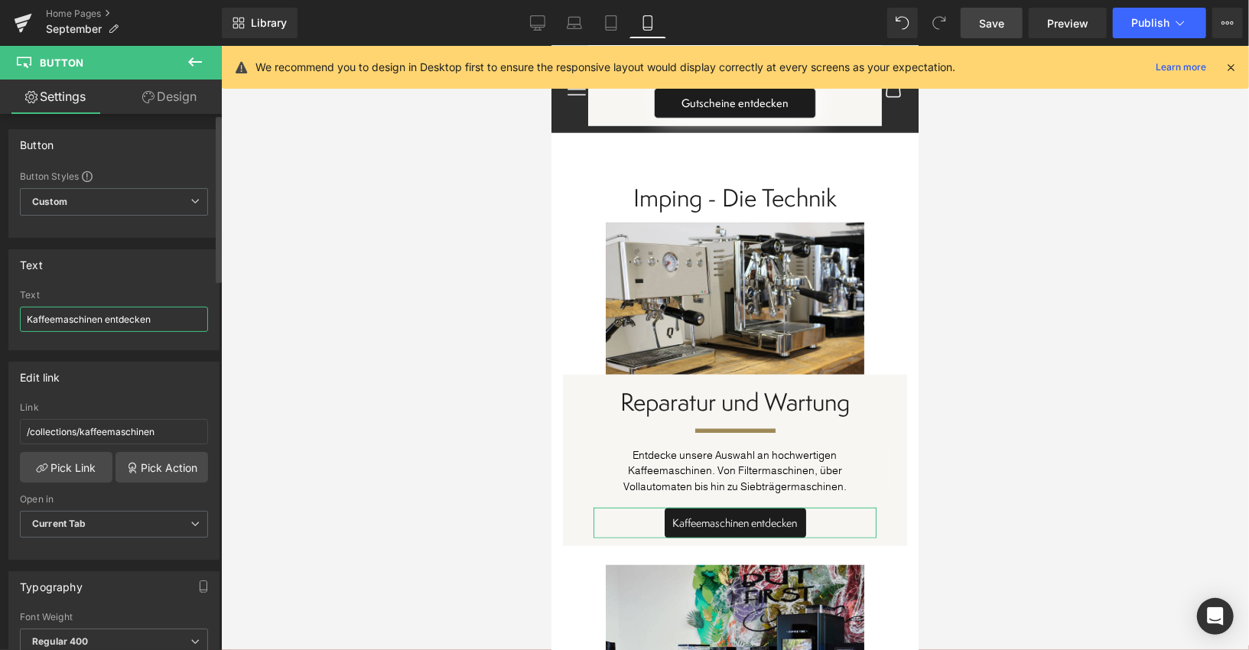
click at [128, 318] on input "Kaffeemaschinen entdecken" at bounding box center [114, 319] width 188 height 25
click at [78, 317] on input "Kaffeemaschinen entdecken" at bounding box center [114, 319] width 188 height 25
type input "Jetzt entdecken"
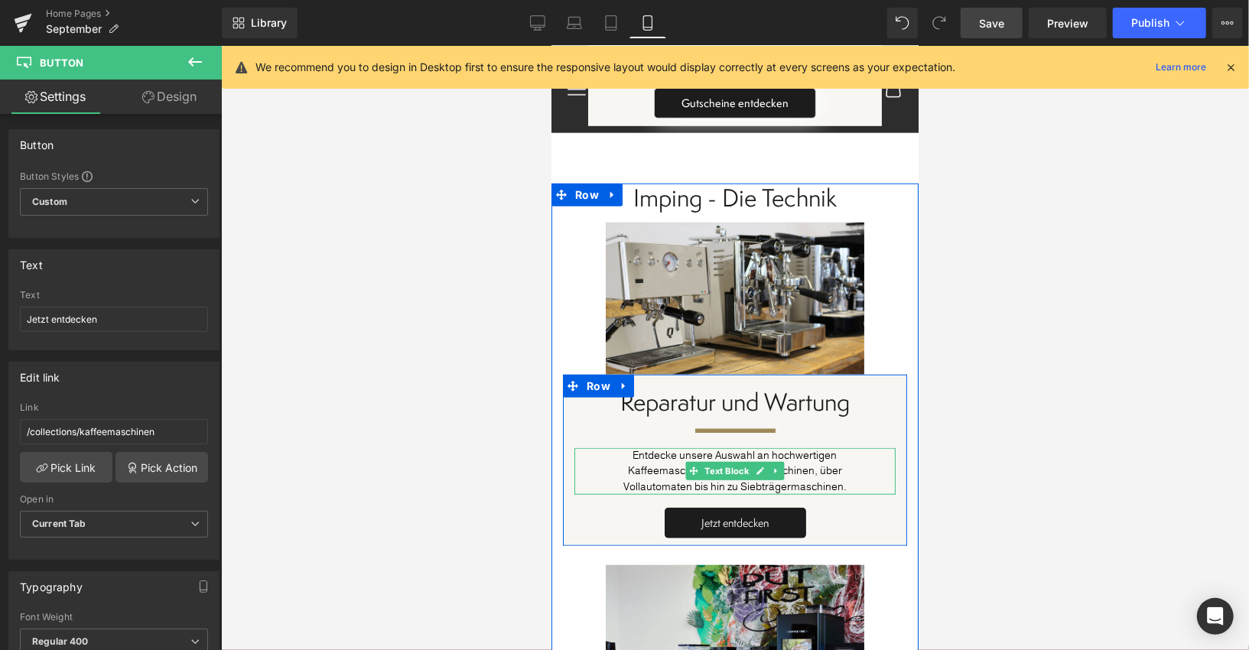
click at [633, 463] on p "Kaffeemaschinen. Von Filtermaschinen, über" at bounding box center [733, 470] width 321 height 15
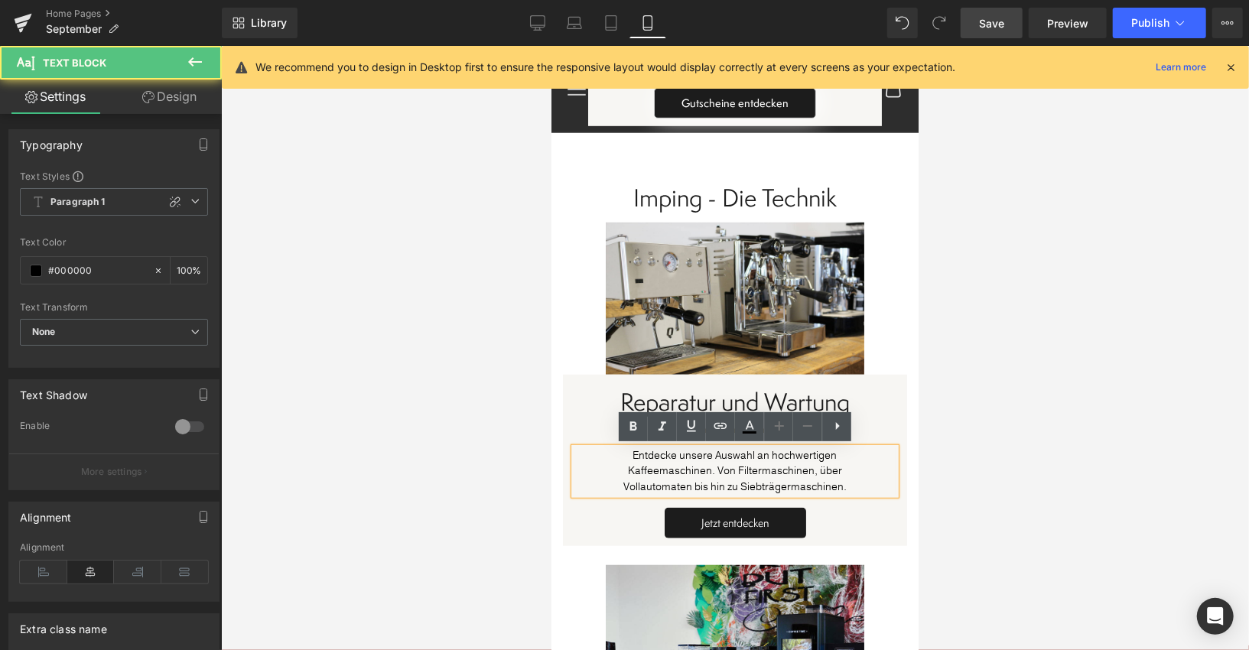
click at [668, 467] on p "Kaffeemaschinen. Von Filtermaschinen, über" at bounding box center [733, 470] width 321 height 15
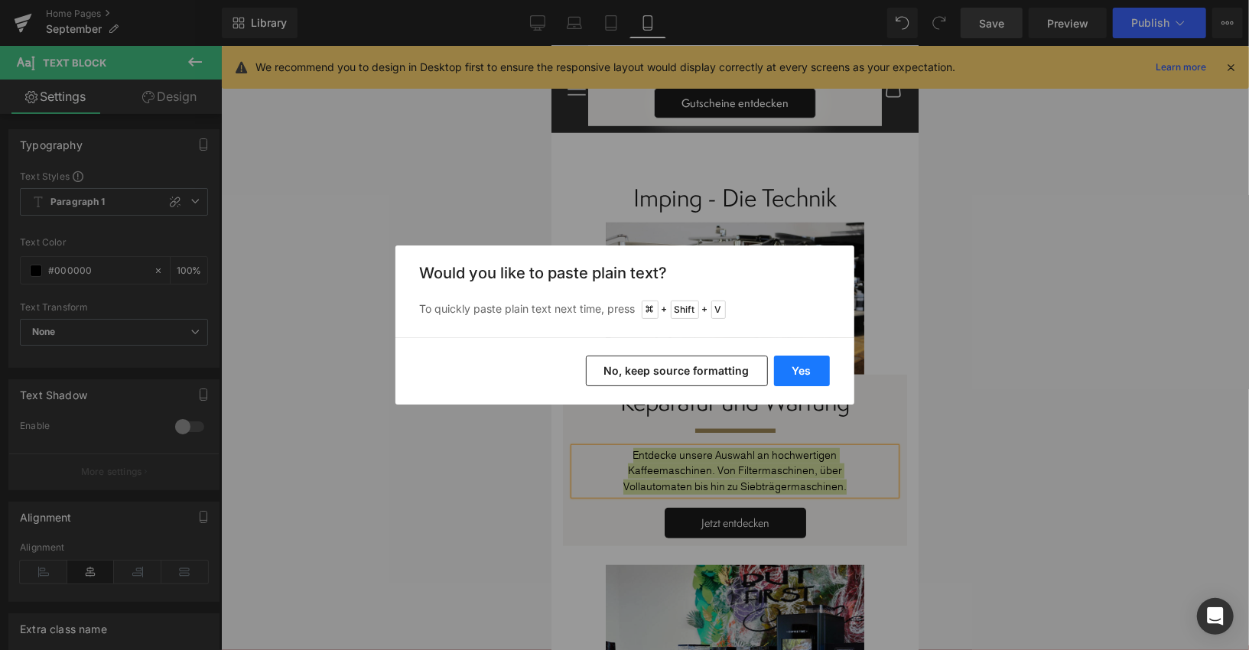
click at [813, 377] on button "Yes" at bounding box center [802, 371] width 56 height 31
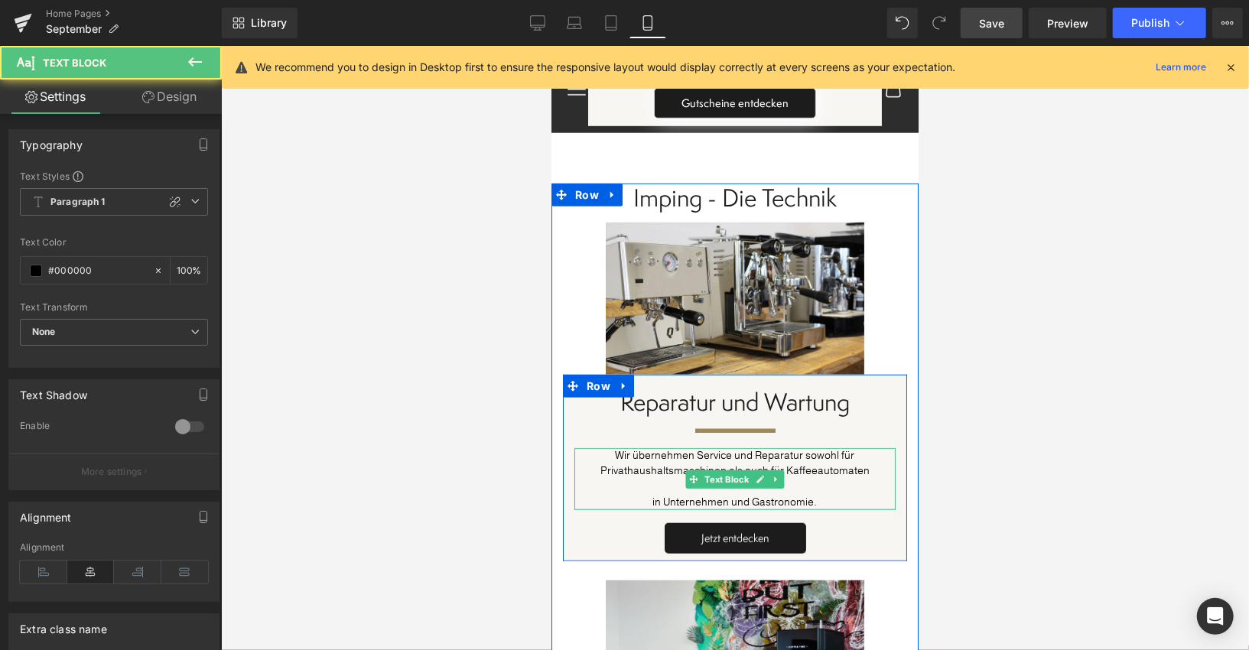
click at [804, 489] on p at bounding box center [733, 486] width 321 height 15
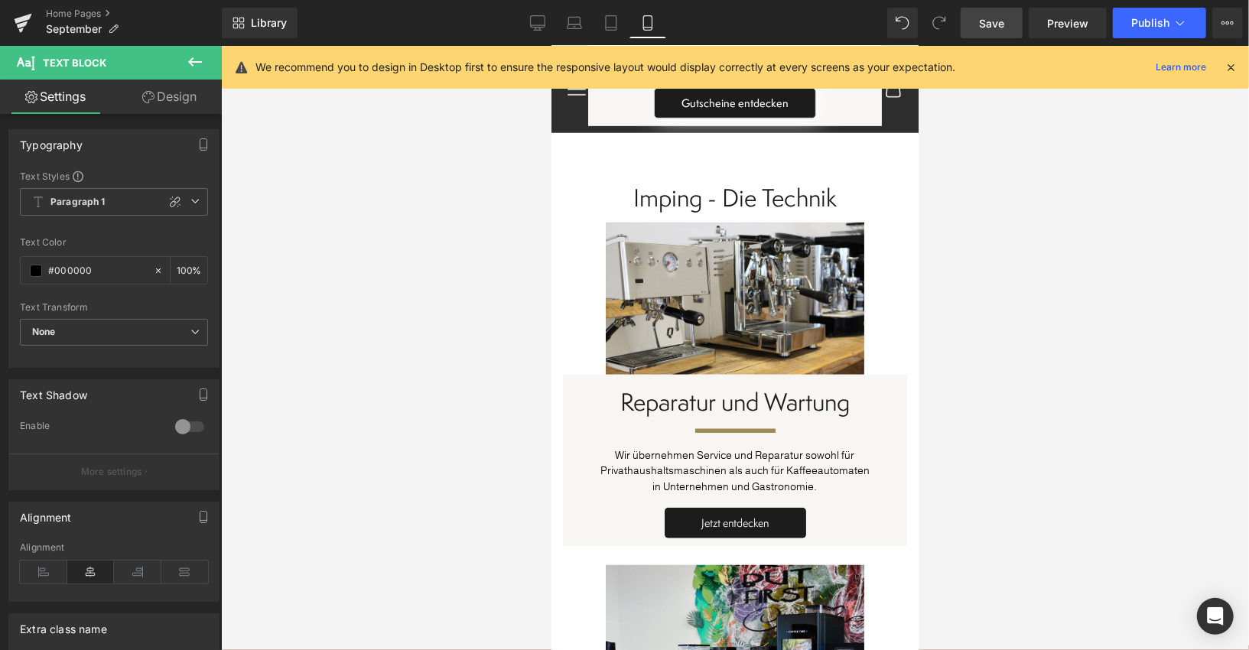
click at [998, 18] on span "Save" at bounding box center [991, 23] width 25 height 16
click at [1139, 34] on button "Publish" at bounding box center [1158, 23] width 93 height 31
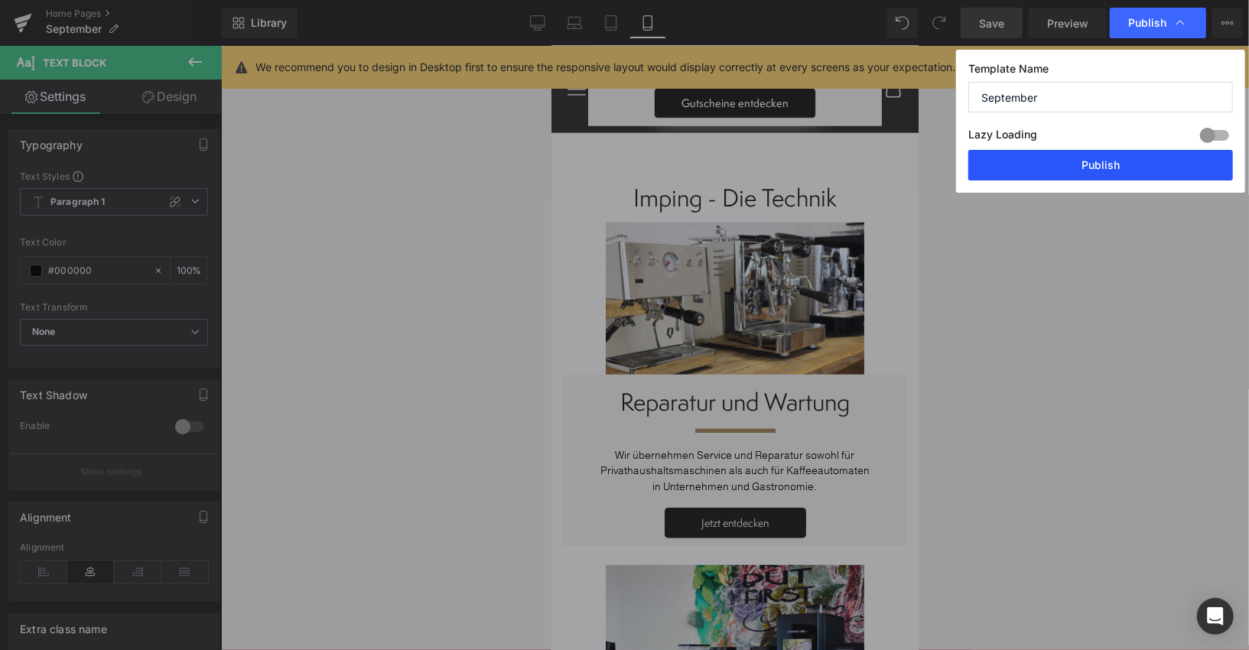
click at [1099, 162] on button "Publish" at bounding box center [1100, 165] width 265 height 31
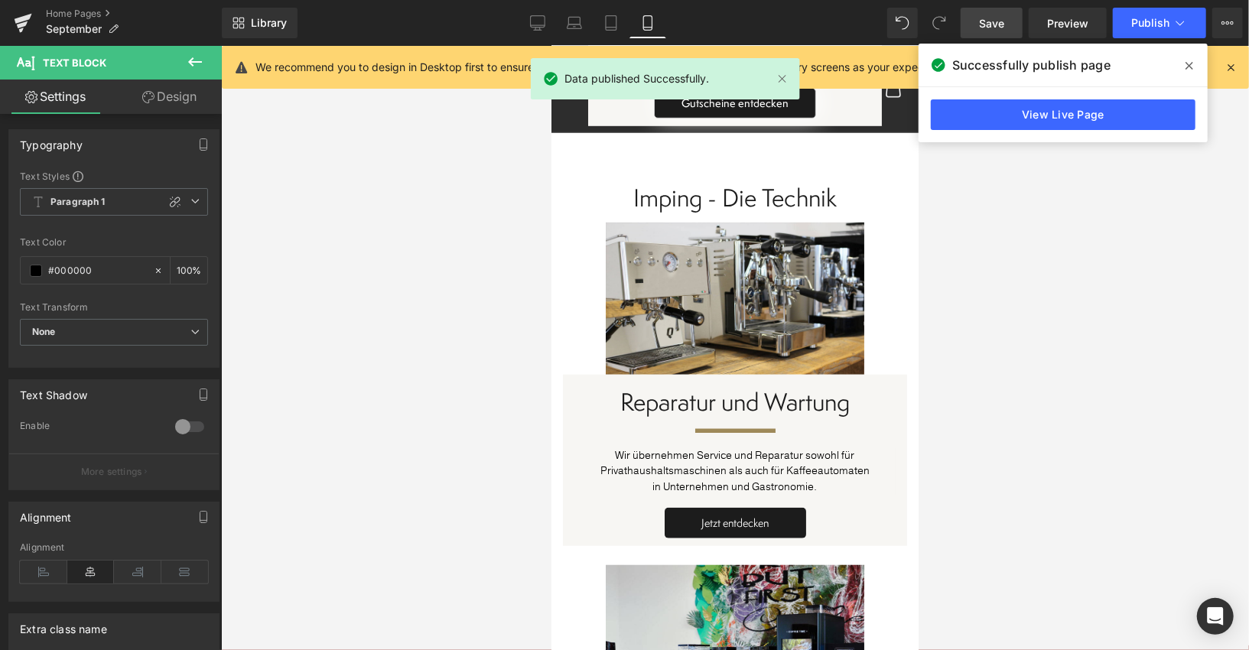
click at [1189, 64] on icon at bounding box center [1189, 66] width 8 height 12
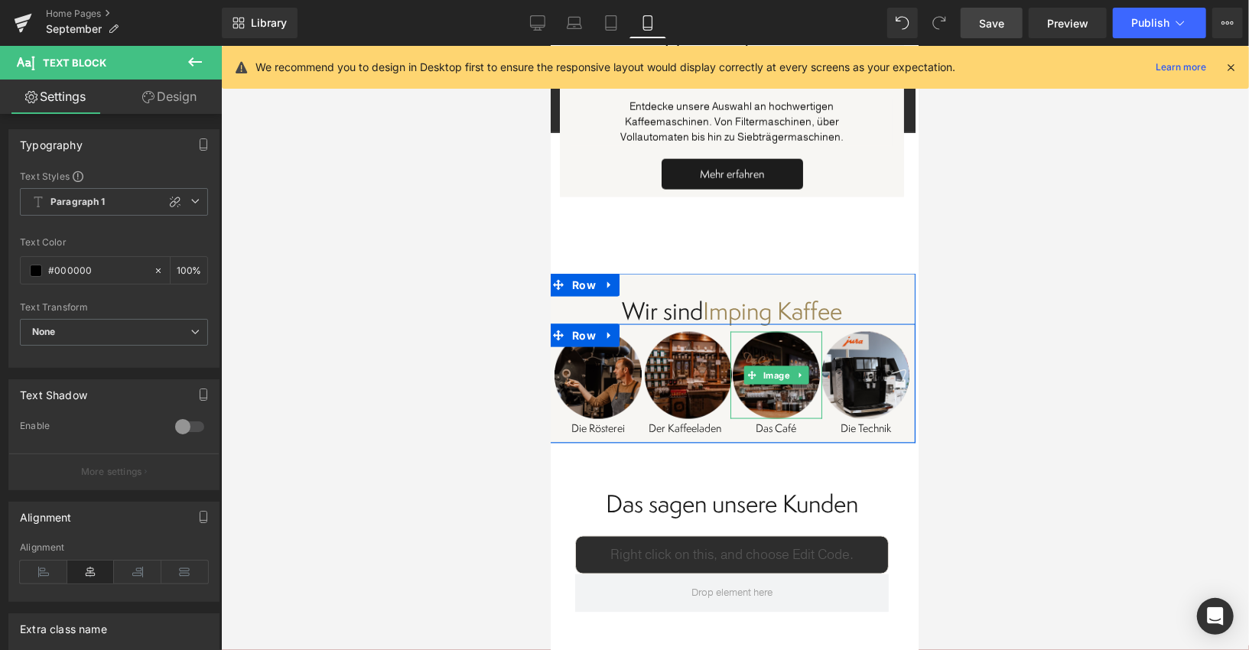
scroll to position [8828, 0]
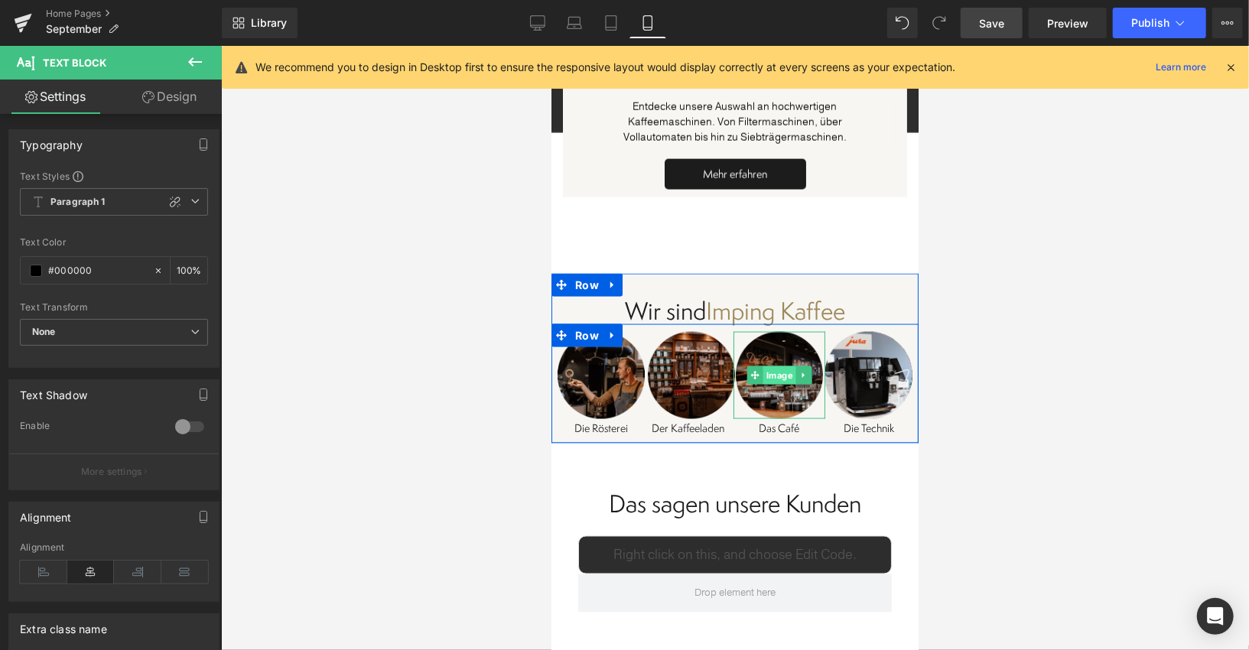
click at [777, 378] on span "Image" at bounding box center [777, 374] width 33 height 18
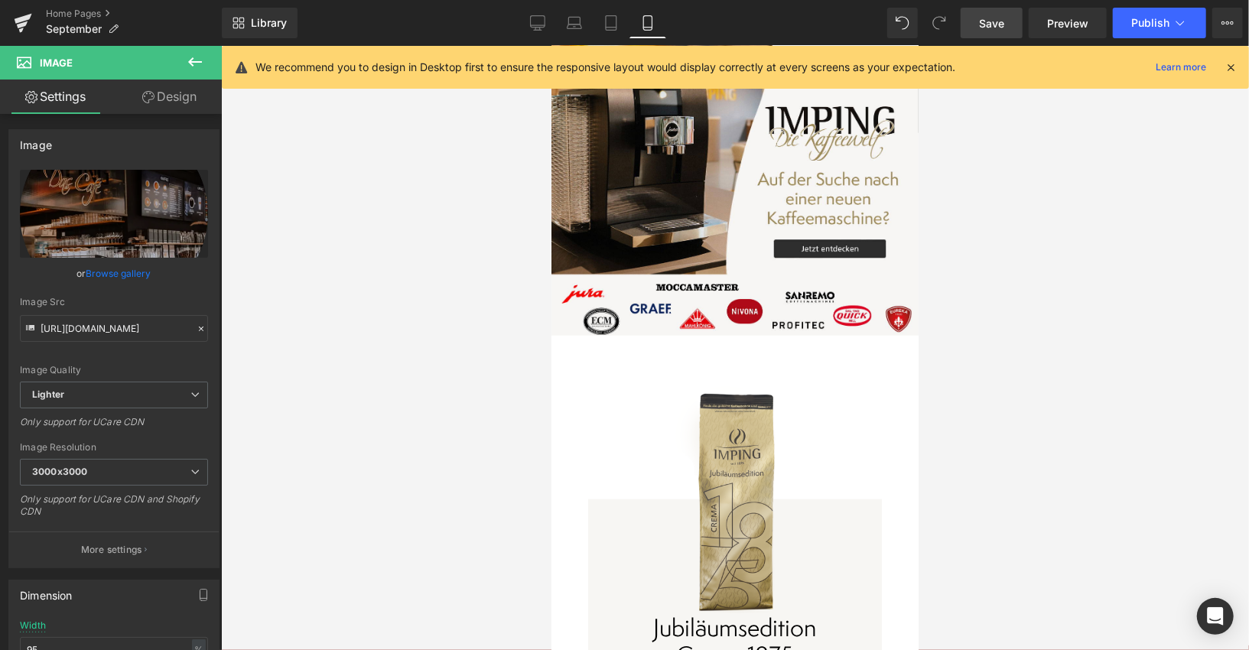
scroll to position [692, 0]
